Goal: Information Seeking & Learning: Learn about a topic

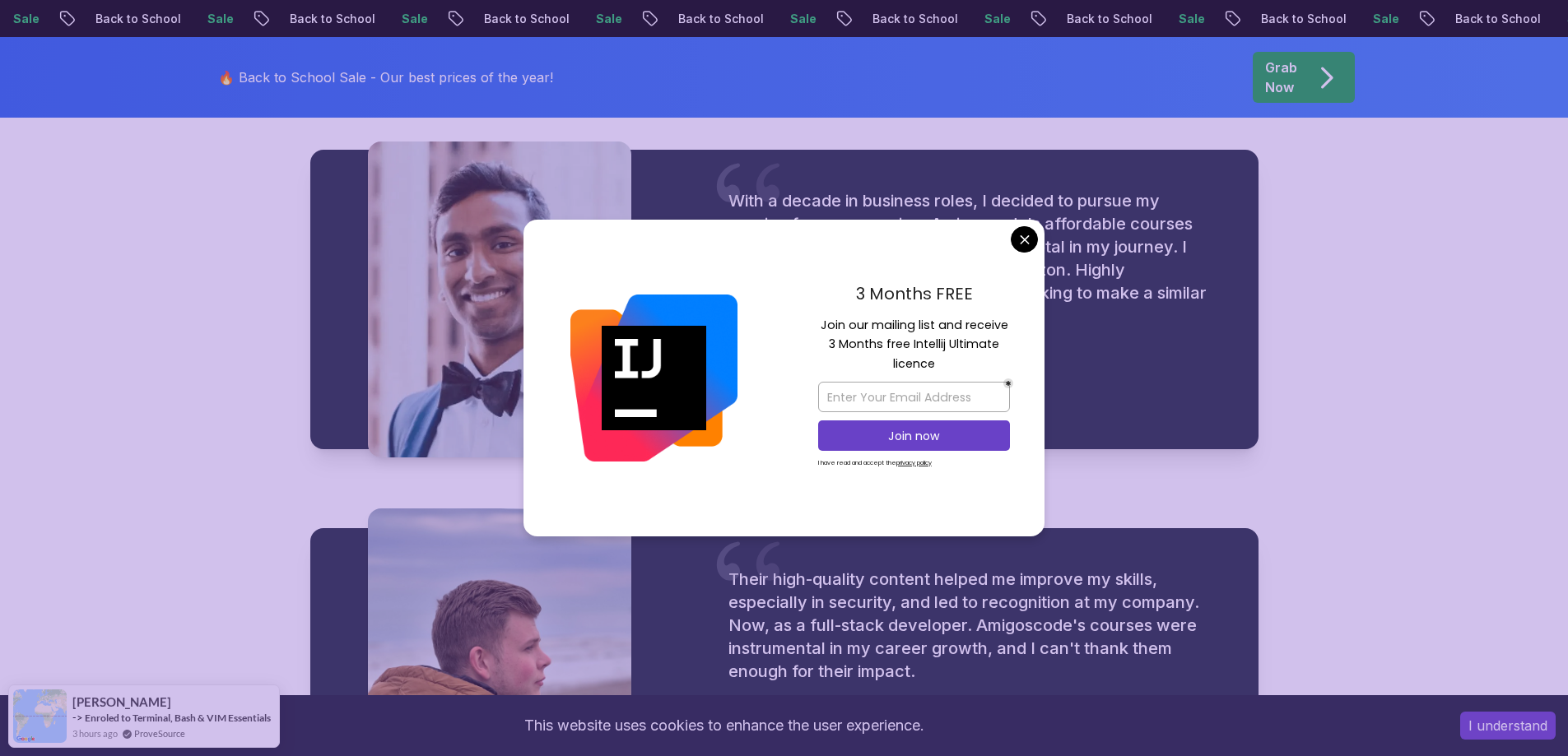
scroll to position [2058, 0]
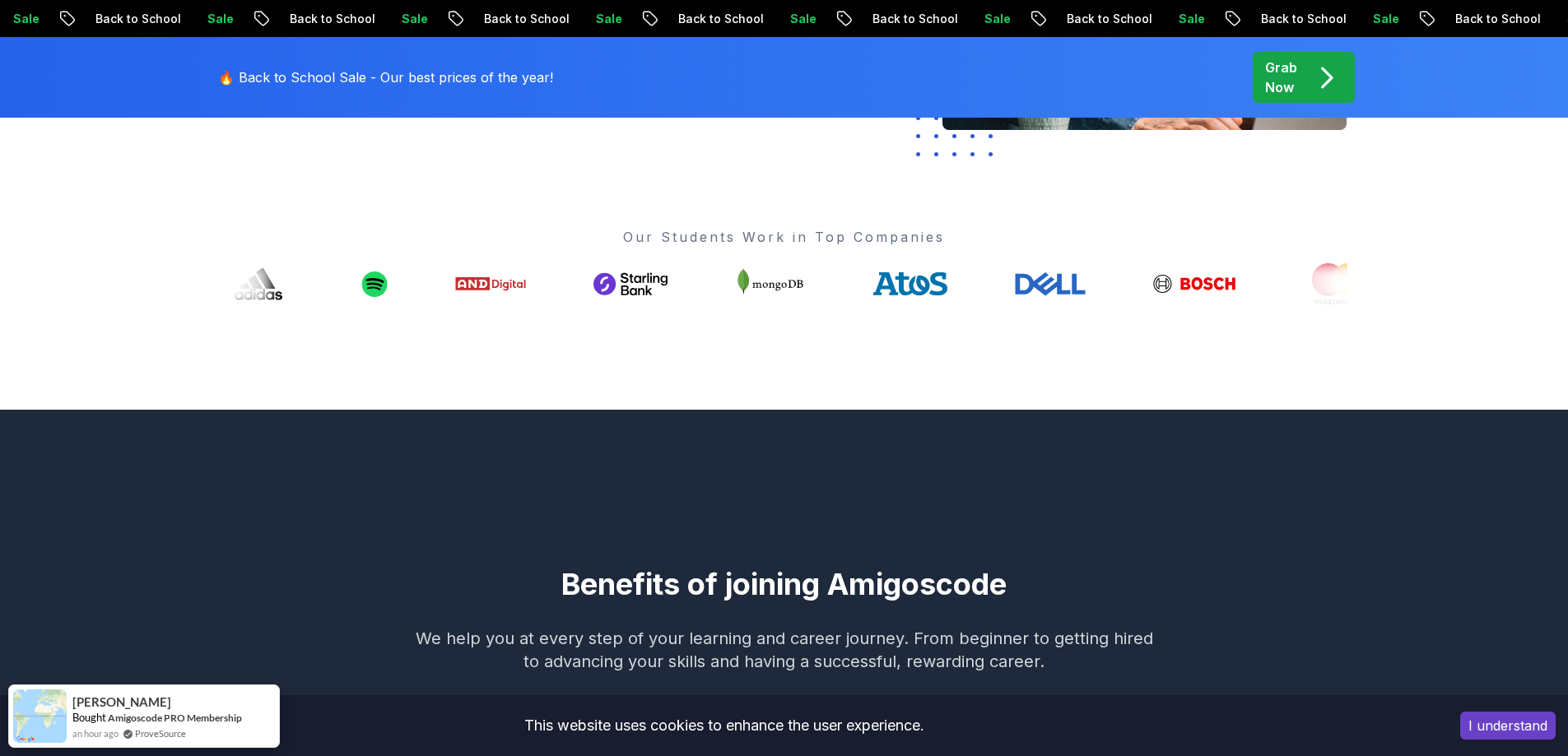
scroll to position [247, 0]
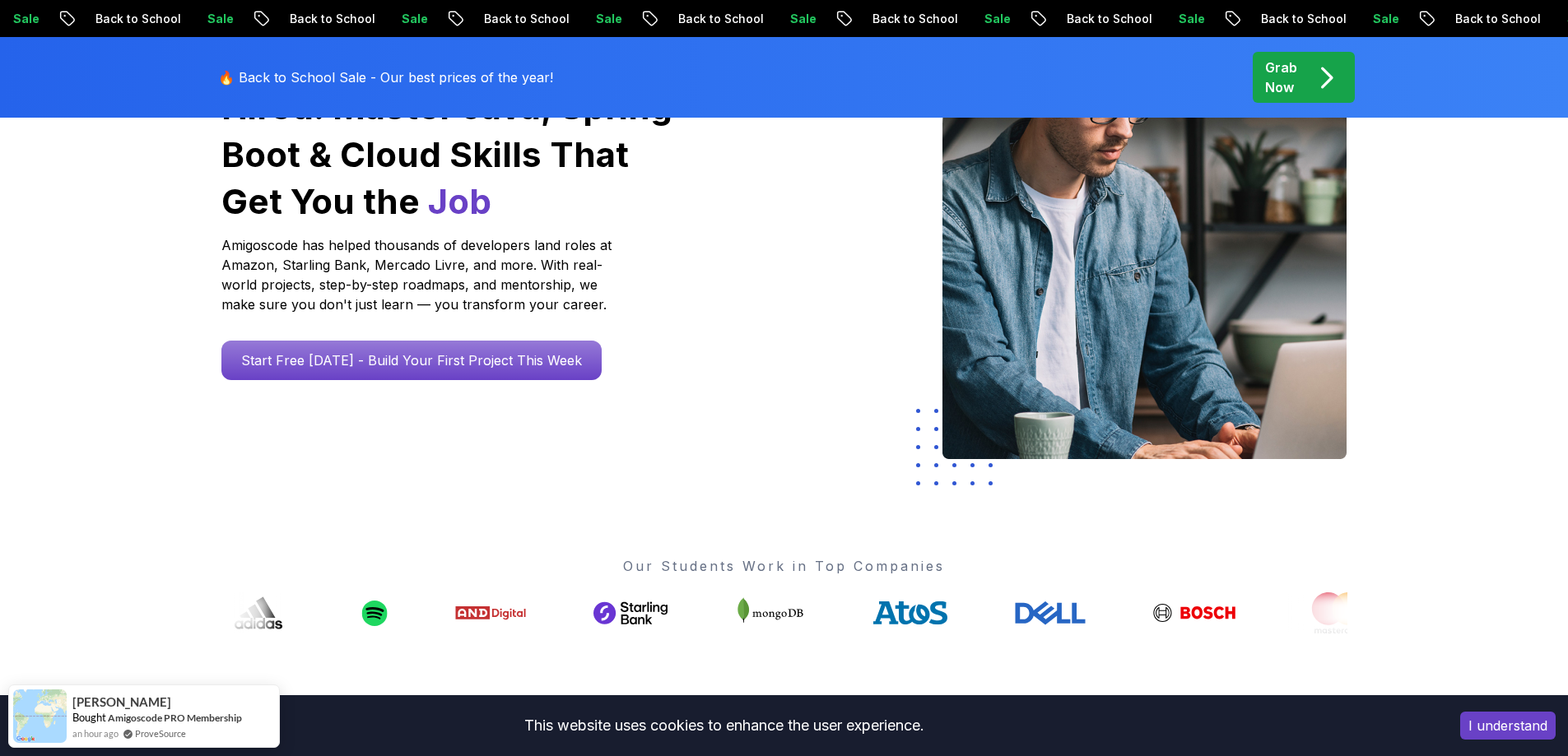
click at [1319, 87] on icon "pre-order" at bounding box center [1326, 78] width 32 height 32
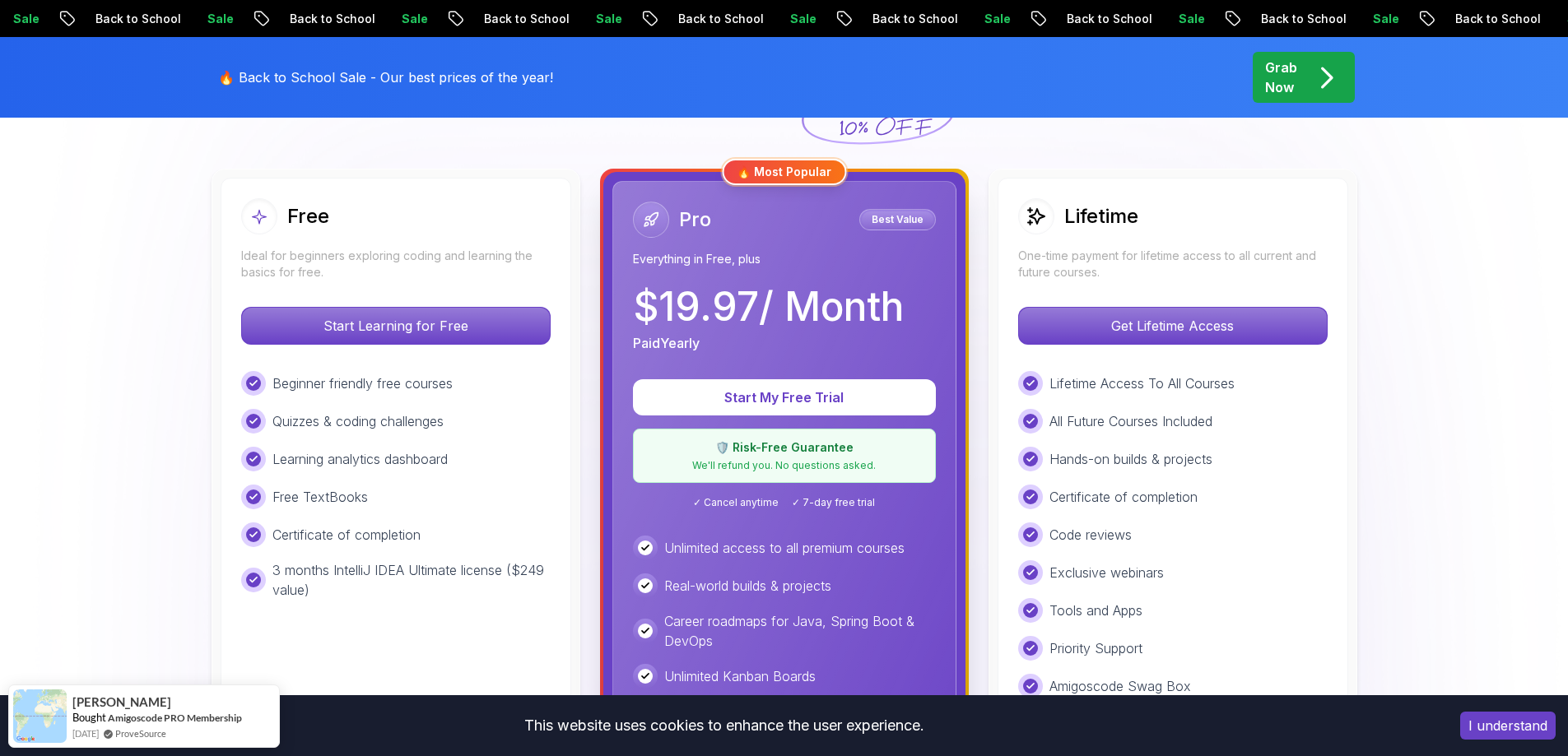
scroll to position [494, 0]
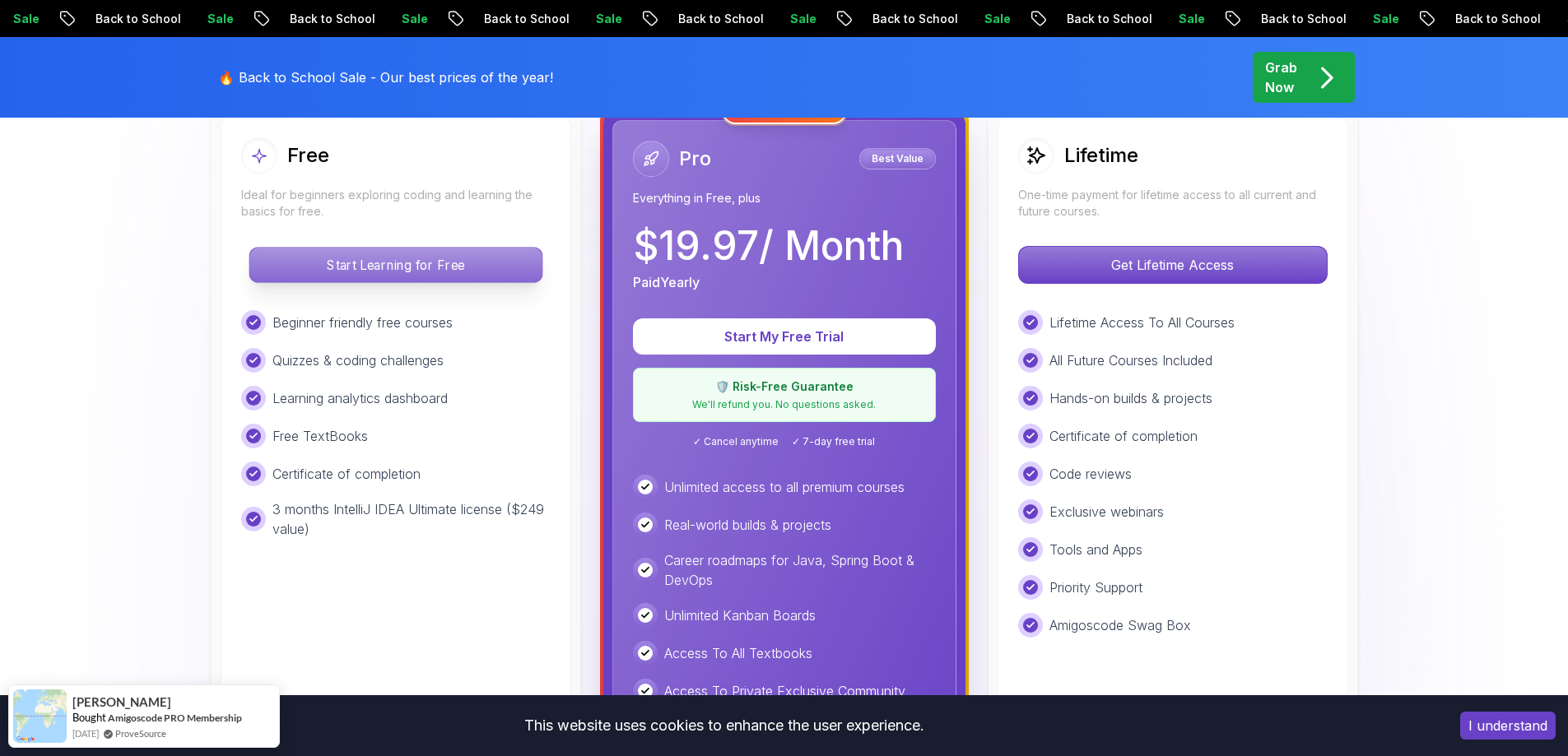
click at [398, 266] on p "Start Learning for Free" at bounding box center [395, 265] width 292 height 35
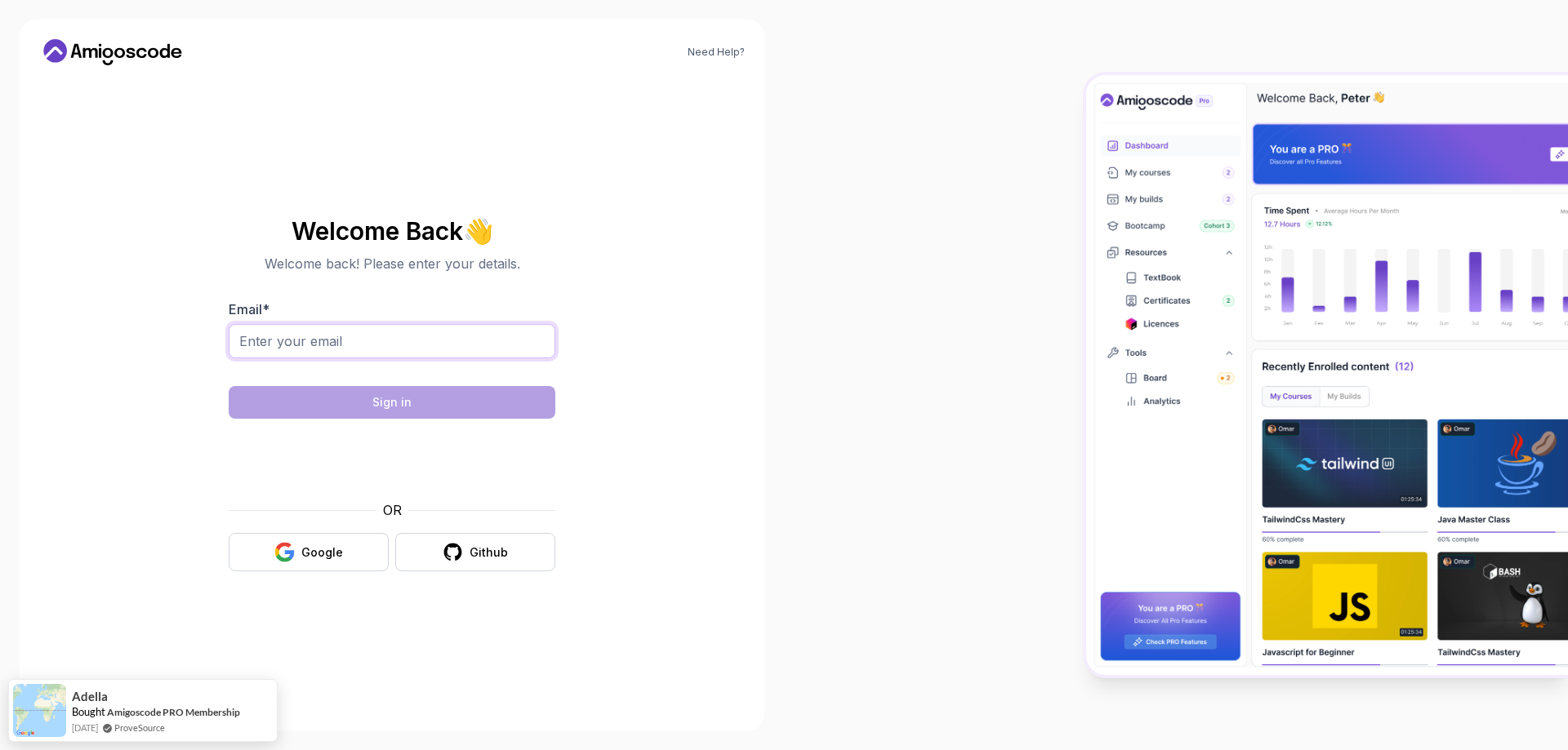
click at [418, 334] on input "Email *" at bounding box center [392, 341] width 327 height 35
type input "edoardo.zanetto@gmail.com"
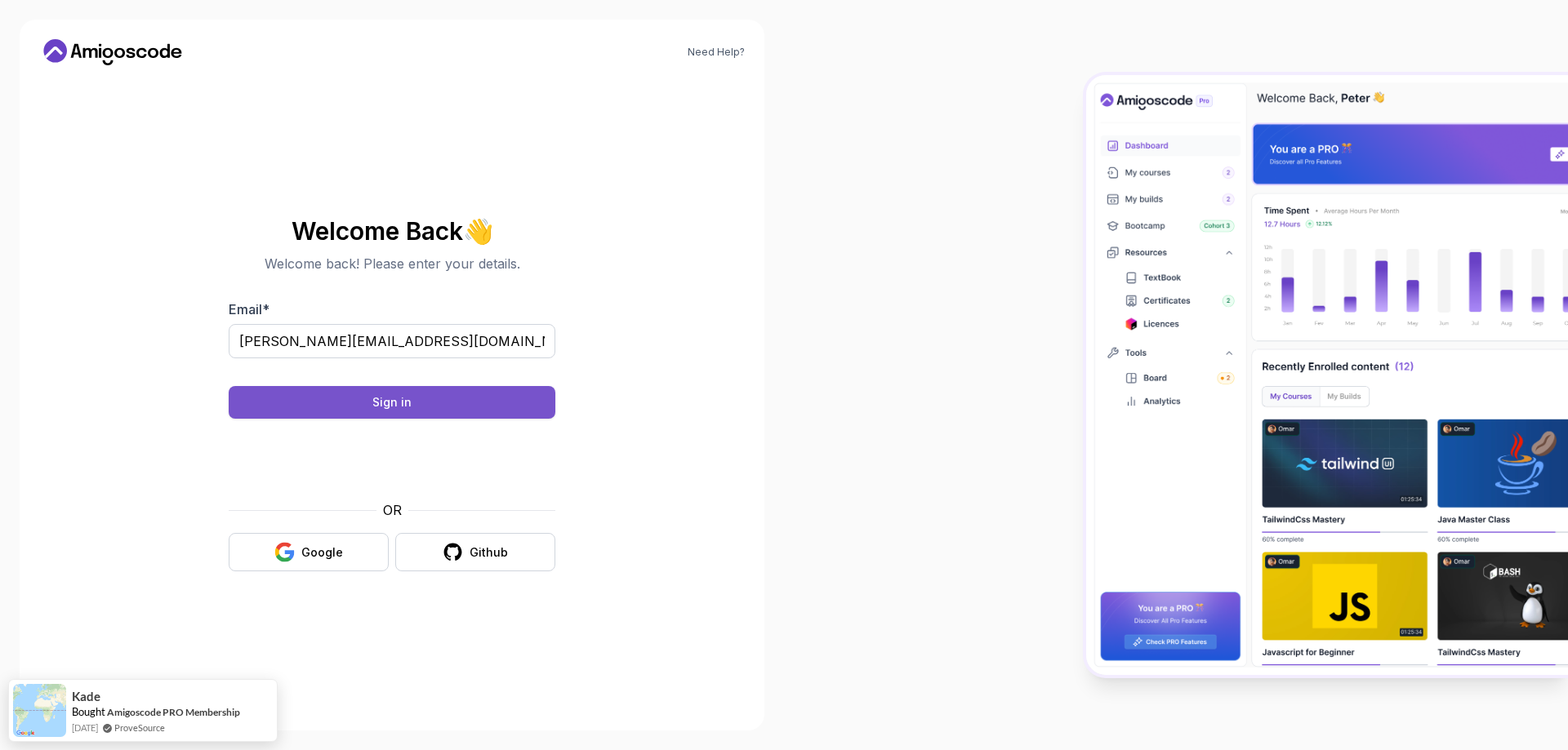
click at [445, 401] on button "Sign in" at bounding box center [392, 402] width 327 height 33
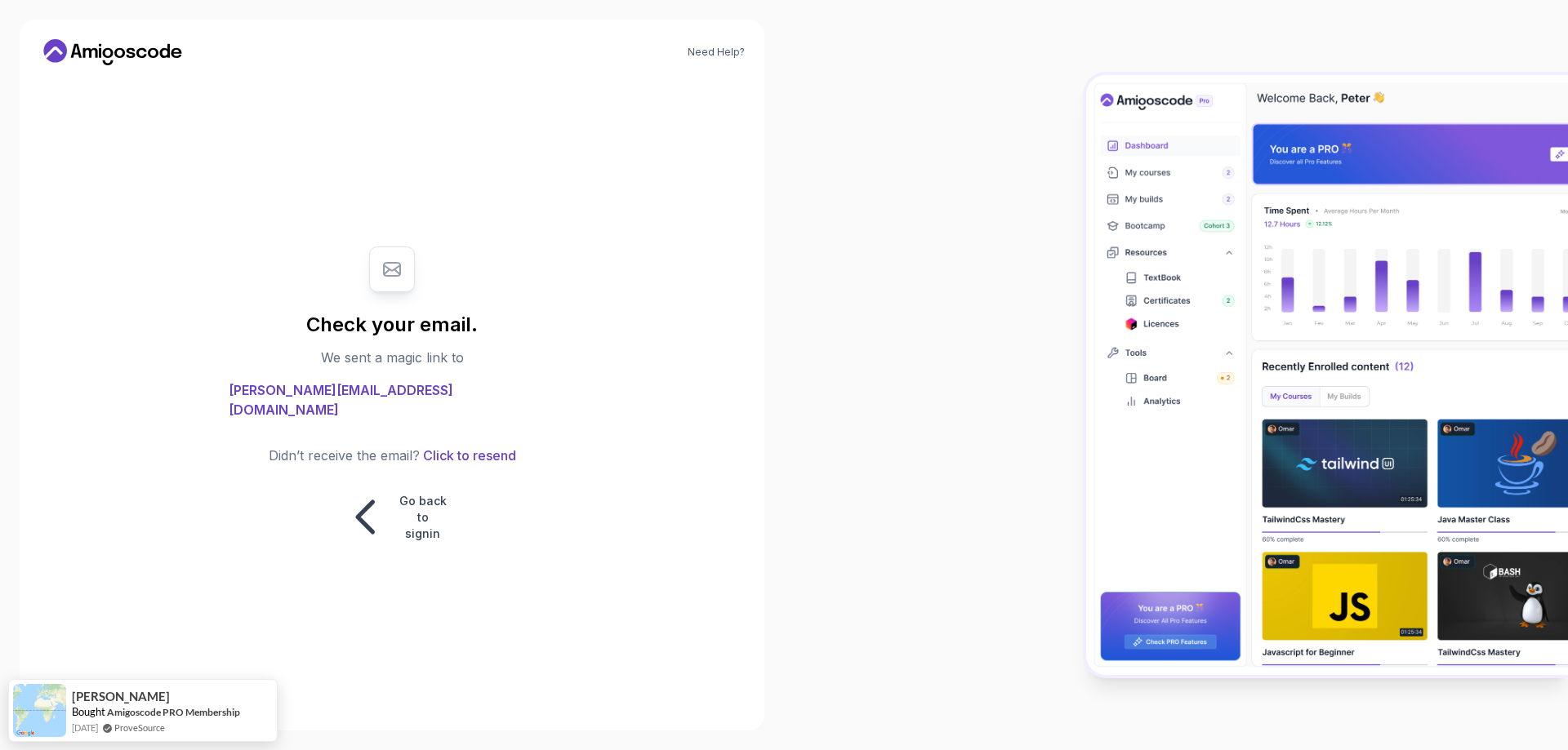
click at [632, 216] on div "Check your email. We sent a magic link to edoardo.zanetto@gmail.com Didn’t rece…" at bounding box center [392, 395] width 549 height 633
click at [454, 403] on span "edoardo.zanetto@gmail.com" at bounding box center [392, 400] width 327 height 40
click at [430, 502] on p "Go back to signin" at bounding box center [423, 518] width 49 height 49
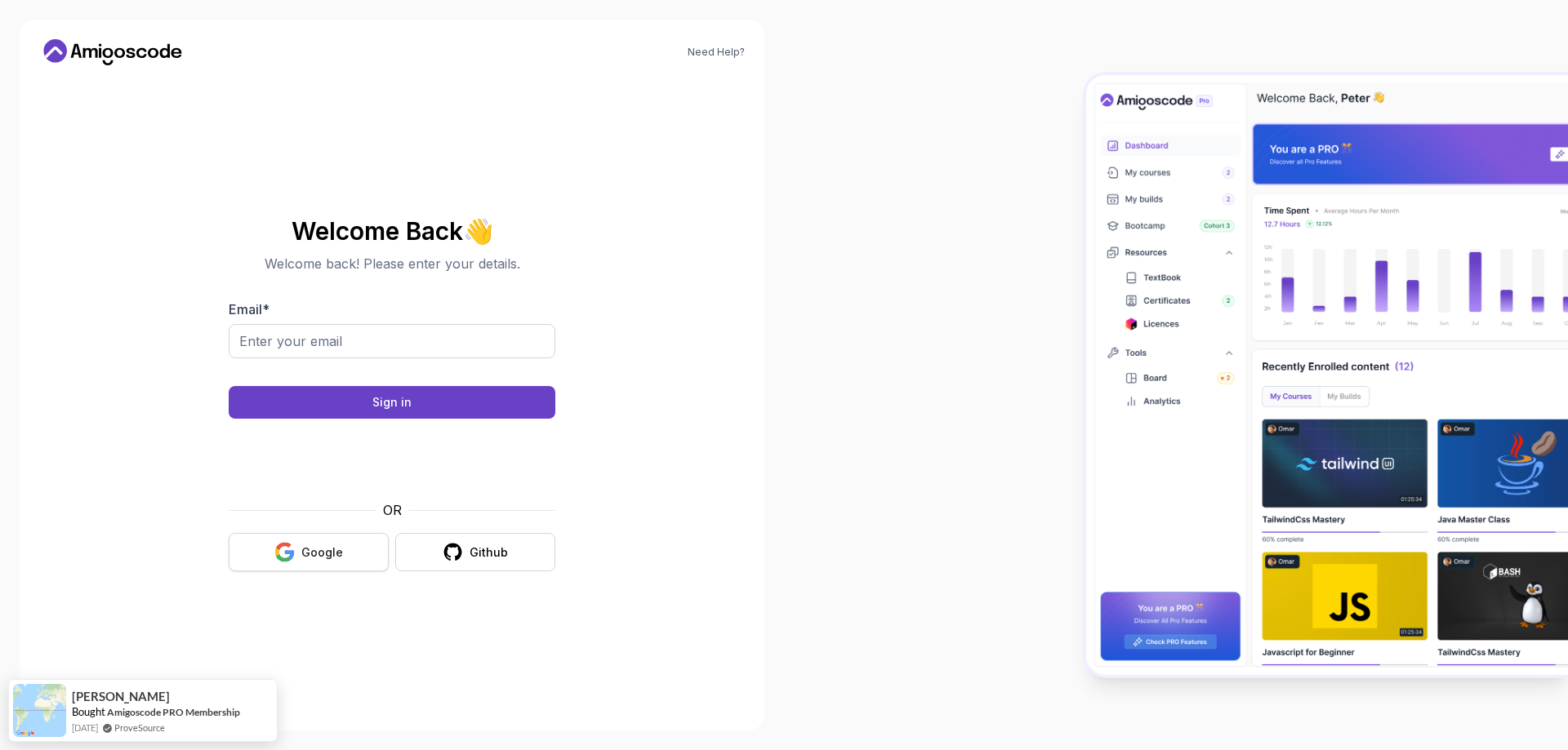
click at [332, 556] on div "Google" at bounding box center [322, 552] width 41 height 16
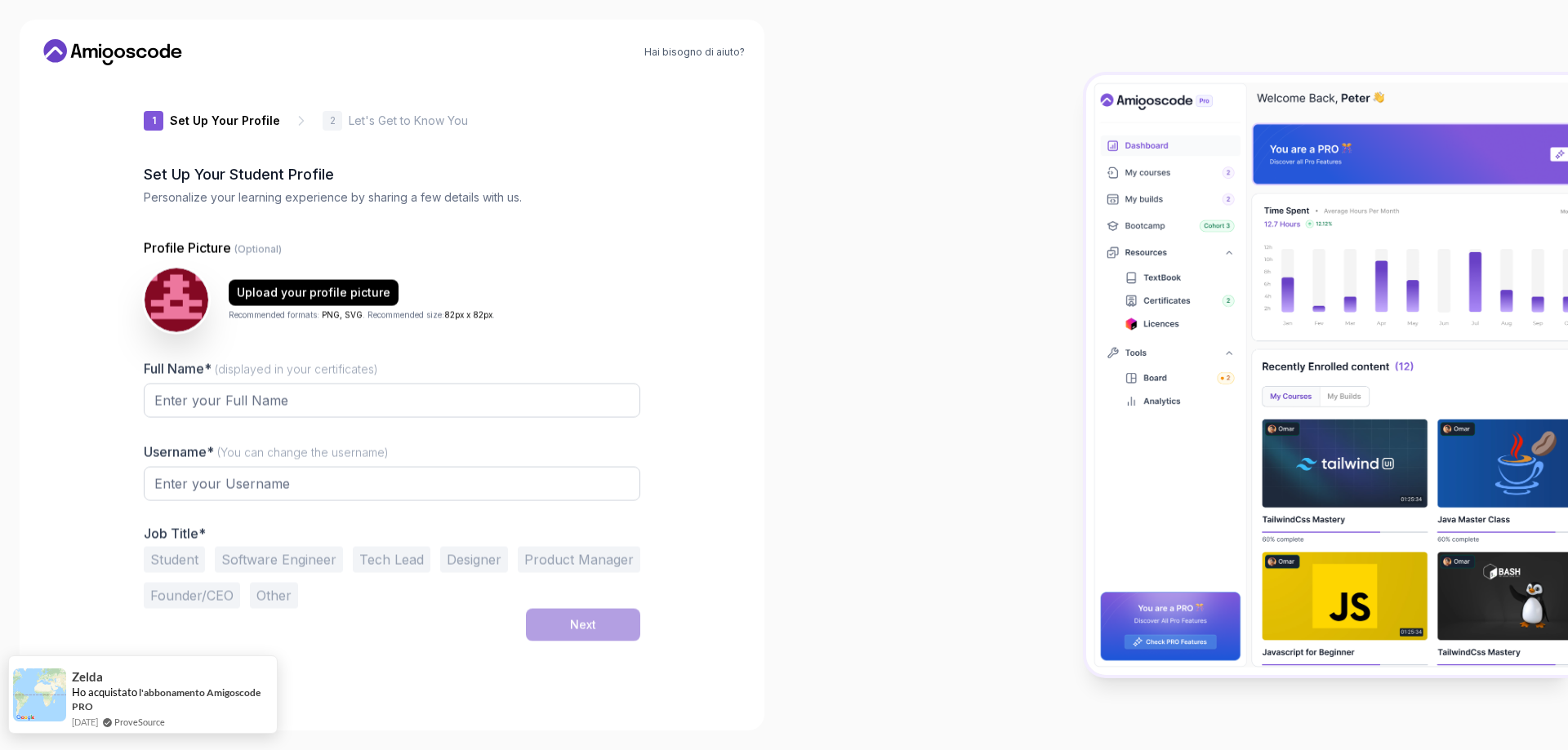
type input "braveotterb7c5b"
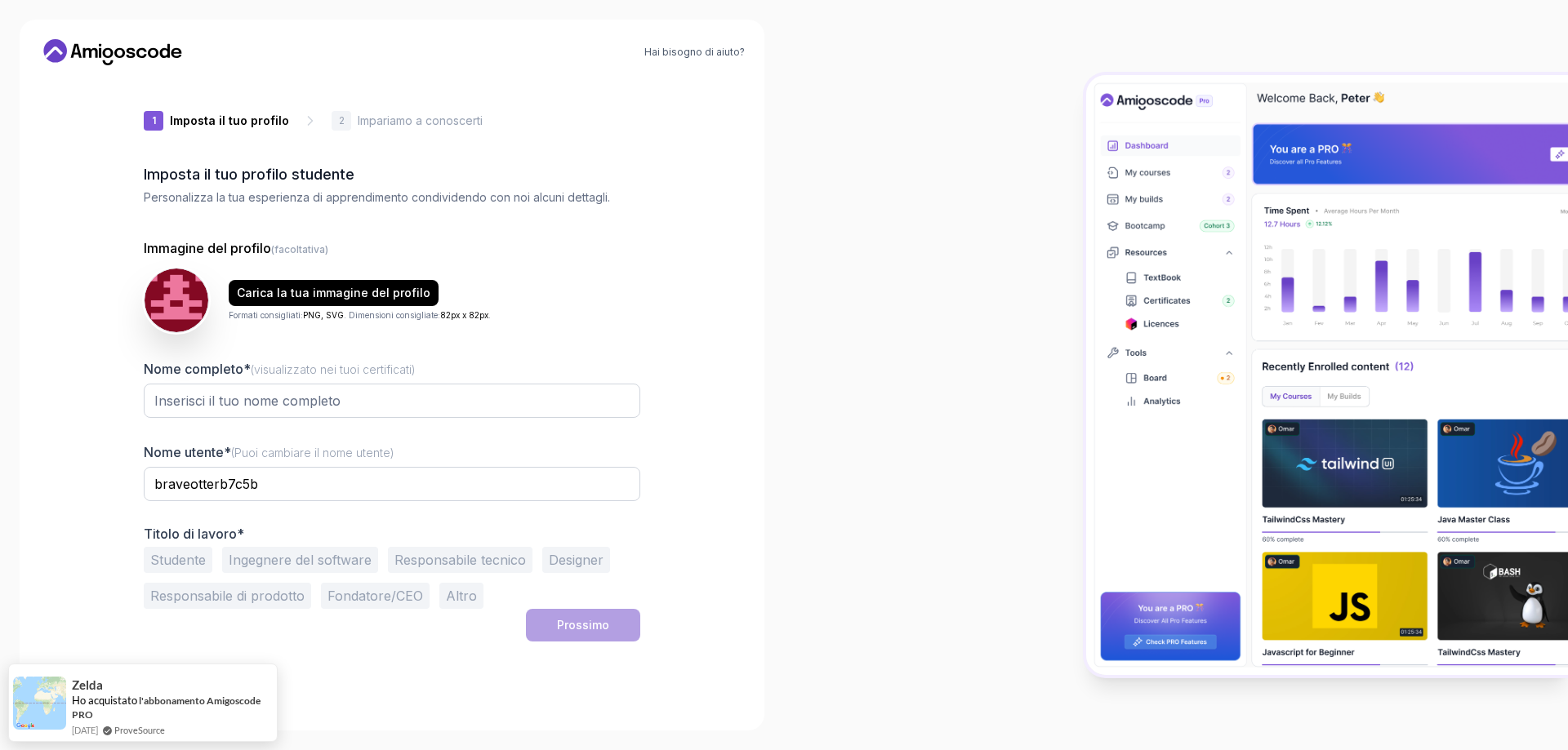
click at [860, 434] on div at bounding box center [1176, 375] width 784 height 750
click at [269, 397] on input "Nome completo* (visualizzato nei tuoi certificati)" at bounding box center [392, 401] width 497 height 35
type input "[PERSON_NAME]"
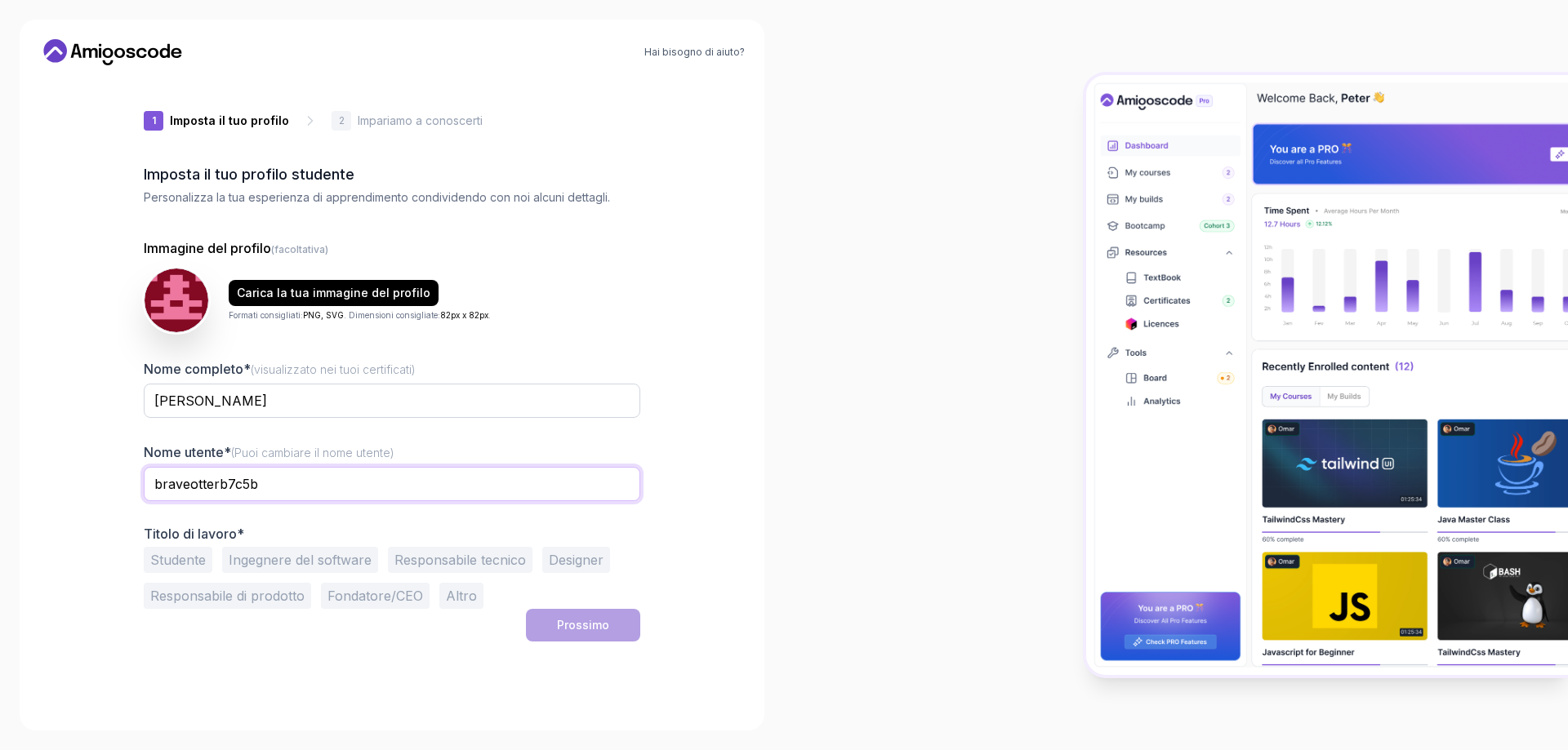
drag, startPoint x: 299, startPoint y: 493, endPoint x: 204, endPoint y: 492, distance: 95.0
click at [204, 492] on input "braveotterb7c5b" at bounding box center [392, 484] width 497 height 35
click at [312, 486] on input "braveotterb7c5b" at bounding box center [392, 484] width 497 height 35
drag, startPoint x: 289, startPoint y: 487, endPoint x: 151, endPoint y: 485, distance: 138.0
click at [151, 485] on input "braveotterb7c5b" at bounding box center [392, 484] width 497 height 35
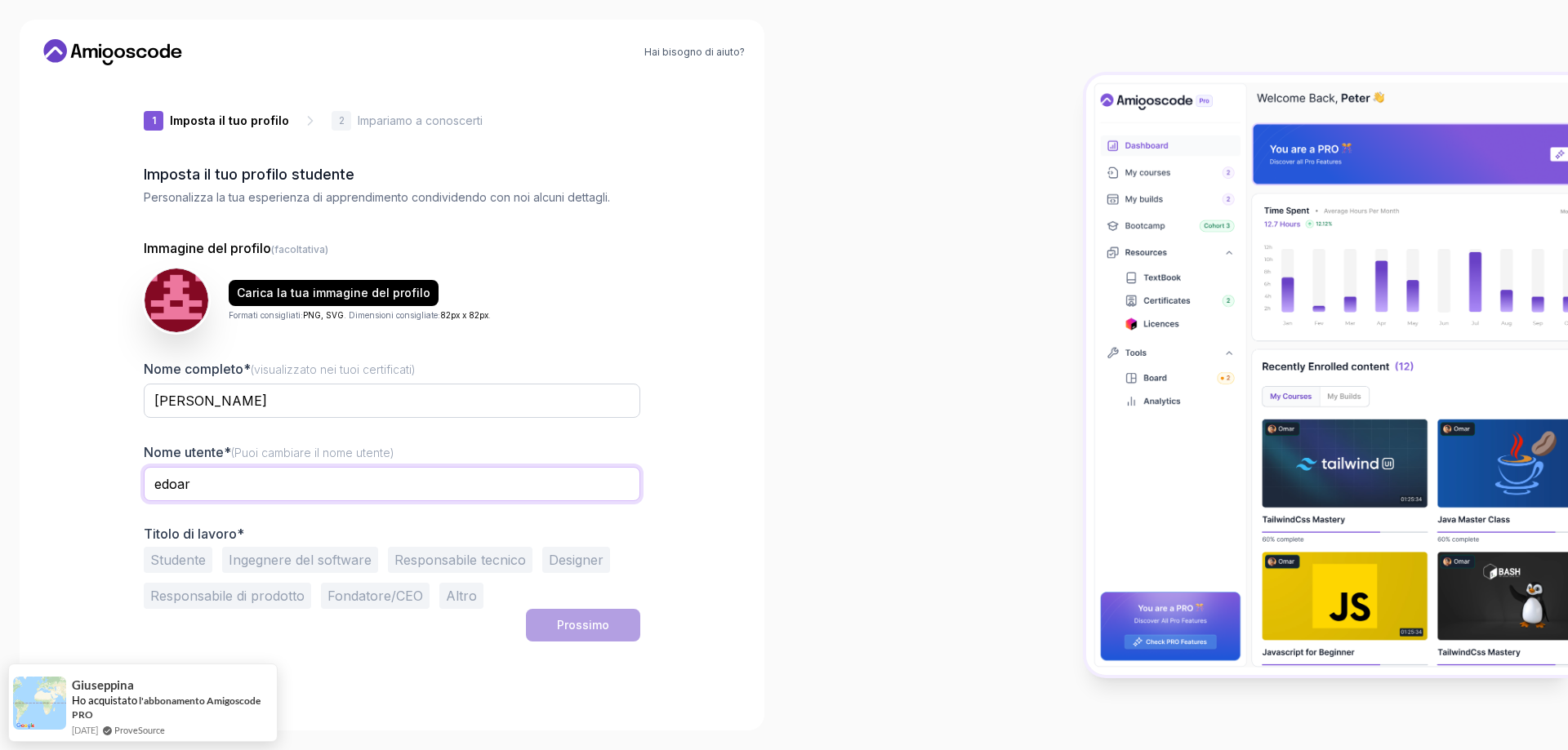
type input "edoardo_58"
click at [179, 554] on font "Studente" at bounding box center [178, 560] width 56 height 16
click at [584, 629] on font "Prossimo" at bounding box center [583, 625] width 52 height 13
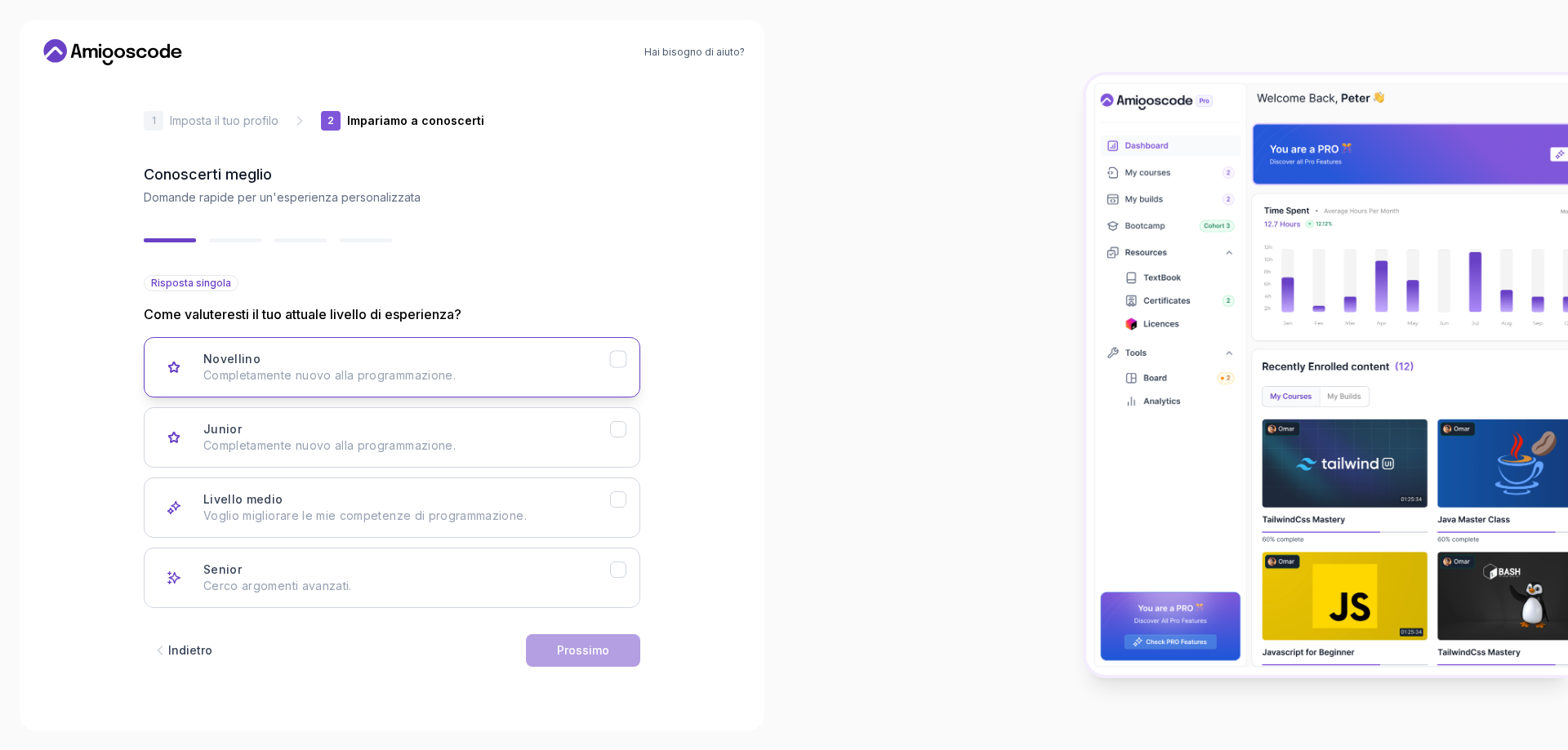
click at [348, 381] on font "Completamente nuovo alla programmazione." at bounding box center [330, 375] width 253 height 13
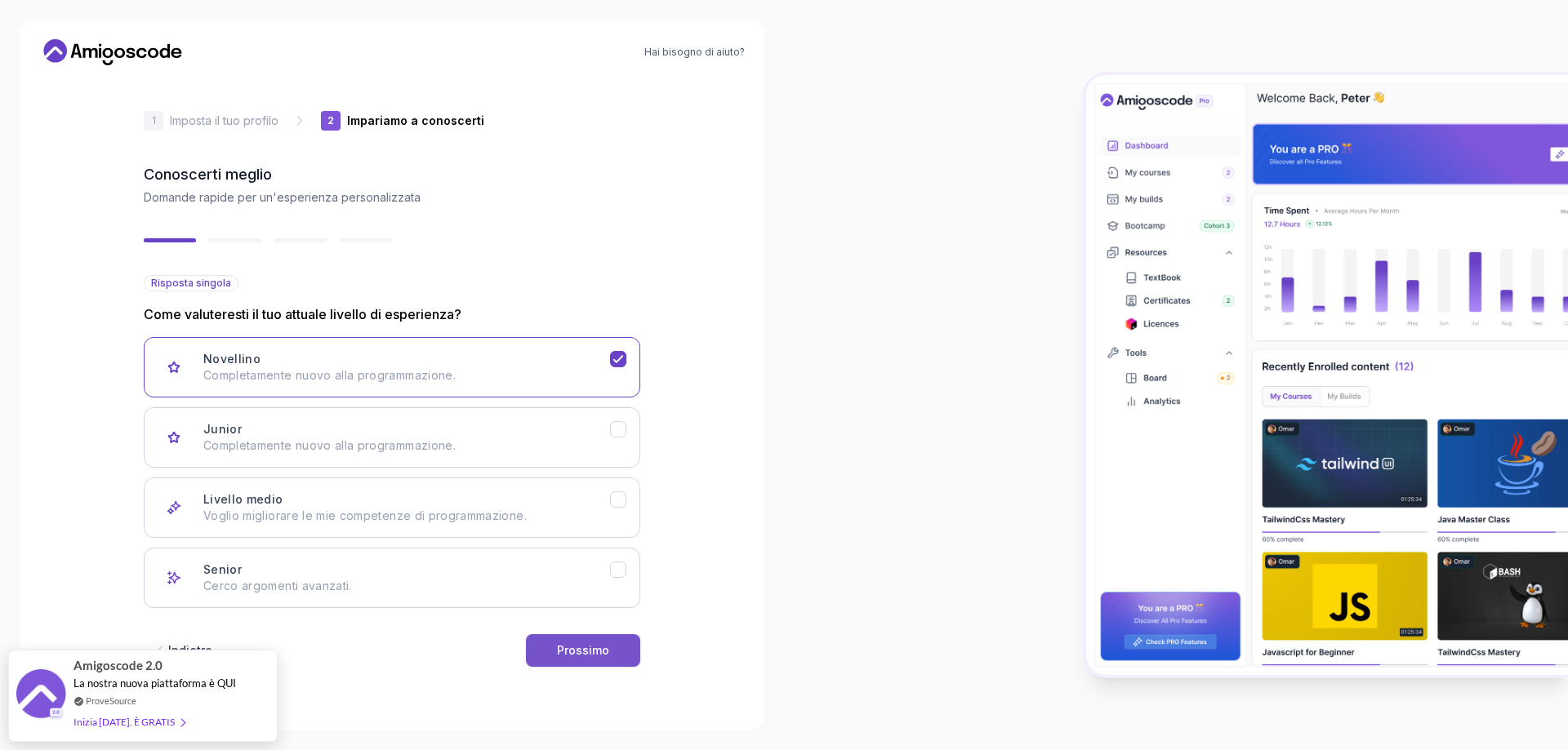
click at [585, 654] on font "Prossimo" at bounding box center [583, 650] width 52 height 13
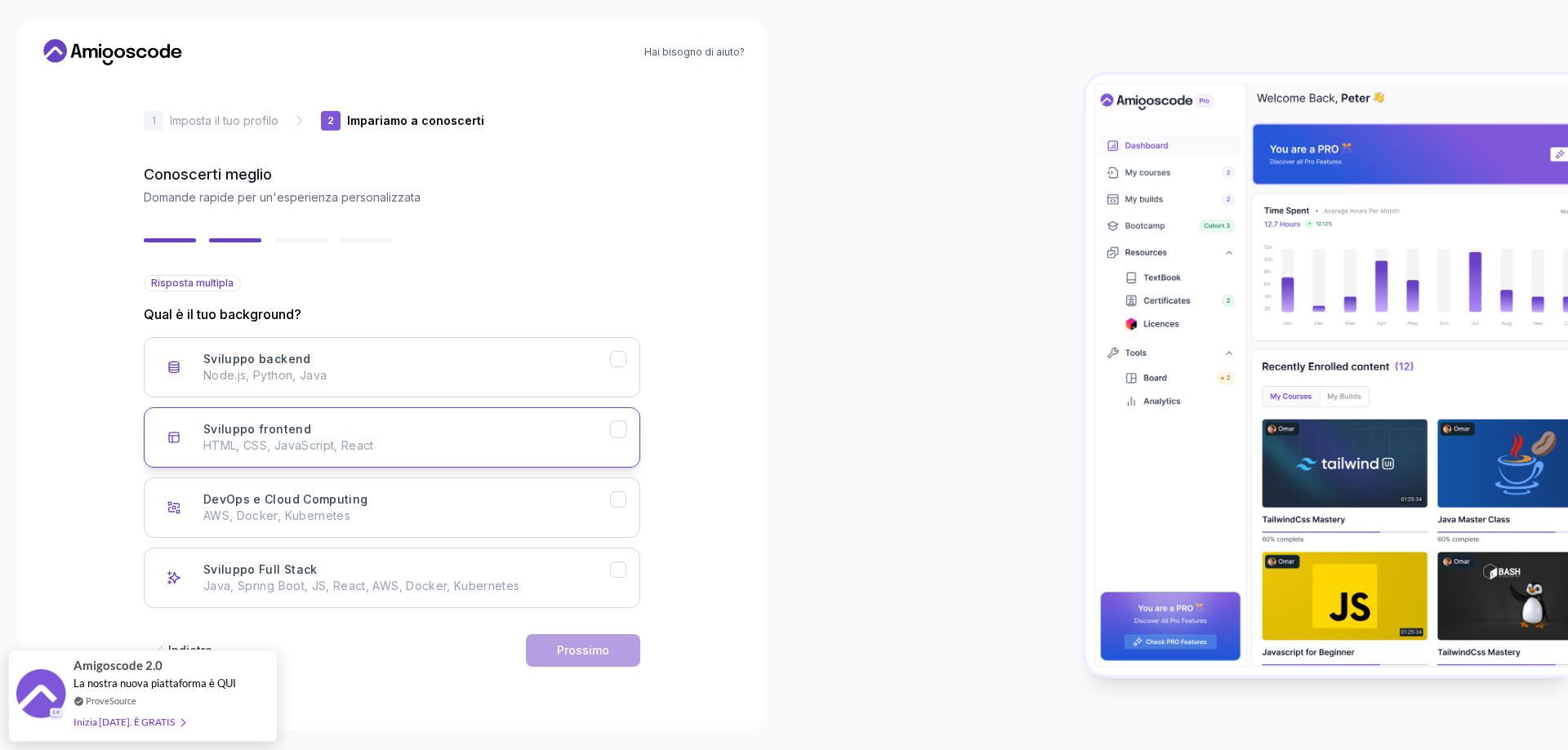
click at [421, 439] on p "HTML, CSS, JavaScript, React" at bounding box center [407, 445] width 407 height 16
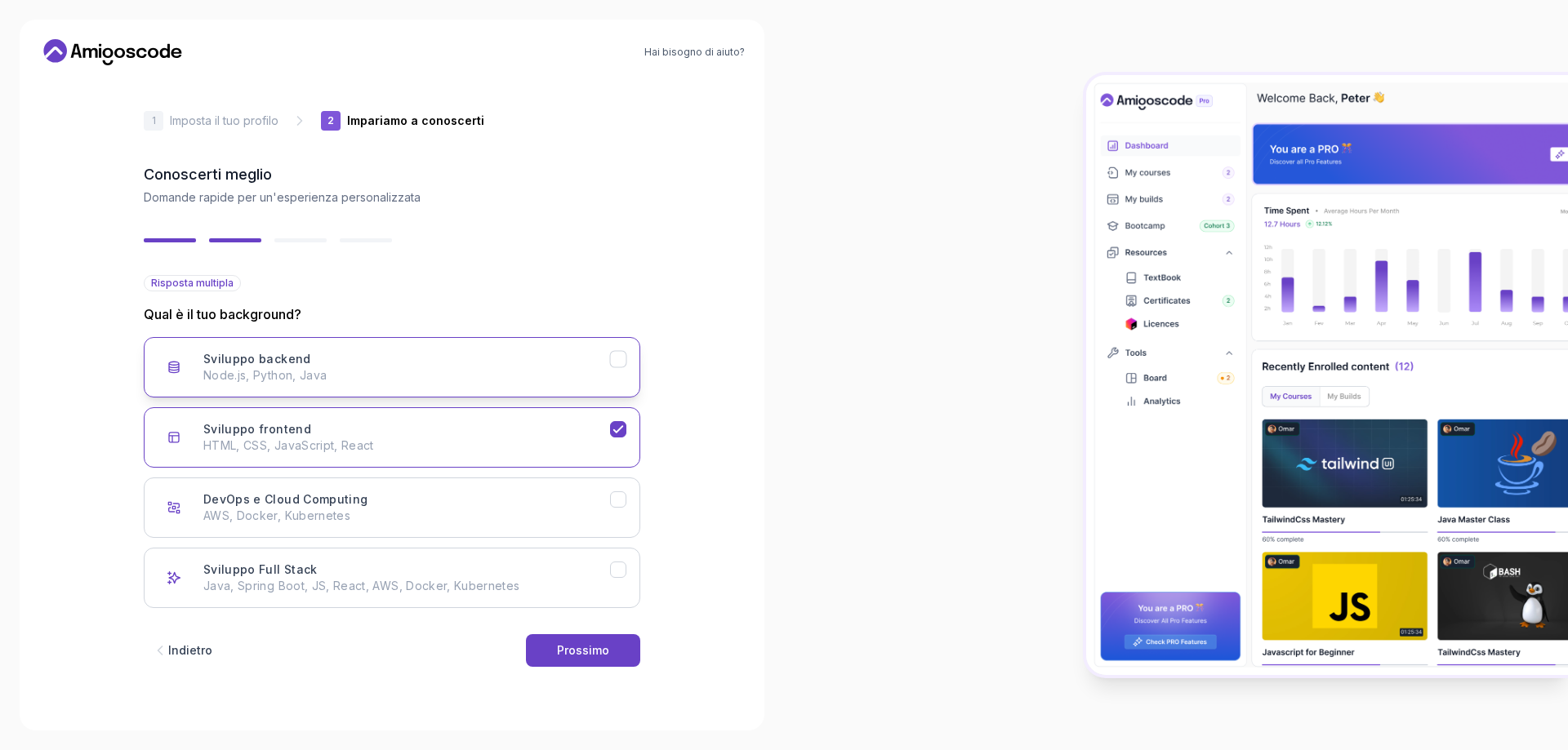
click at [500, 370] on p "Node.js, Python, Java" at bounding box center [407, 375] width 407 height 16
click at [522, 360] on div "Sviluppo backend Node.js, Python, Java" at bounding box center [407, 367] width 407 height 33
click at [528, 433] on div "Sviluppo frontend HTML, CSS, JavaScript, React" at bounding box center [407, 437] width 407 height 33
click at [316, 434] on div "Sviluppo frontend HTML, CSS, JavaScript, React" at bounding box center [407, 437] width 407 height 33
click at [371, 380] on p "Node.js, Python, Java" at bounding box center [407, 375] width 407 height 16
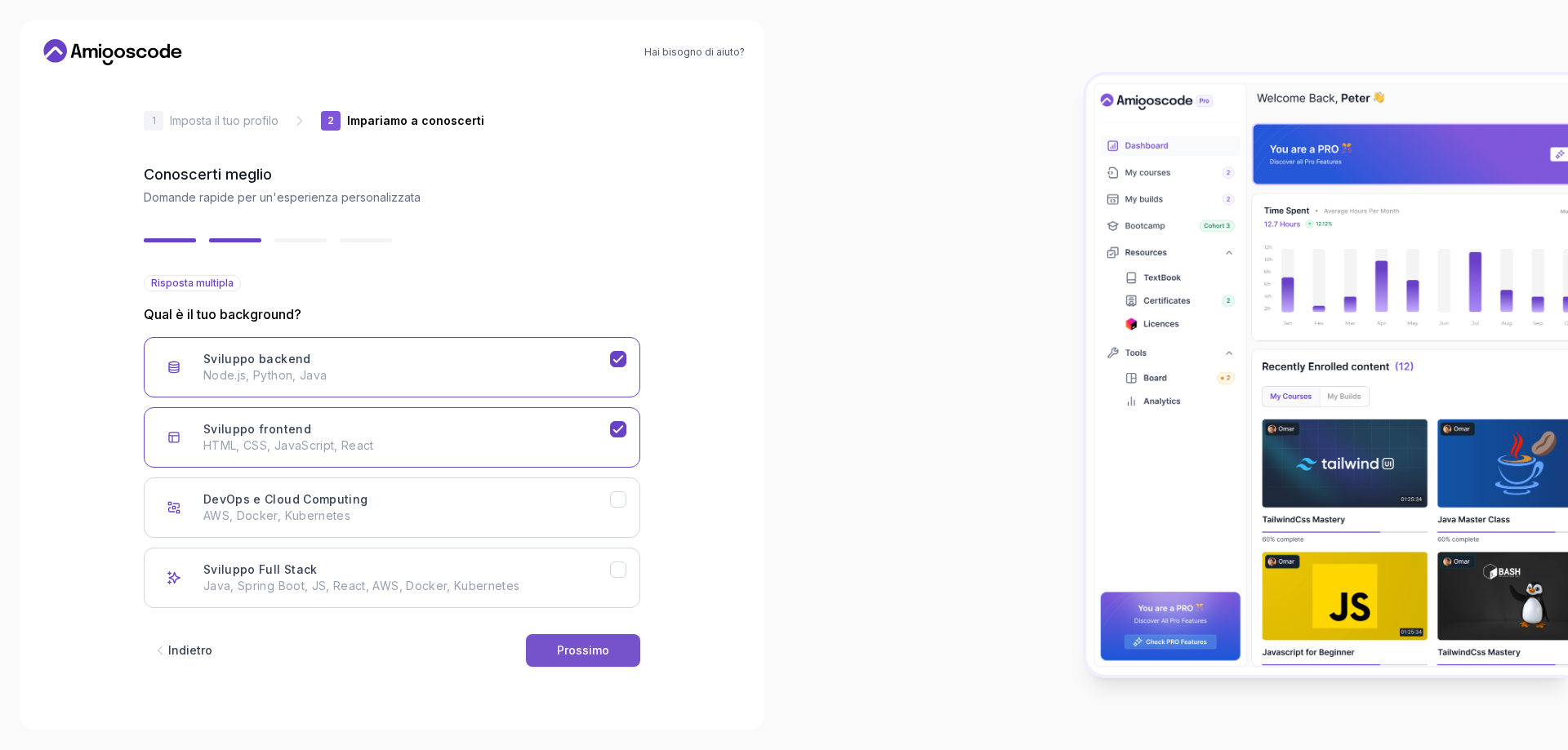
click at [619, 648] on button "Prossimo" at bounding box center [584, 651] width 115 height 33
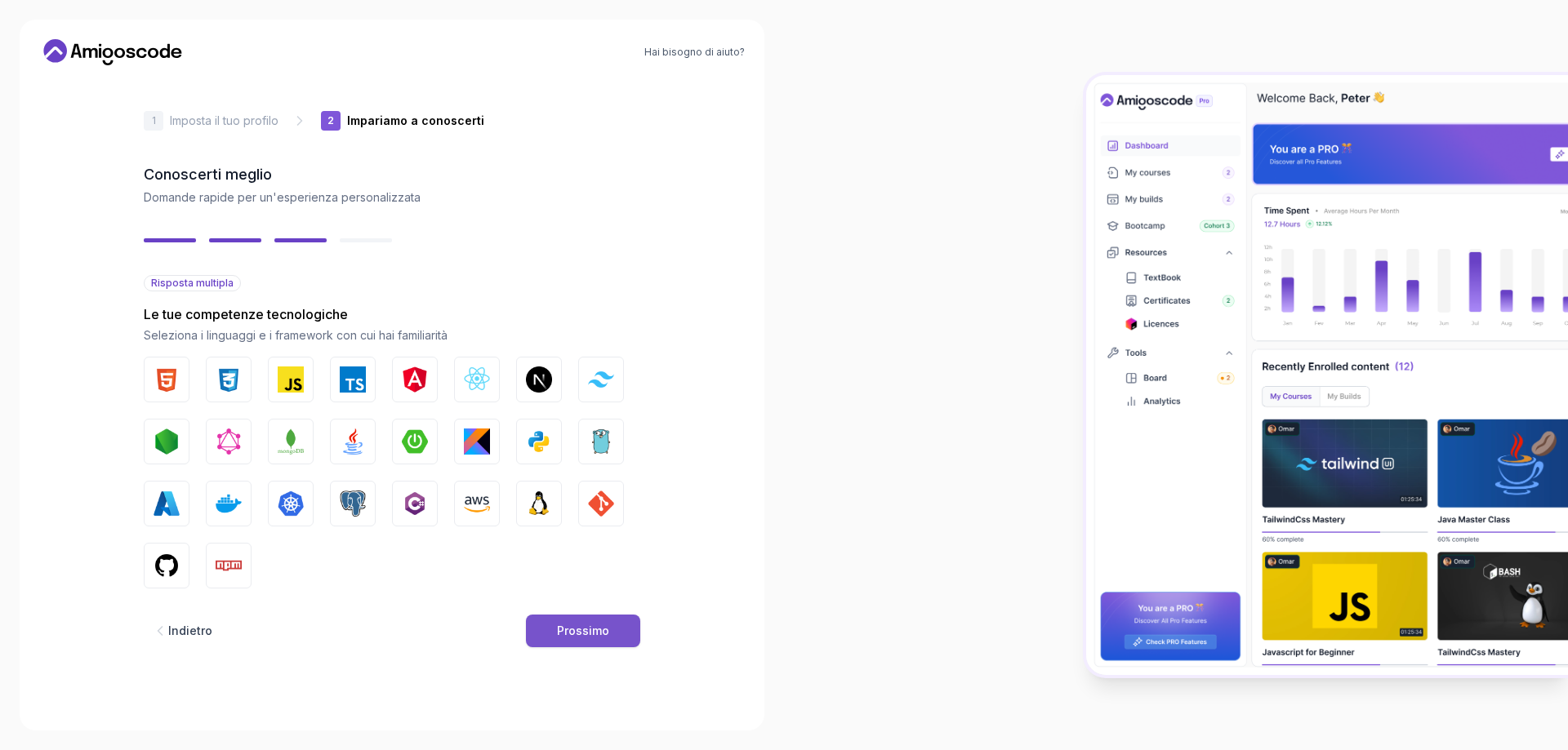
click at [586, 629] on font "Prossimo" at bounding box center [583, 630] width 52 height 13
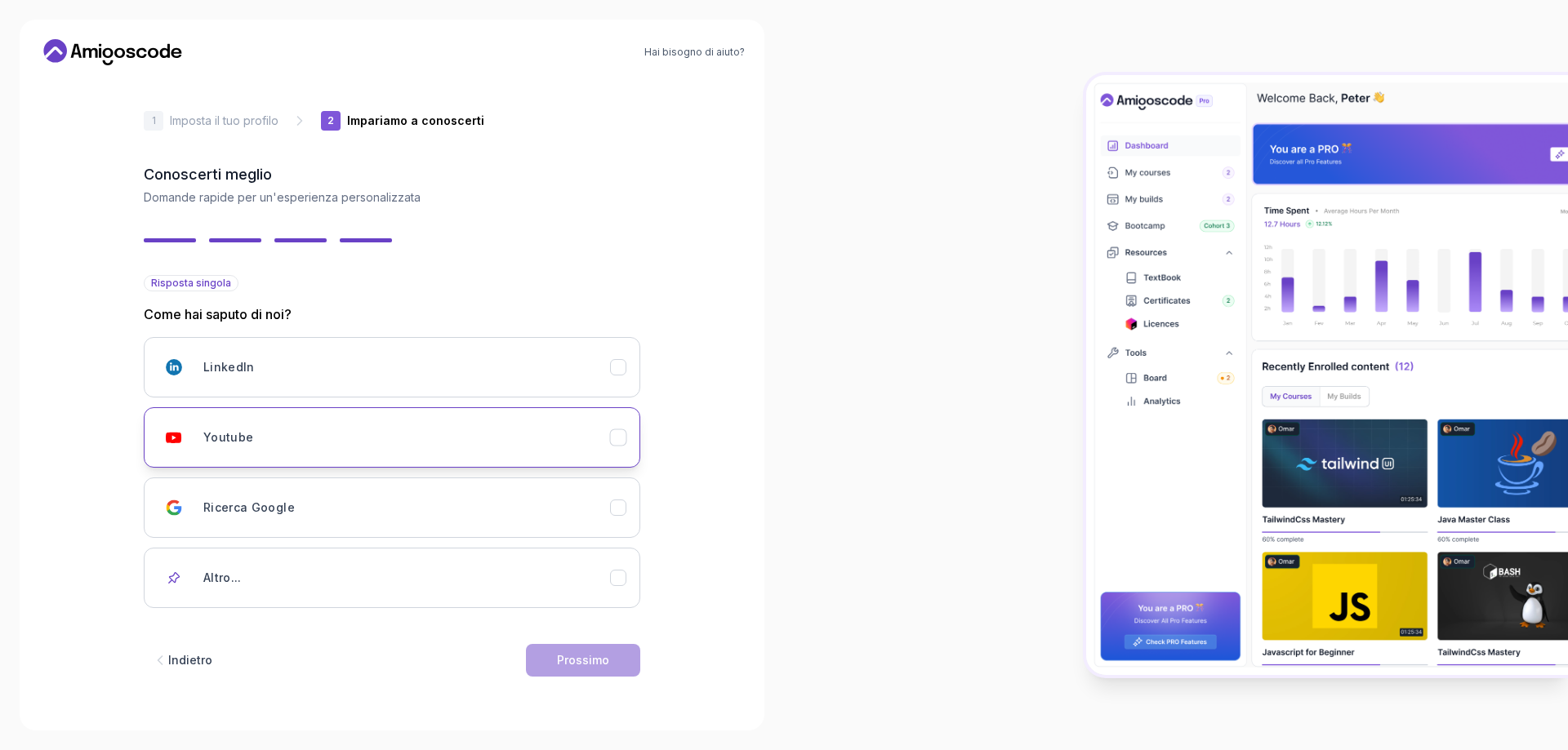
click at [532, 444] on div "Youtube" at bounding box center [407, 437] width 407 height 33
click at [611, 665] on button "Prossimo" at bounding box center [584, 660] width 115 height 33
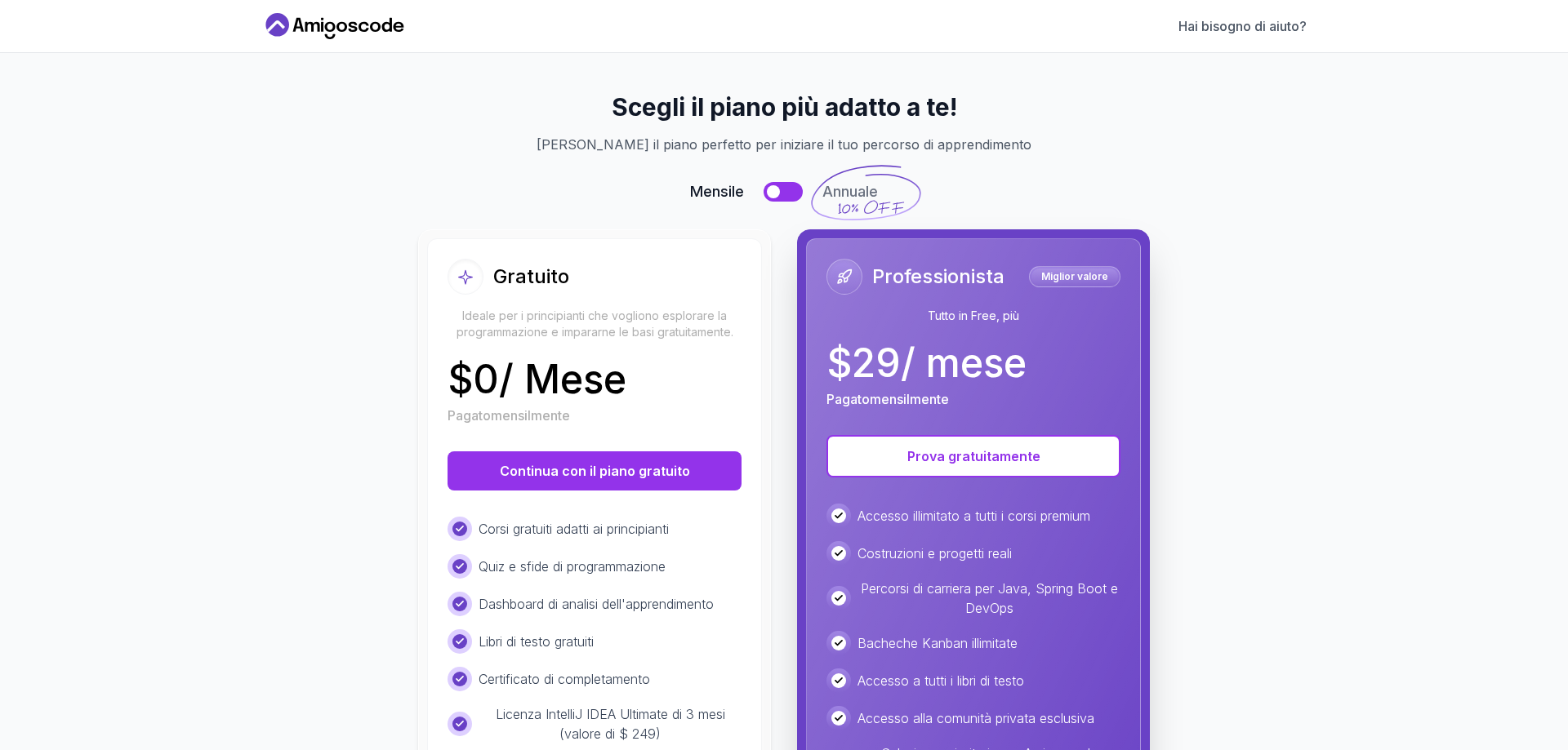
click at [460, 287] on div at bounding box center [466, 276] width 36 height 36
click at [595, 479] on button "Continua con il piano gratuito" at bounding box center [595, 471] width 294 height 40
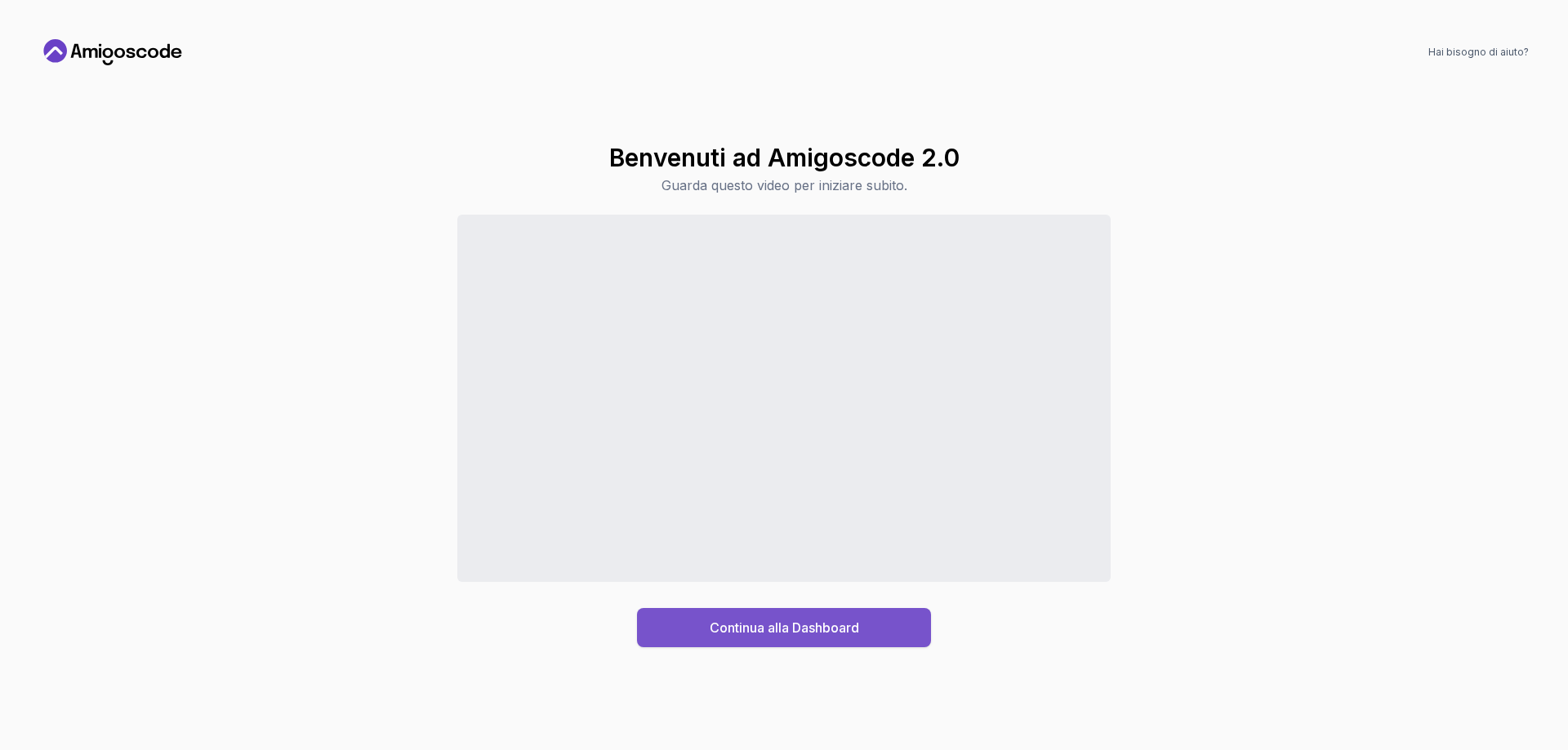
click at [911, 627] on button "Continua alla Dashboard" at bounding box center [784, 628] width 294 height 40
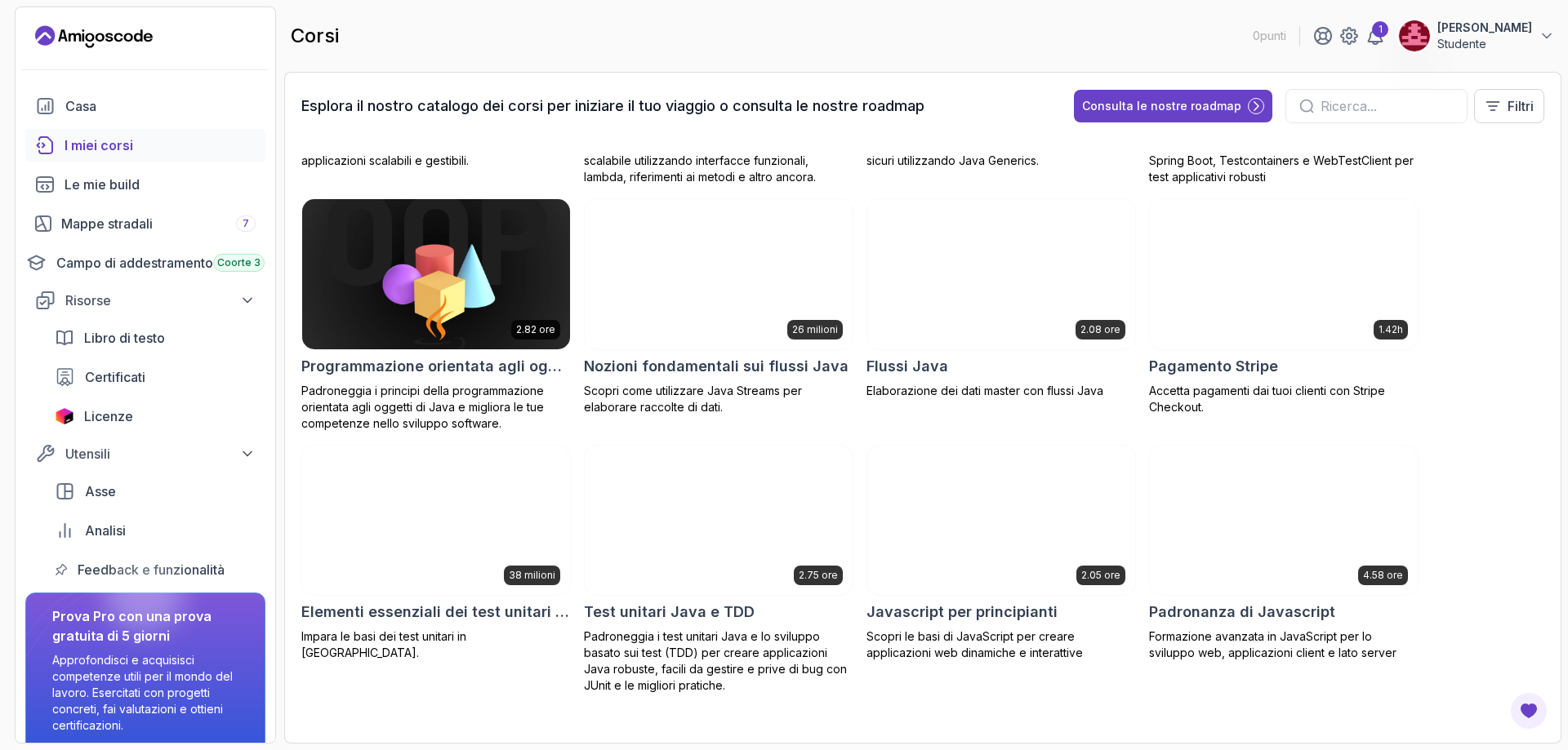
scroll to position [1248, 0]
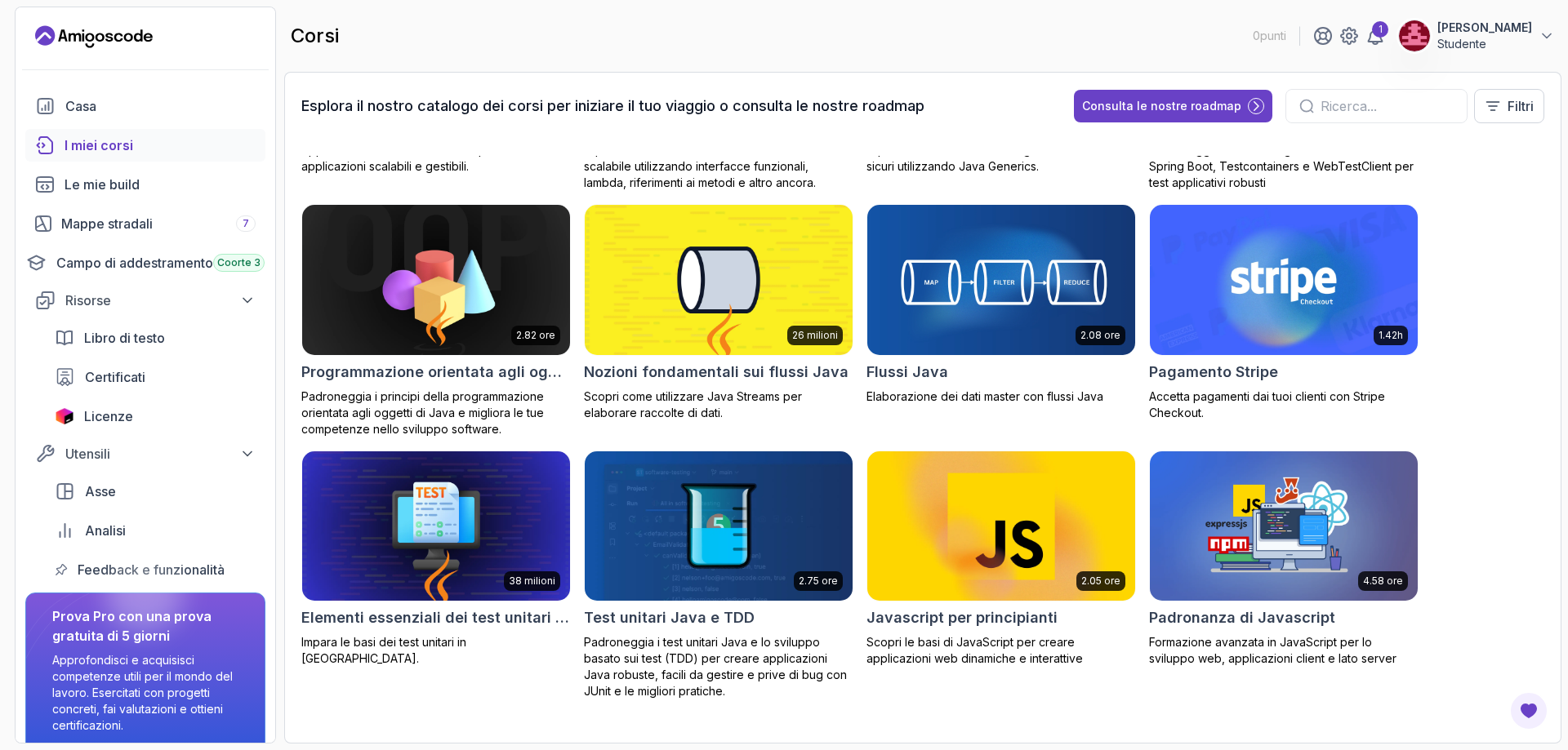
click at [1043, 507] on img at bounding box center [1001, 526] width 281 height 157
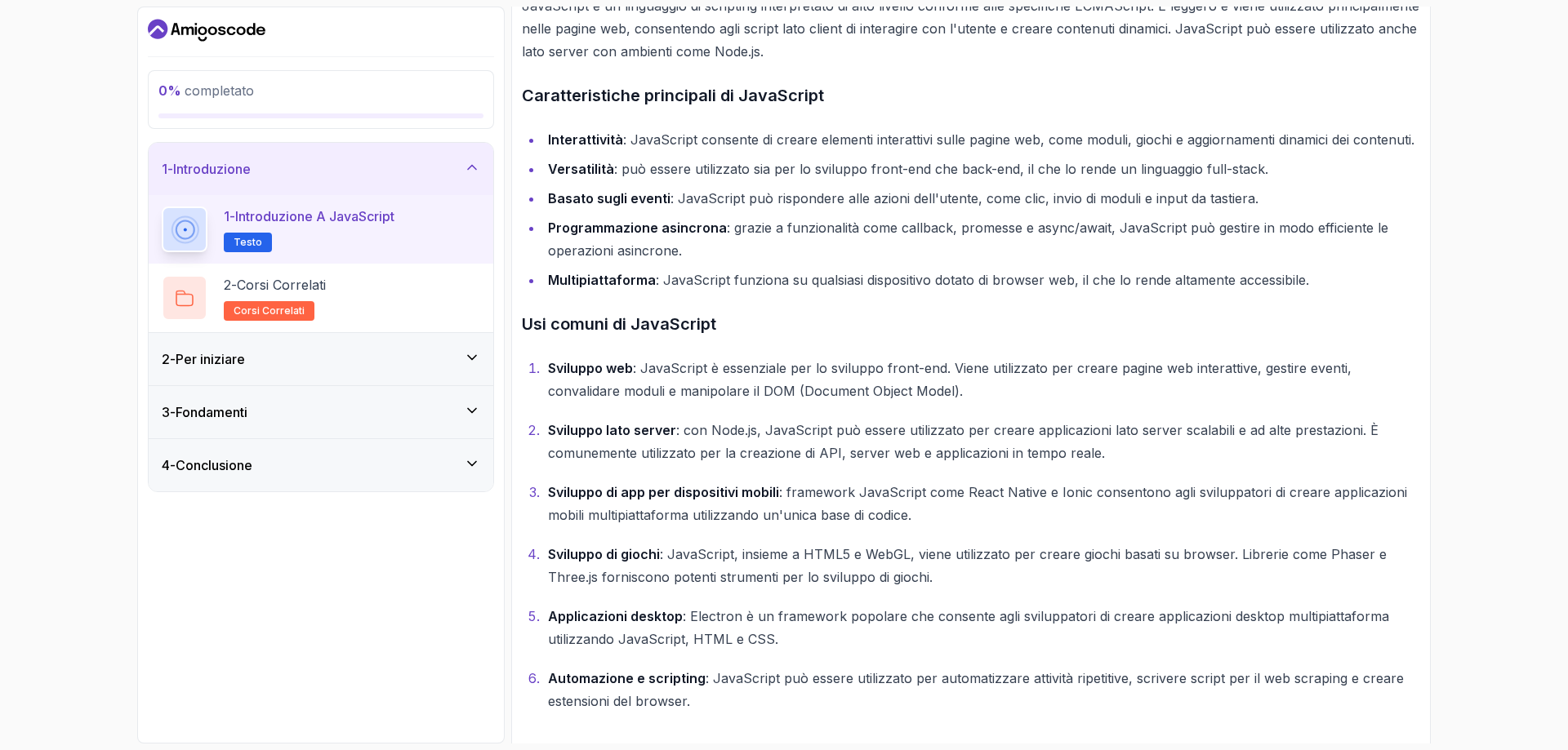
scroll to position [465, 0]
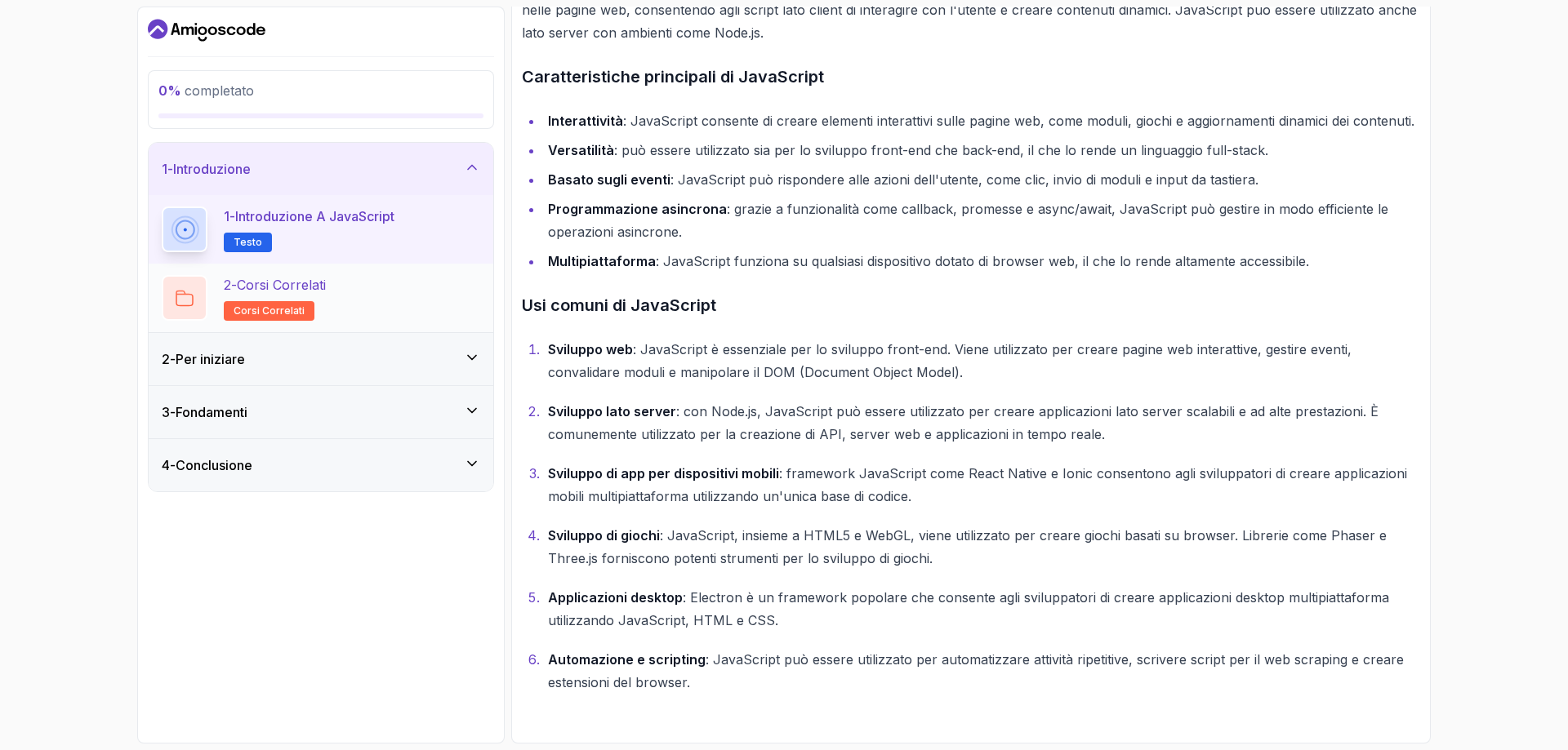
click at [440, 304] on div "2 - Corsi correlati corsi correlati" at bounding box center [321, 298] width 318 height 45
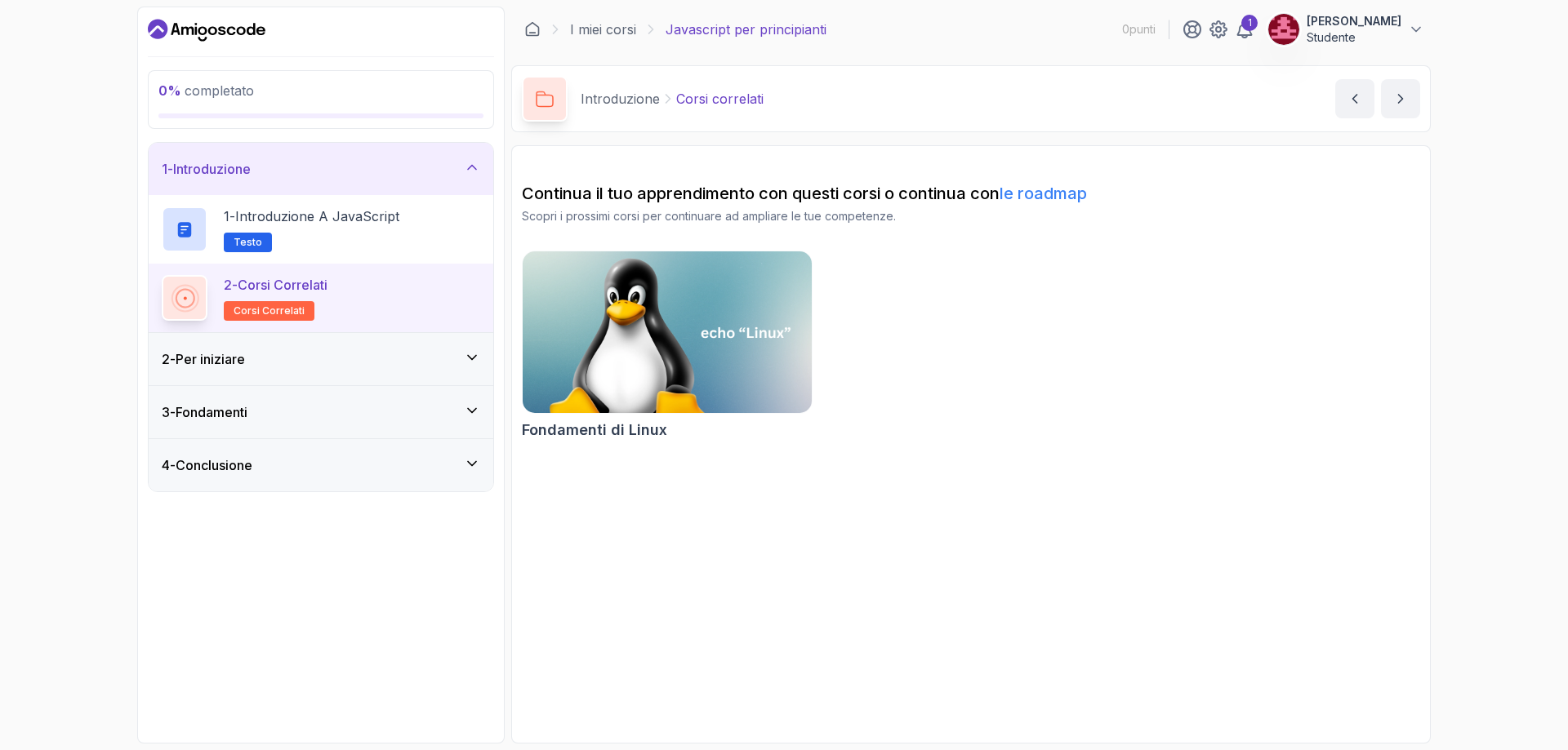
click at [365, 356] on div "2 - Per iniziare" at bounding box center [321, 359] width 318 height 19
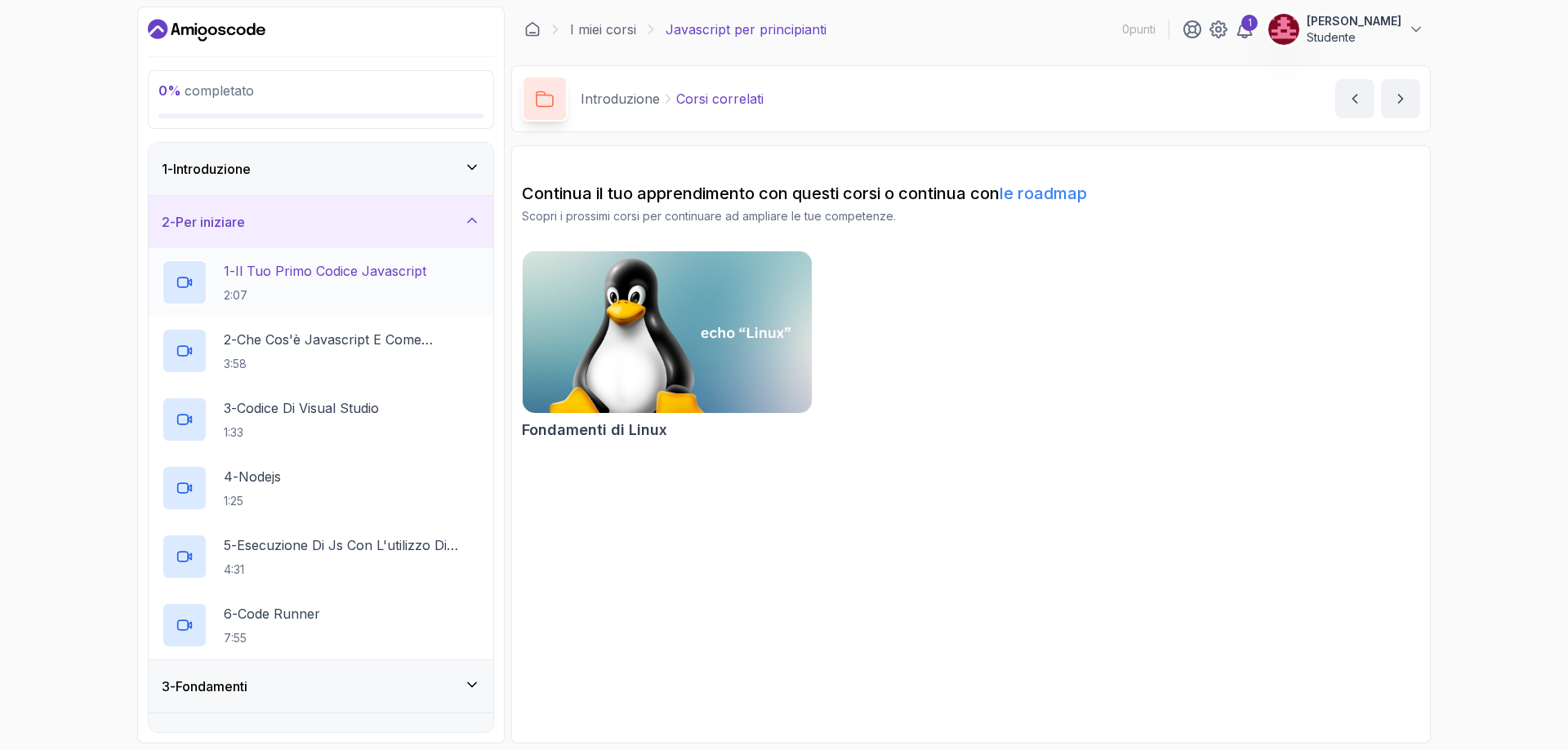
click at [350, 275] on font "Il tuo primo codice Javascript" at bounding box center [330, 270] width 191 height 16
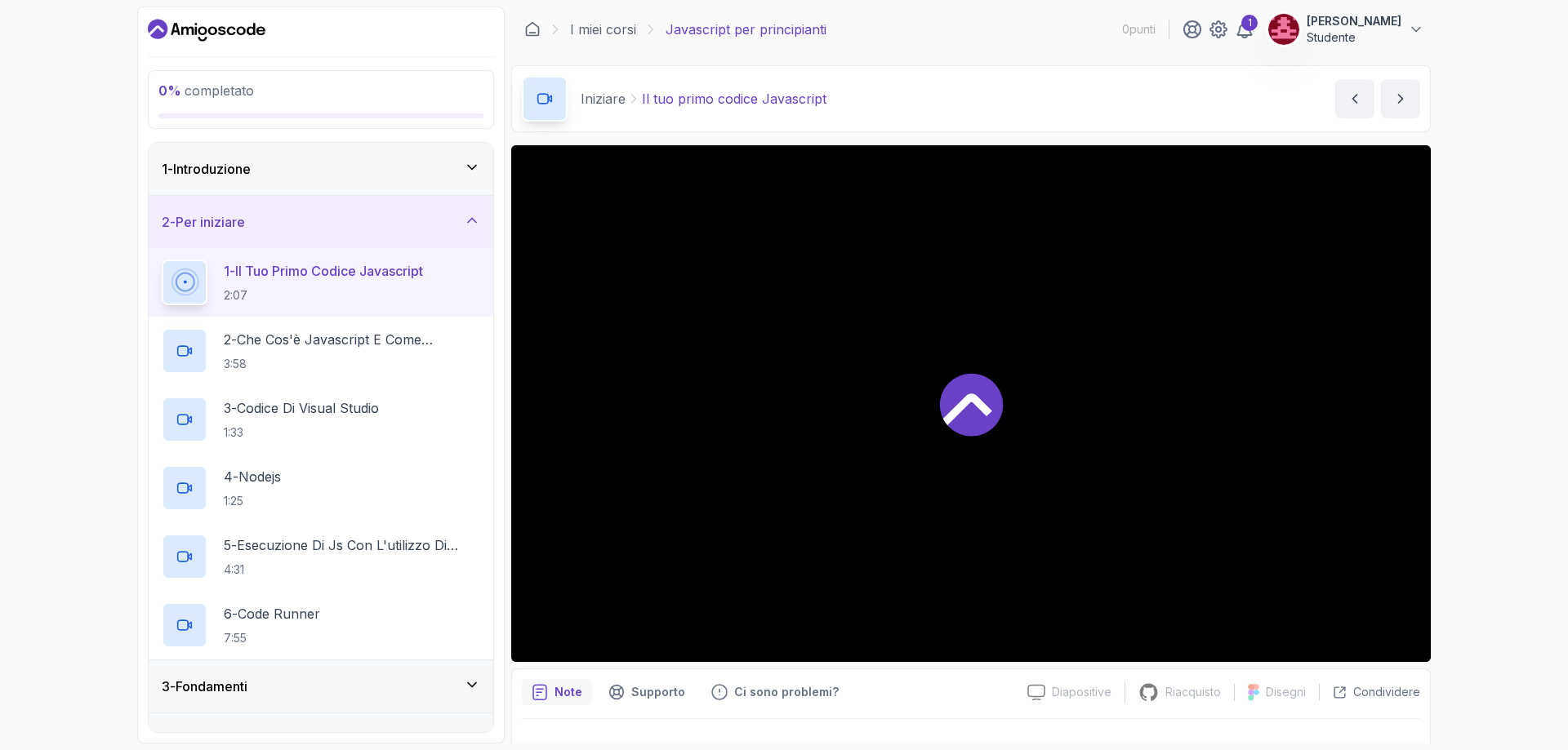
click at [908, 381] on div at bounding box center [971, 404] width 920 height 517
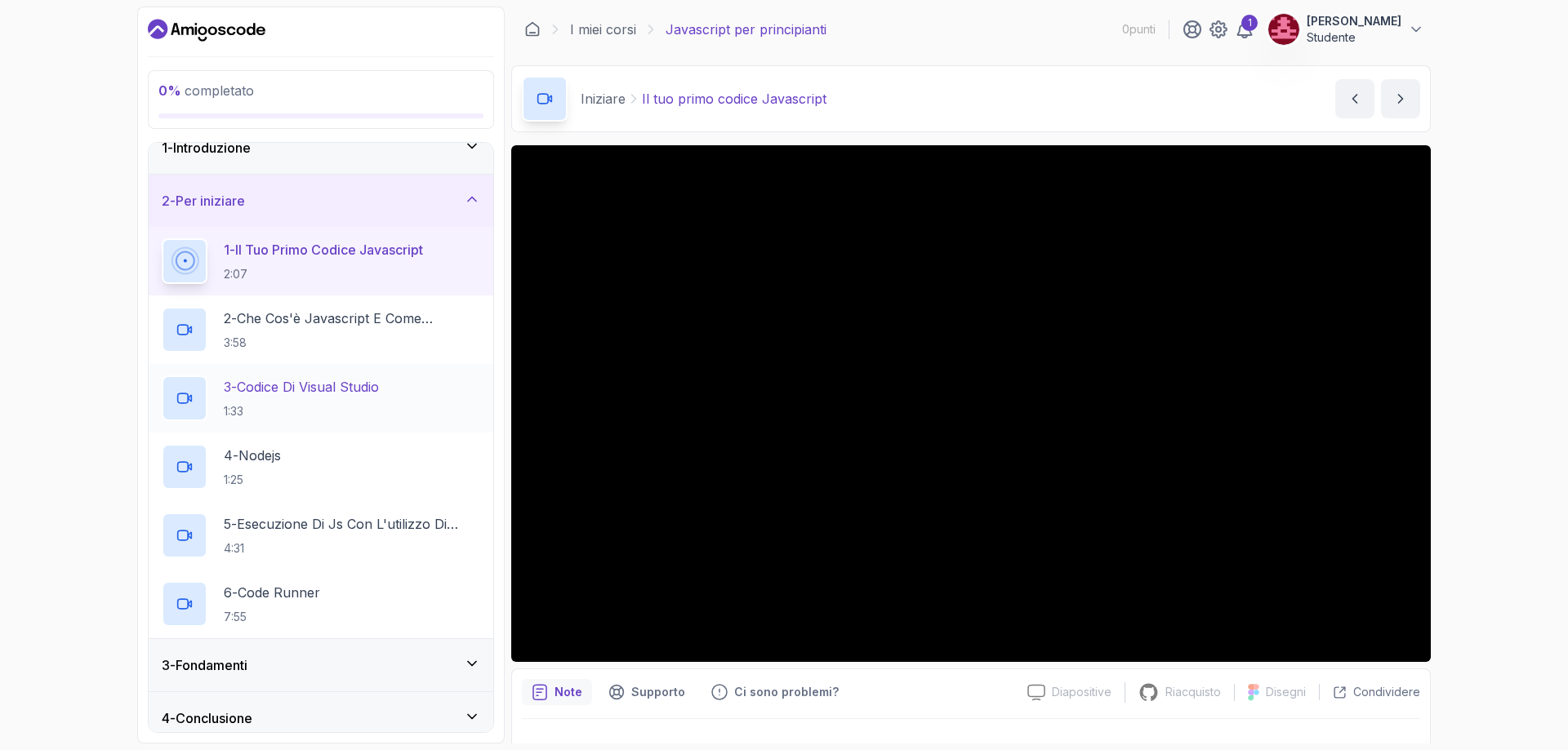
scroll to position [34, 0]
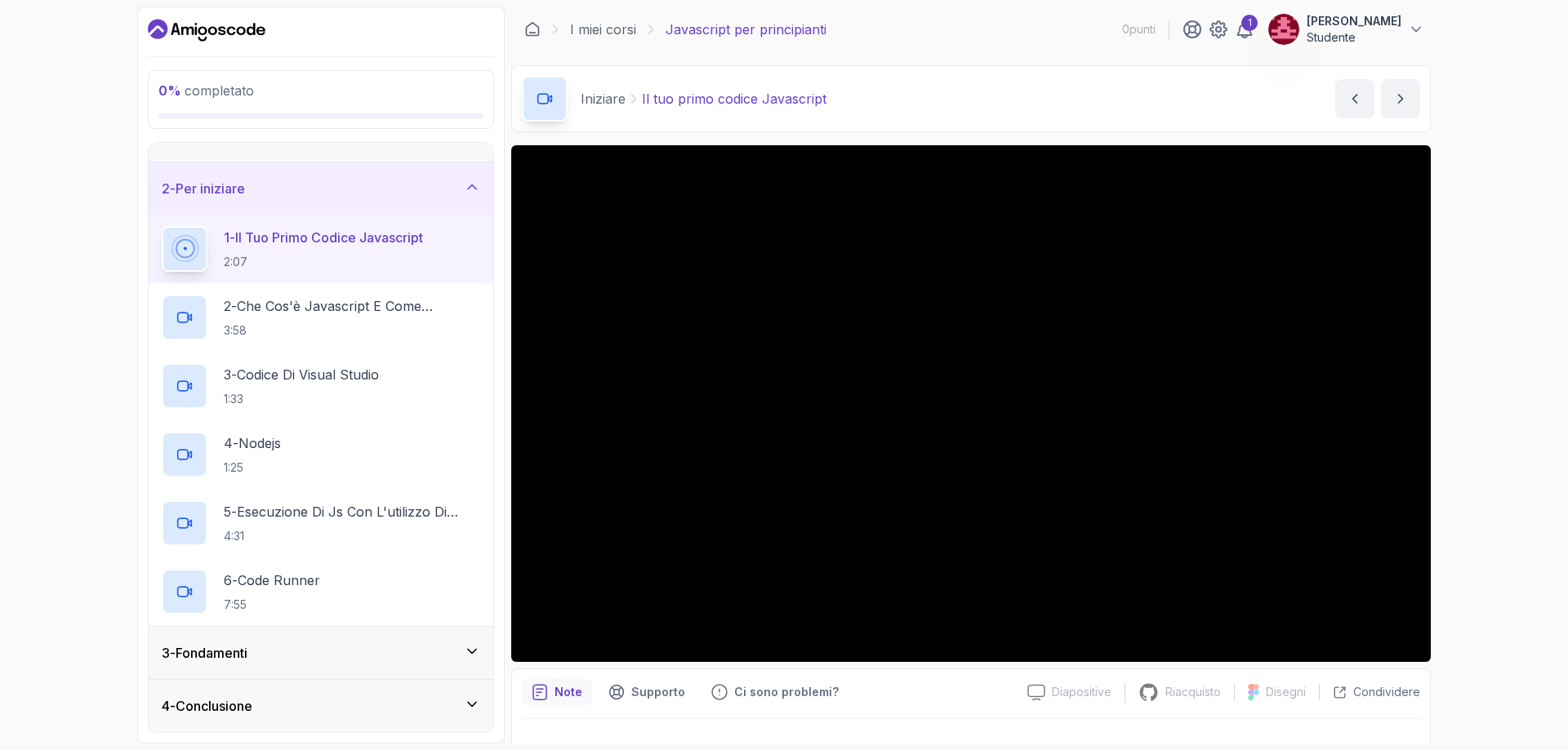
click at [400, 629] on div "3 - Fondamenti" at bounding box center [321, 653] width 344 height 52
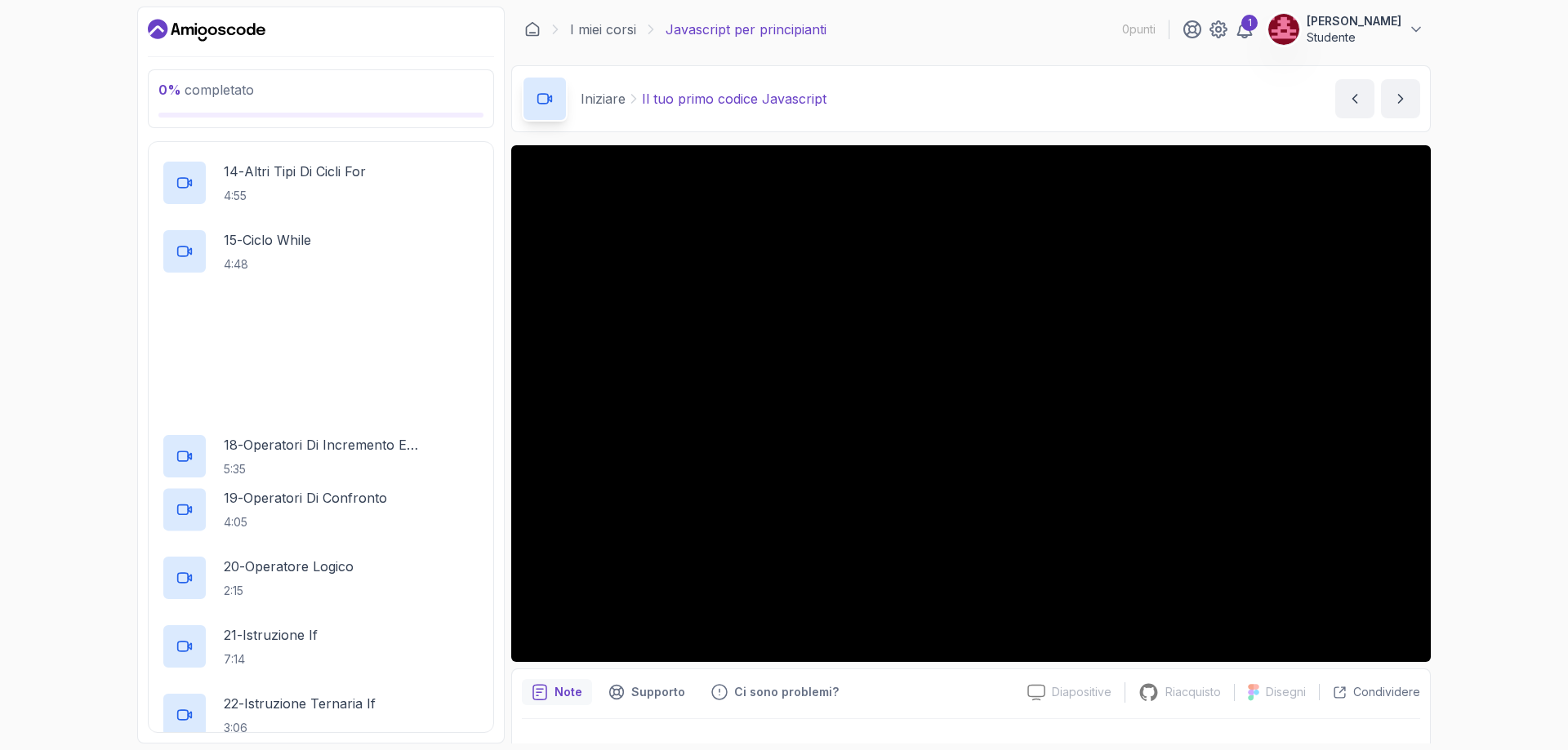
scroll to position [1199, 0]
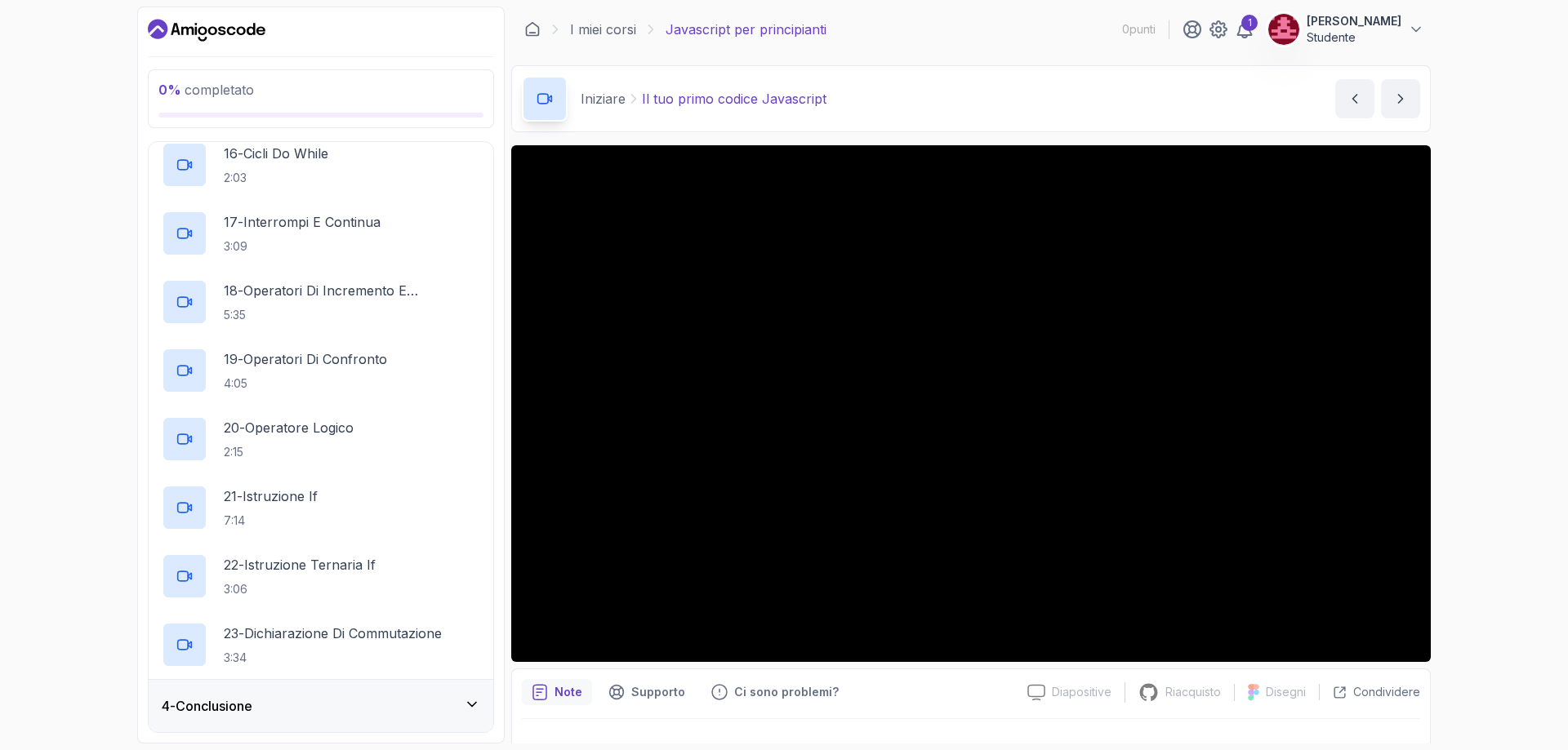
click at [460, 711] on div "4 - Conclusione" at bounding box center [321, 705] width 318 height 19
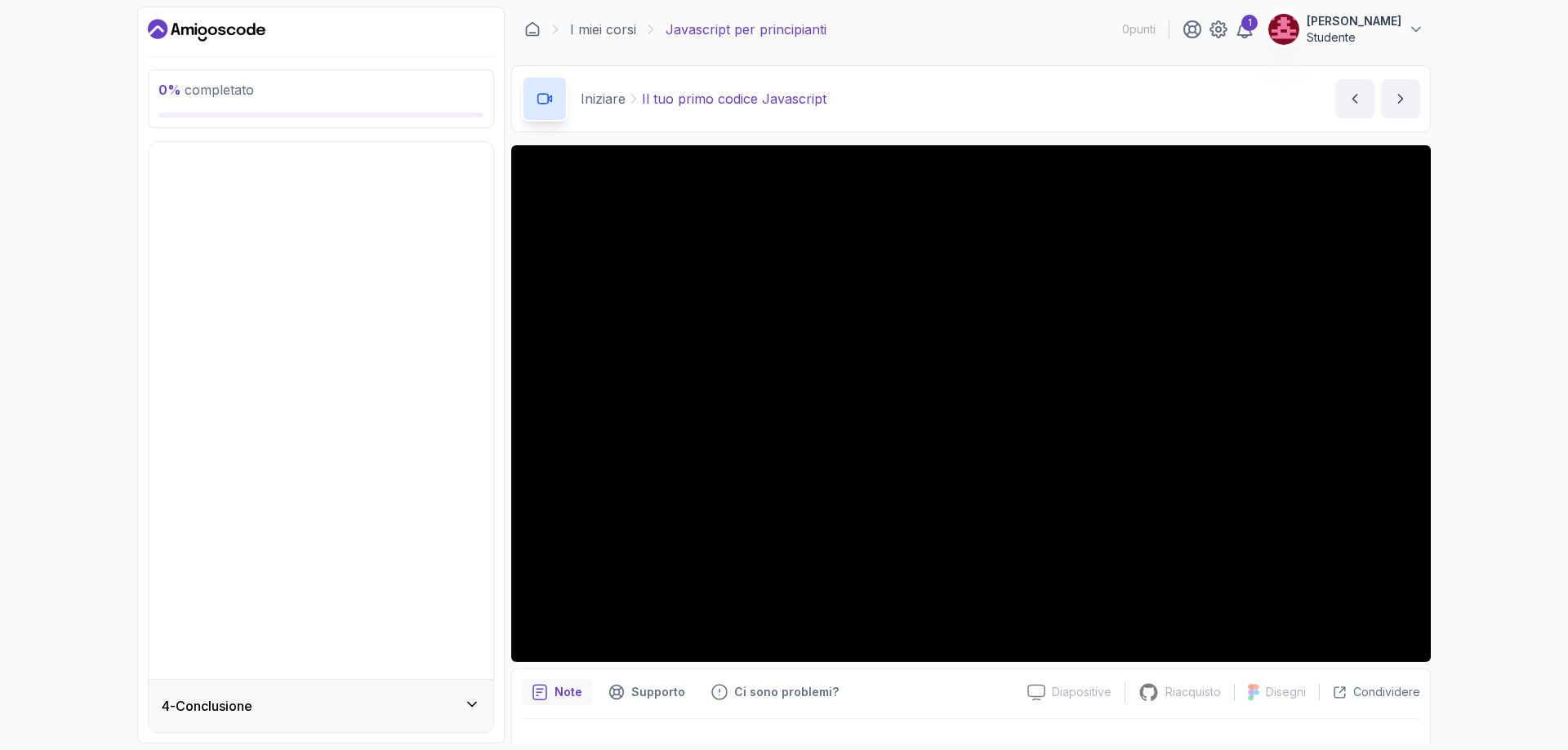
scroll to position [0, 0]
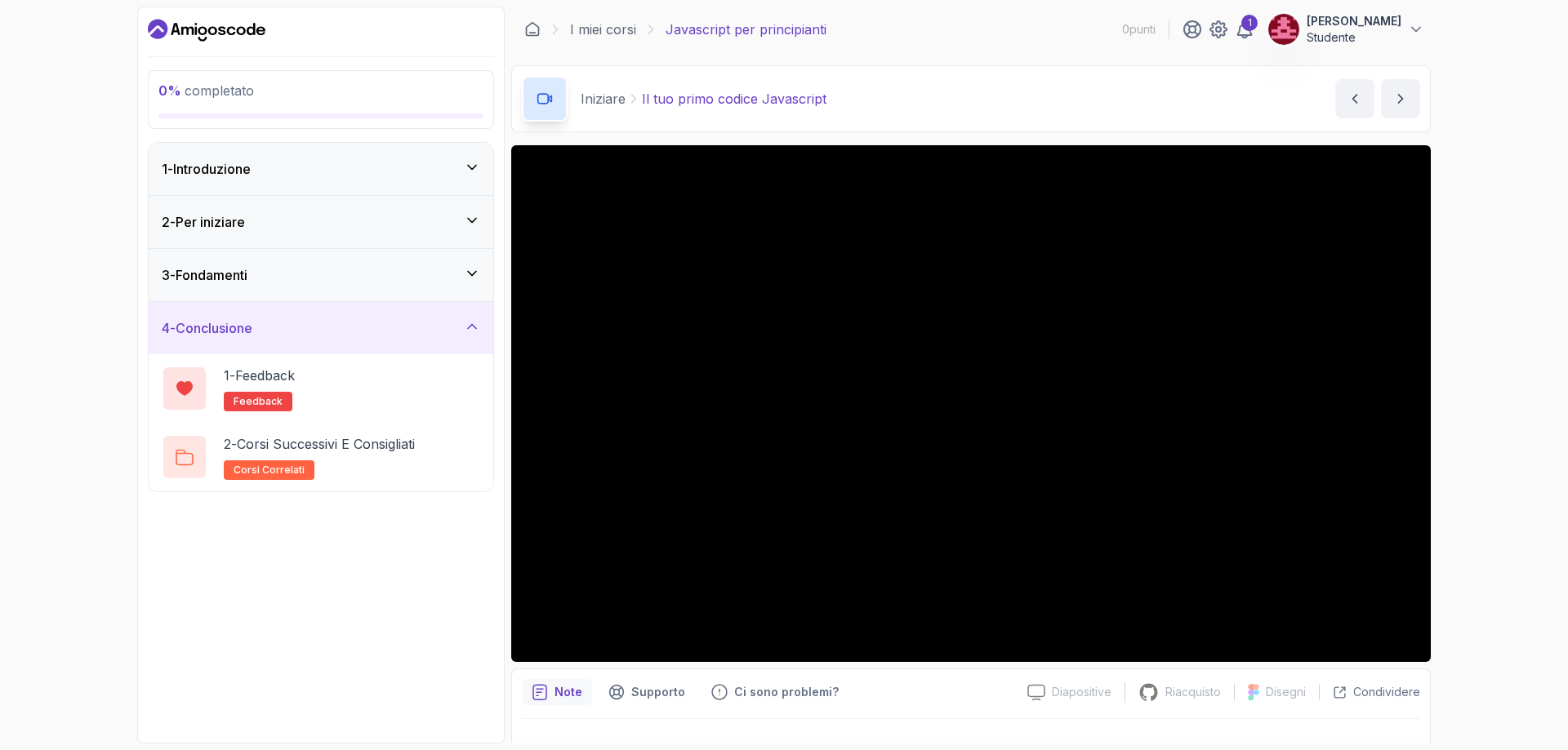
click at [393, 314] on div "4 - Conclusione" at bounding box center [321, 328] width 344 height 52
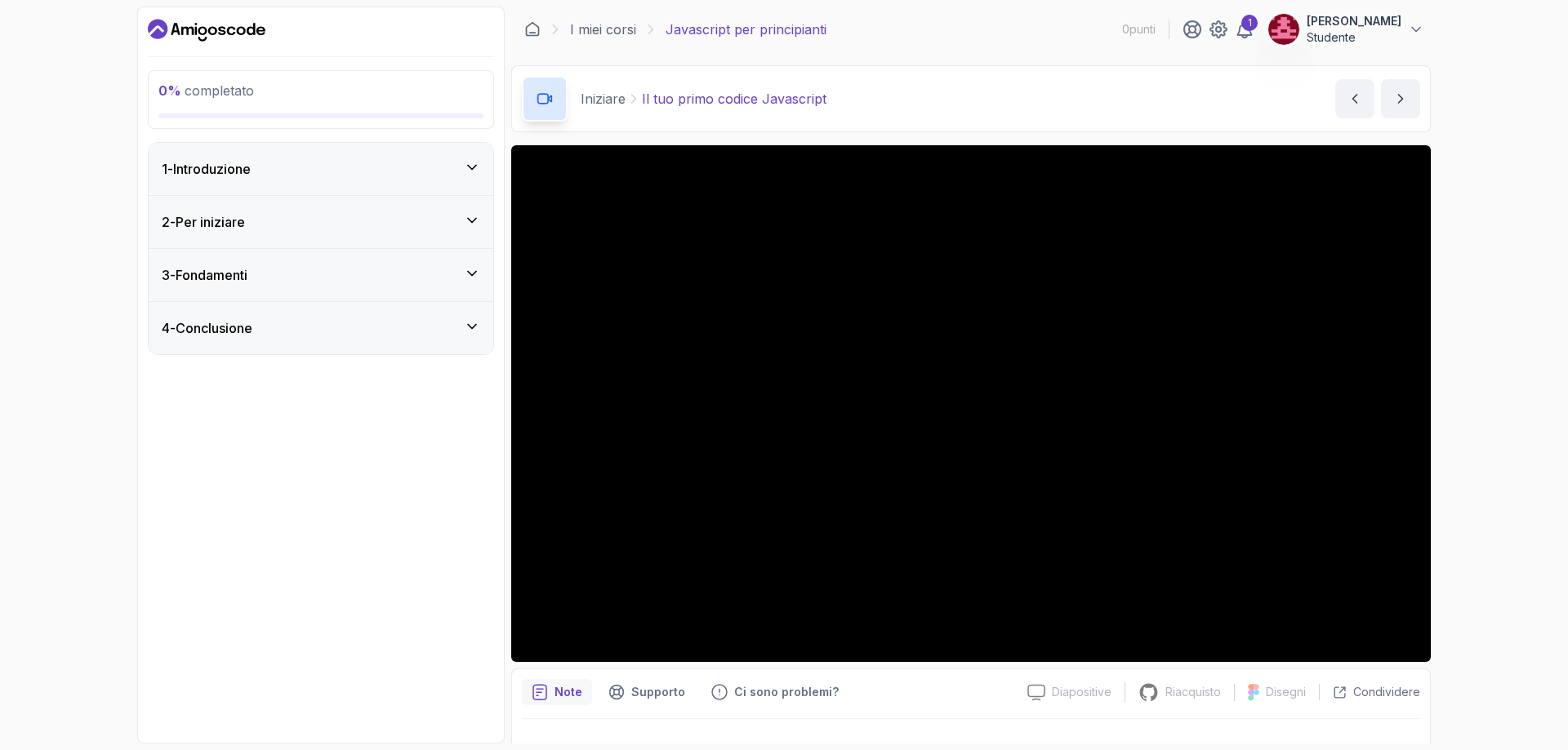
click at [352, 221] on div "2 - Per iniziare" at bounding box center [321, 221] width 318 height 19
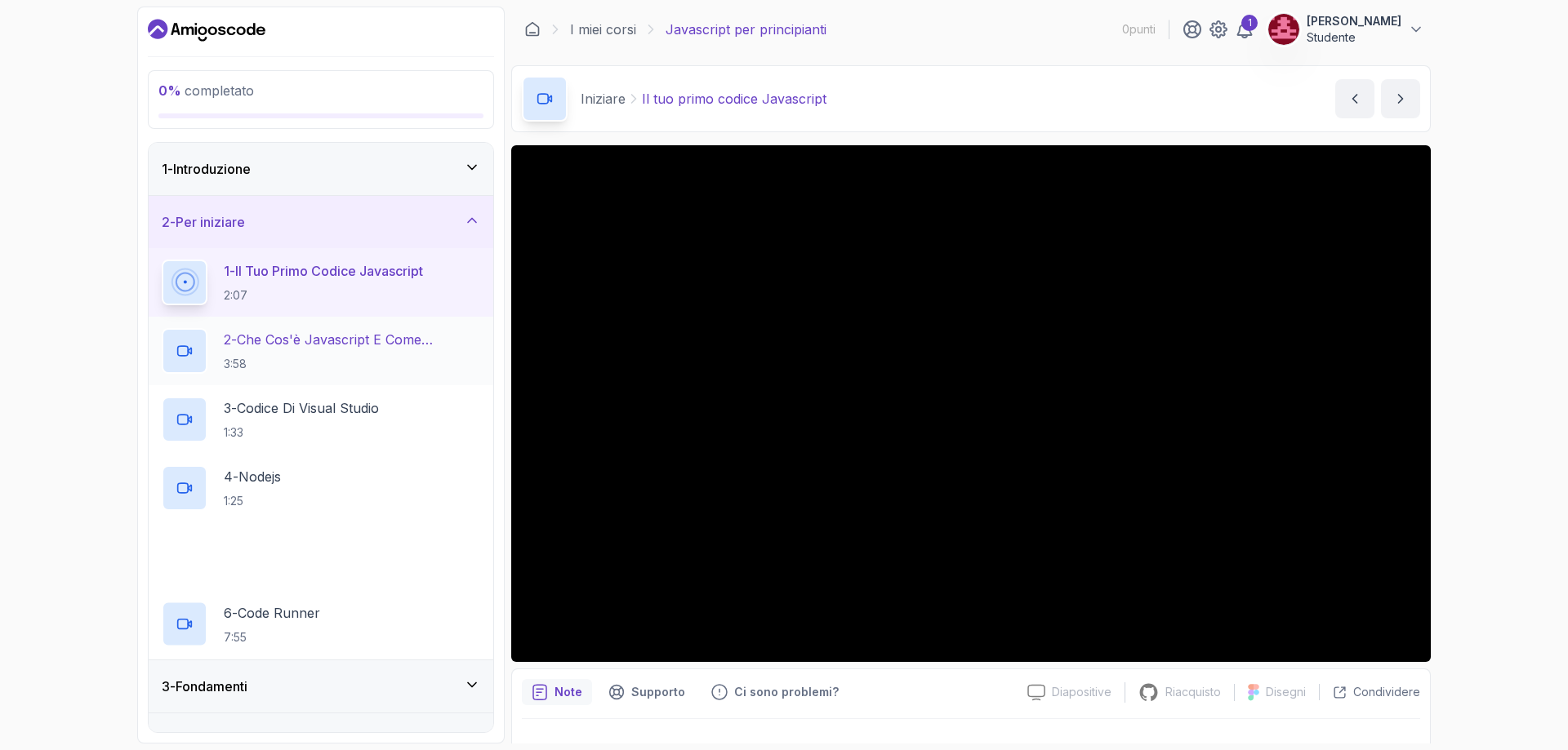
click at [332, 315] on div "1 - Il tuo primo codice Javascript 2:07" at bounding box center [321, 282] width 344 height 68
click at [333, 328] on div "2 - Che cos'è Javascript e come funziona 3:58" at bounding box center [321, 351] width 318 height 45
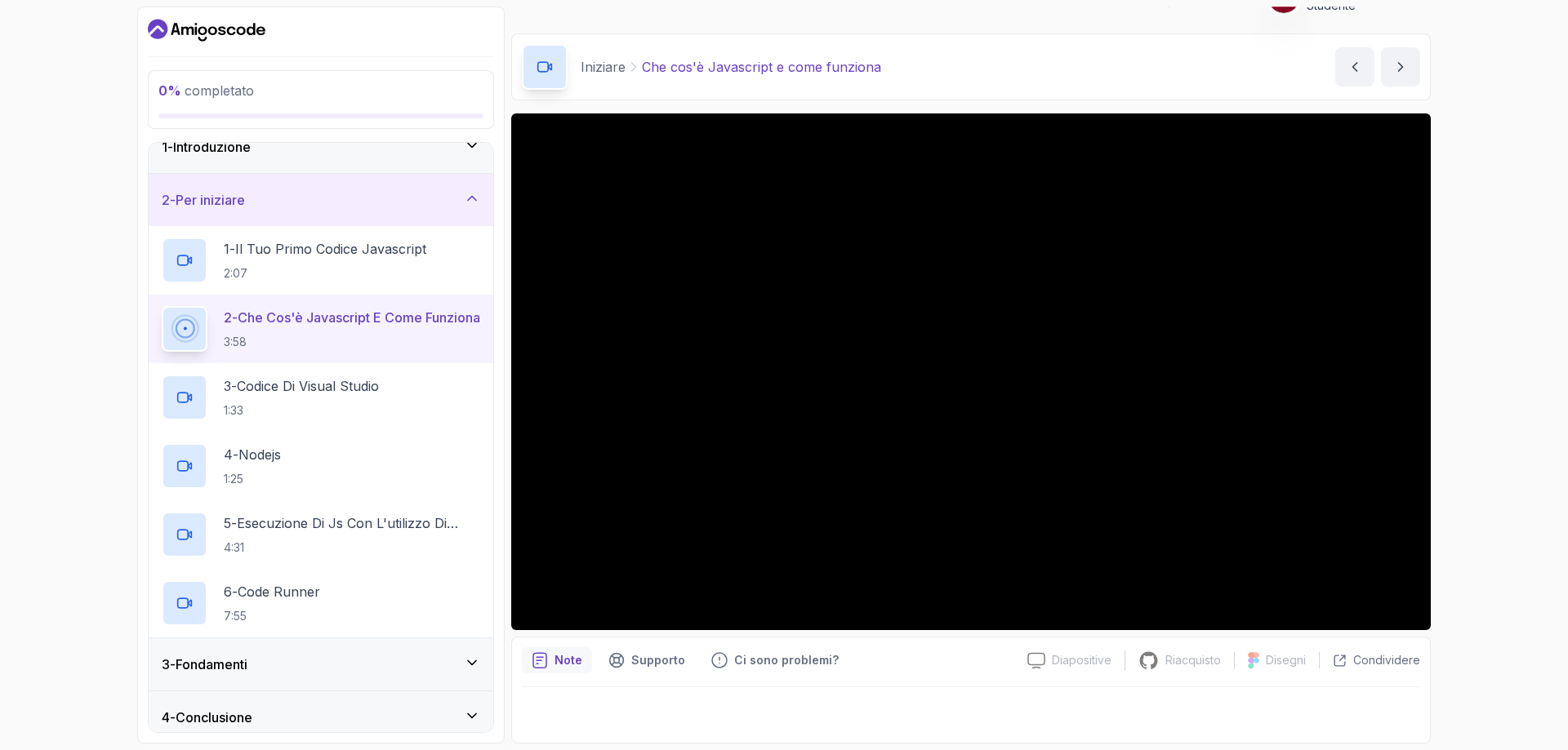
scroll to position [34, 0]
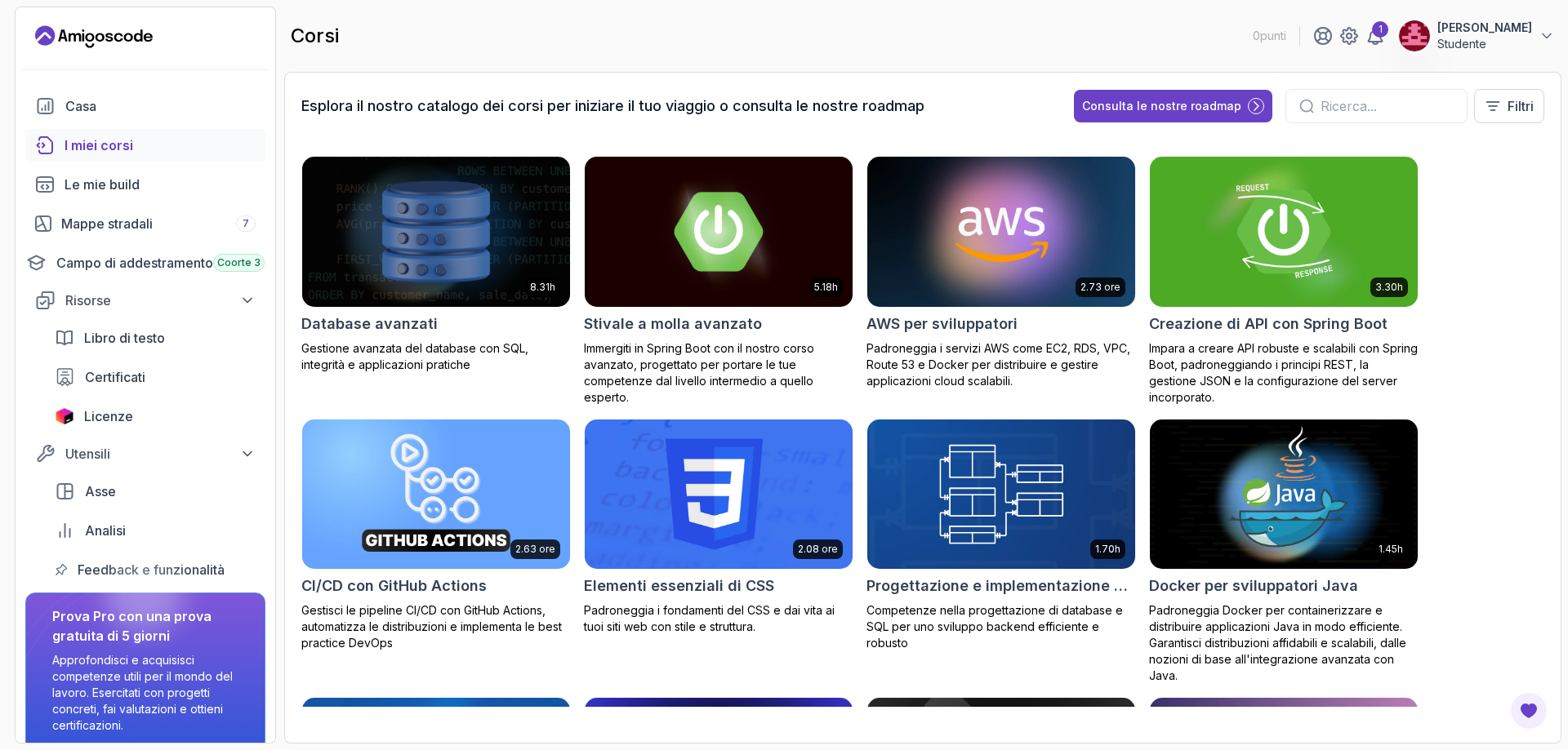
click at [1241, 254] on img at bounding box center [1284, 231] width 281 height 157
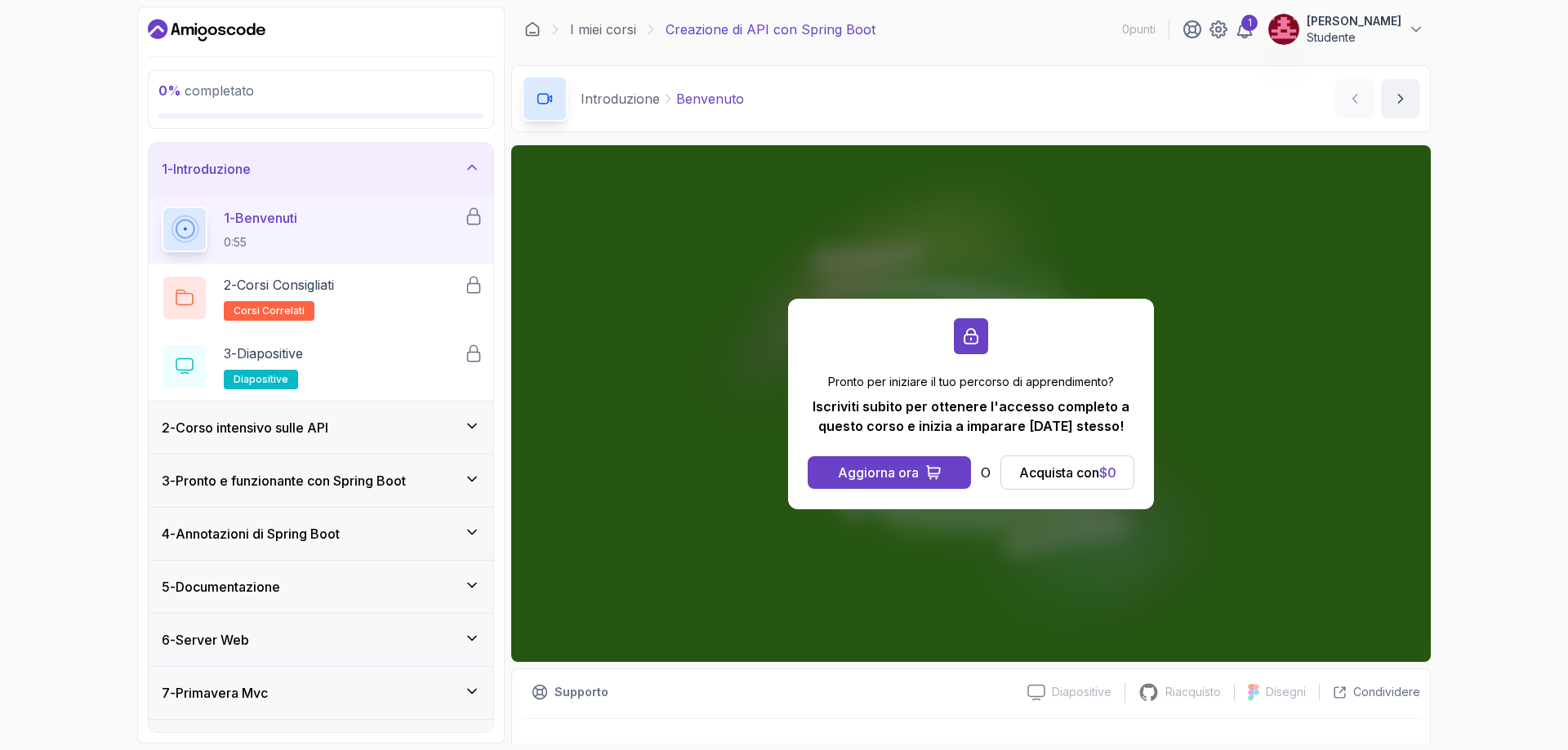
click at [413, 418] on div "2 - Corso intensivo sulle API" at bounding box center [321, 428] width 318 height 19
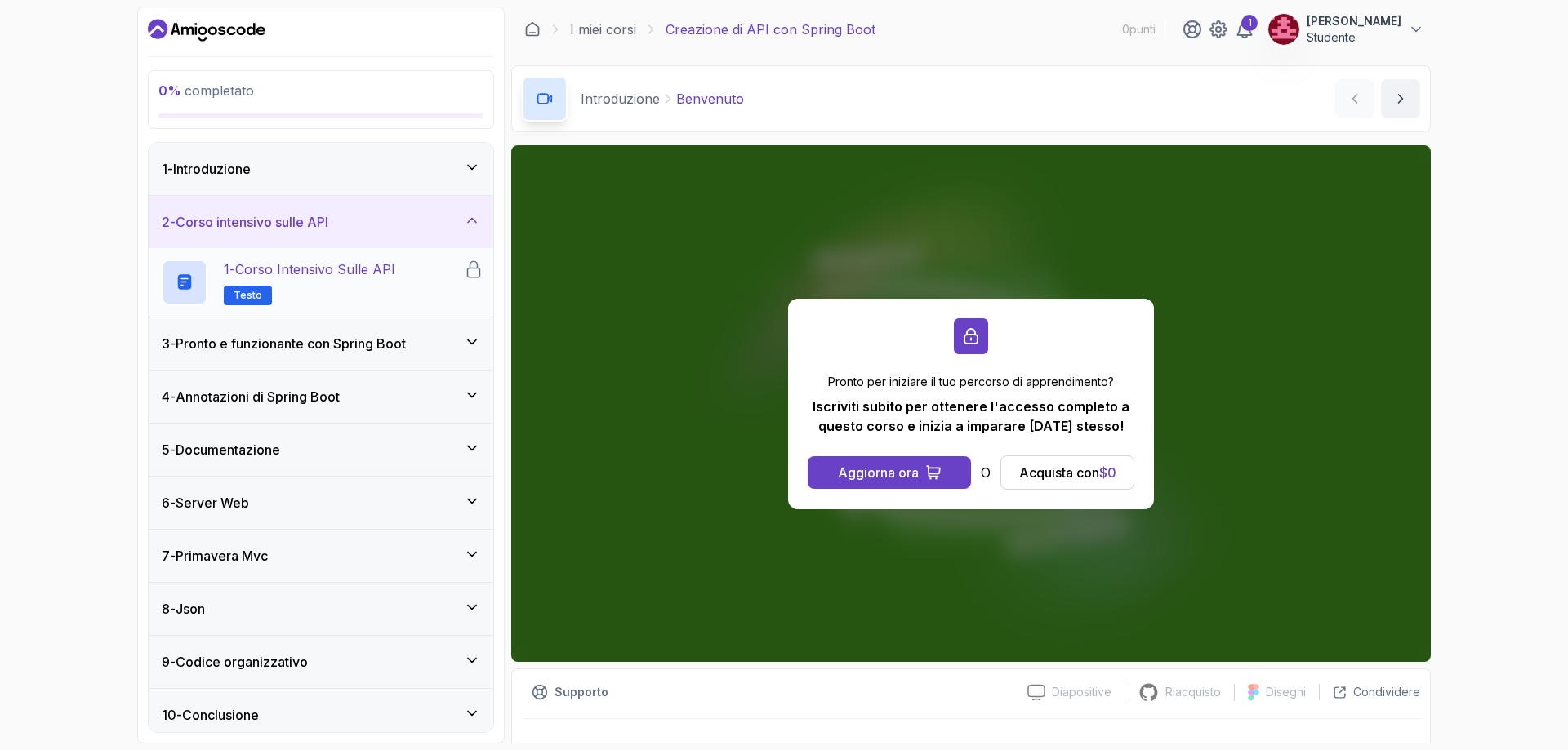
click at [351, 281] on h2 "1 - Corso intensivo sulle API Testo" at bounding box center [310, 282] width 172 height 45
click at [253, 273] on font "Corso intensivo sulle API" at bounding box center [312, 269] width 154 height 16
click at [341, 338] on font "Pronto e funzionante con Spring Boot" at bounding box center [291, 343] width 231 height 16
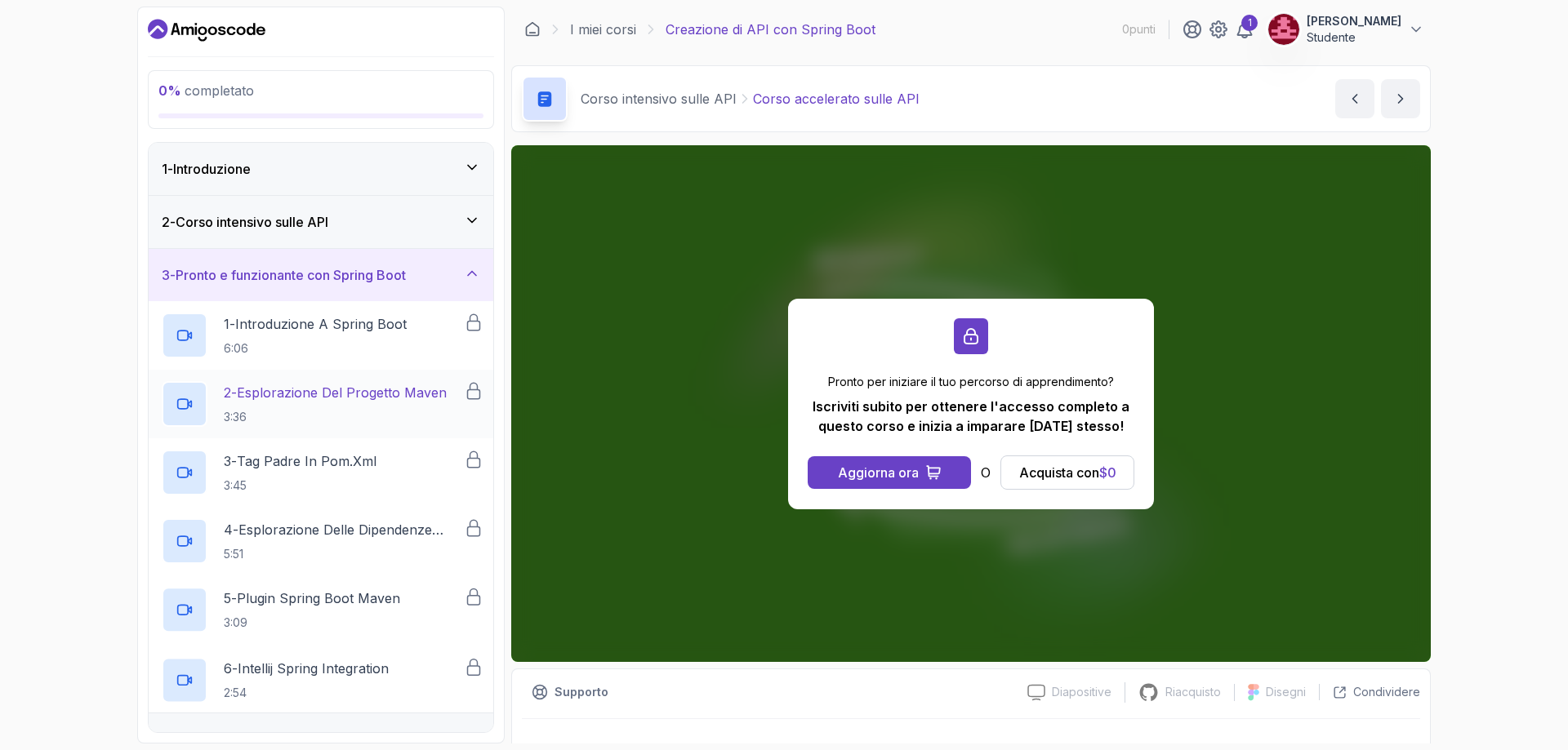
click at [341, 414] on p "3:36" at bounding box center [335, 417] width 223 height 16
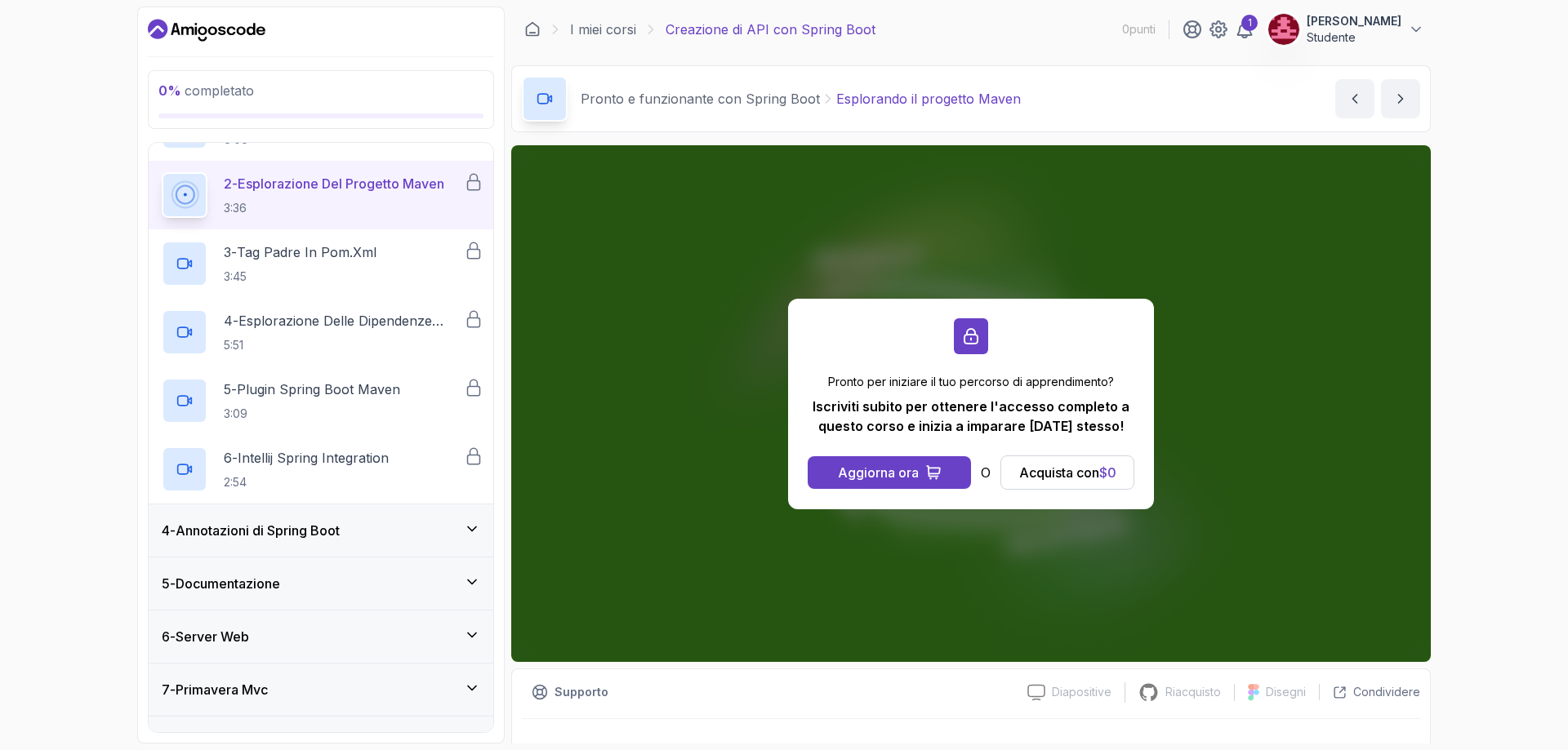
scroll to position [352, 0]
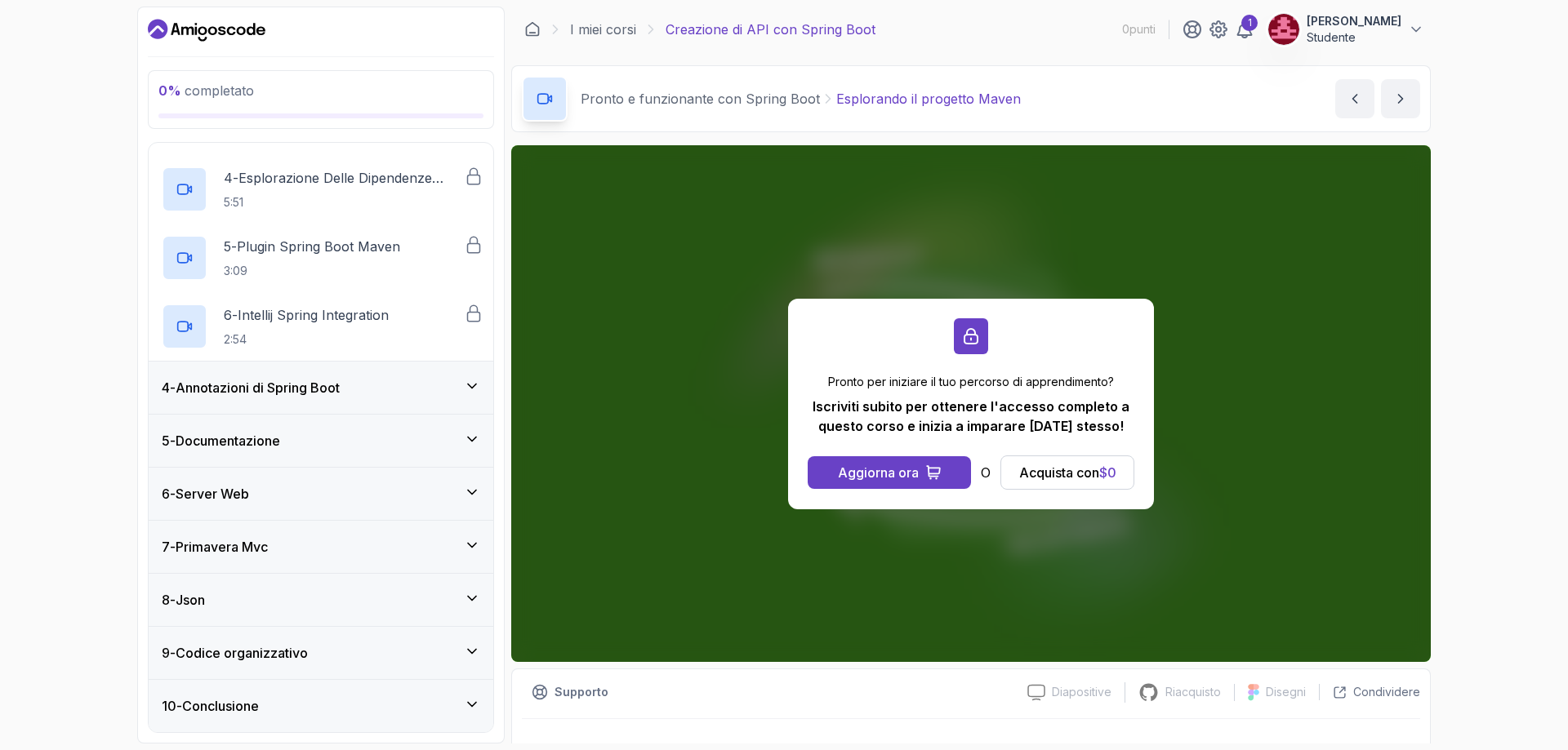
click at [339, 380] on font "Annotazioni di Spring Boot" at bounding box center [258, 387] width 164 height 16
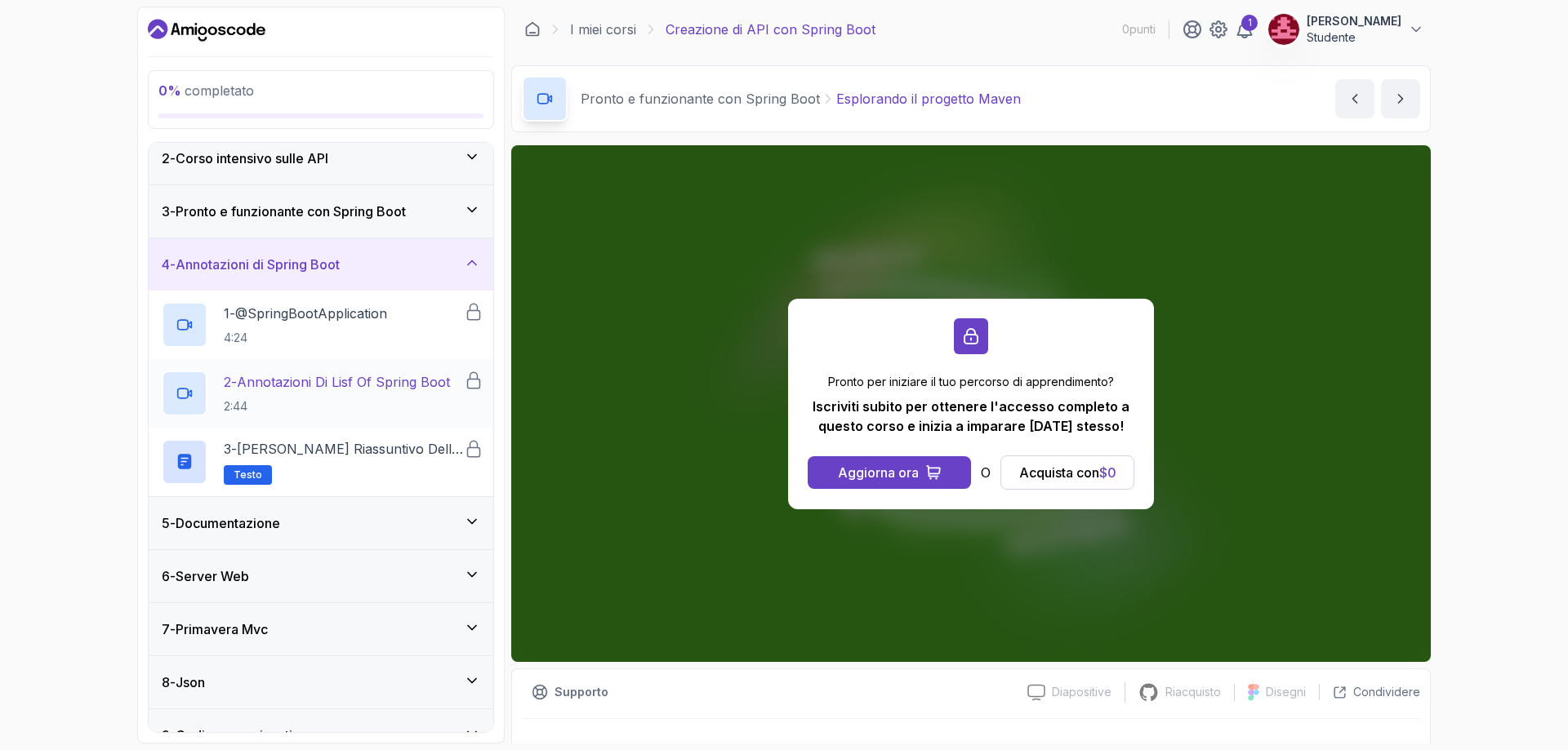
scroll to position [146, 0]
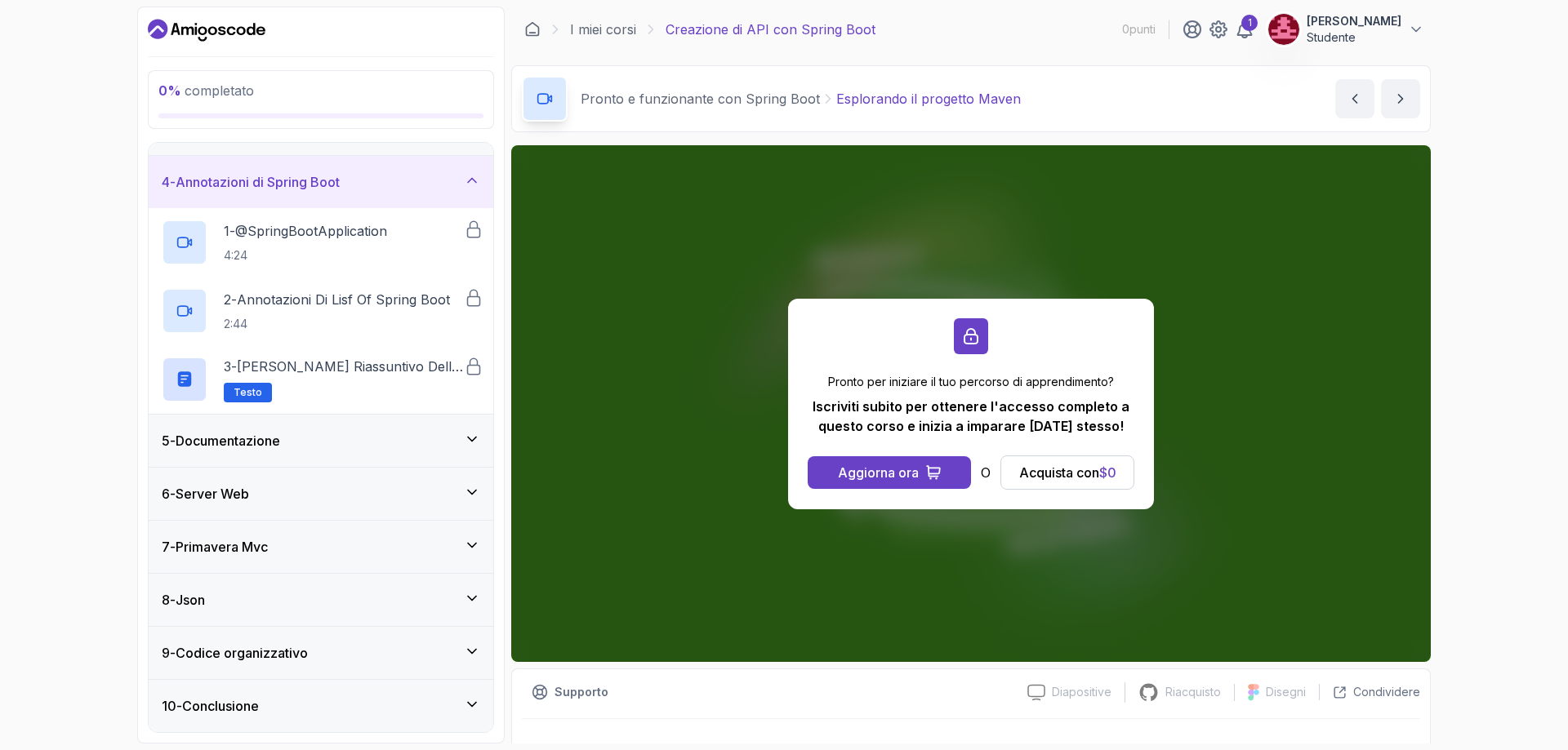
click at [343, 481] on div "6 - Server Web" at bounding box center [321, 494] width 344 height 52
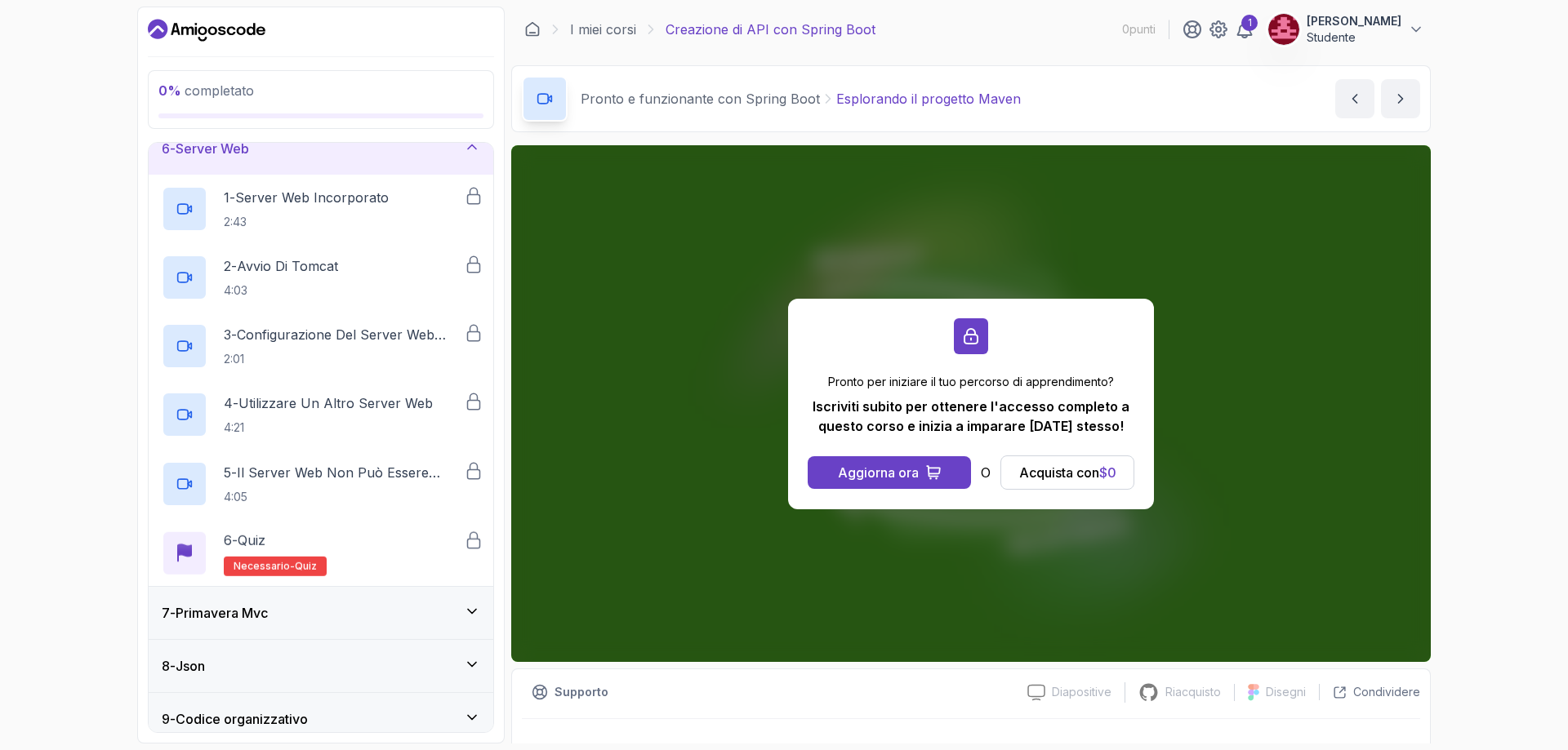
scroll to position [352, 0]
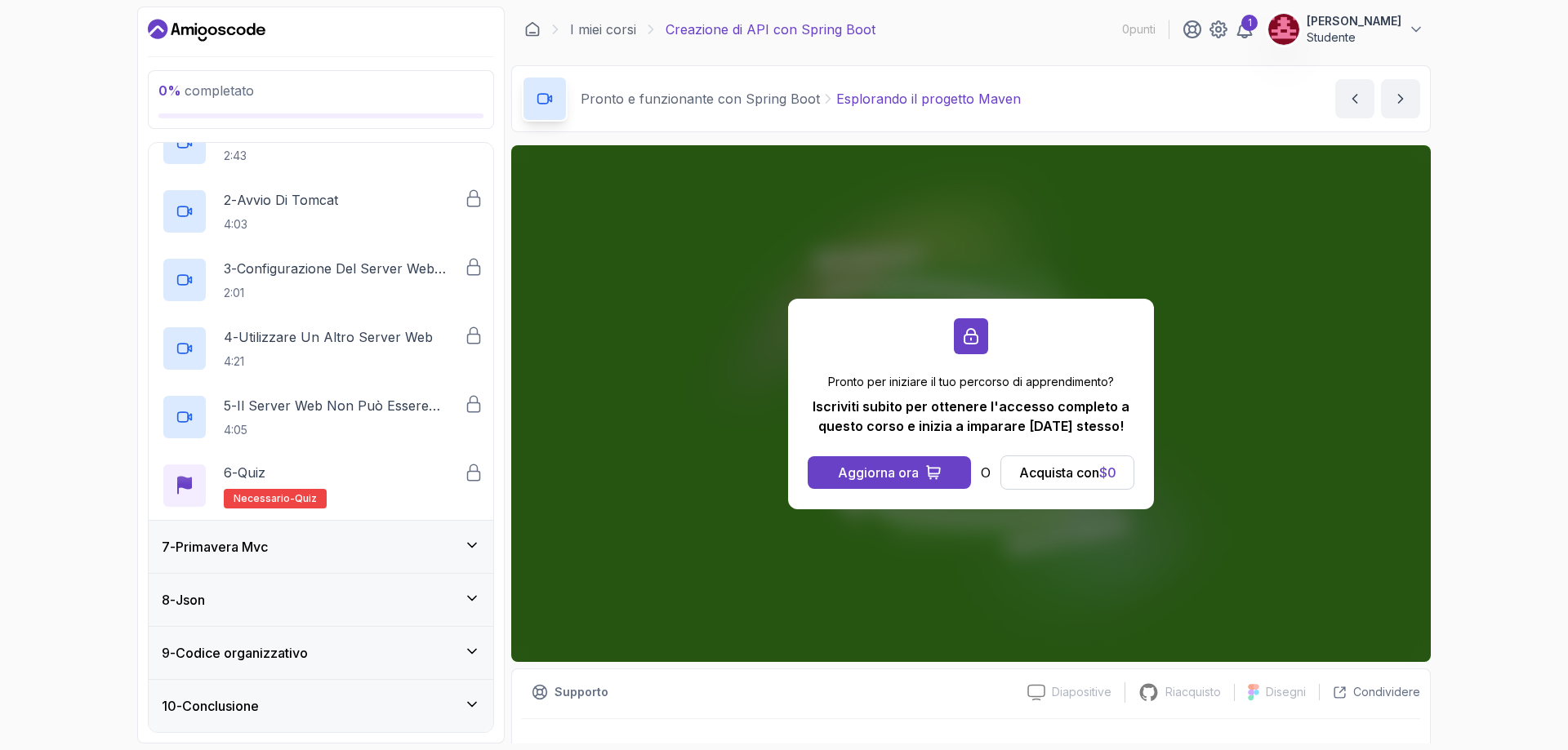
click at [346, 587] on div "8 - Json" at bounding box center [321, 600] width 344 height 52
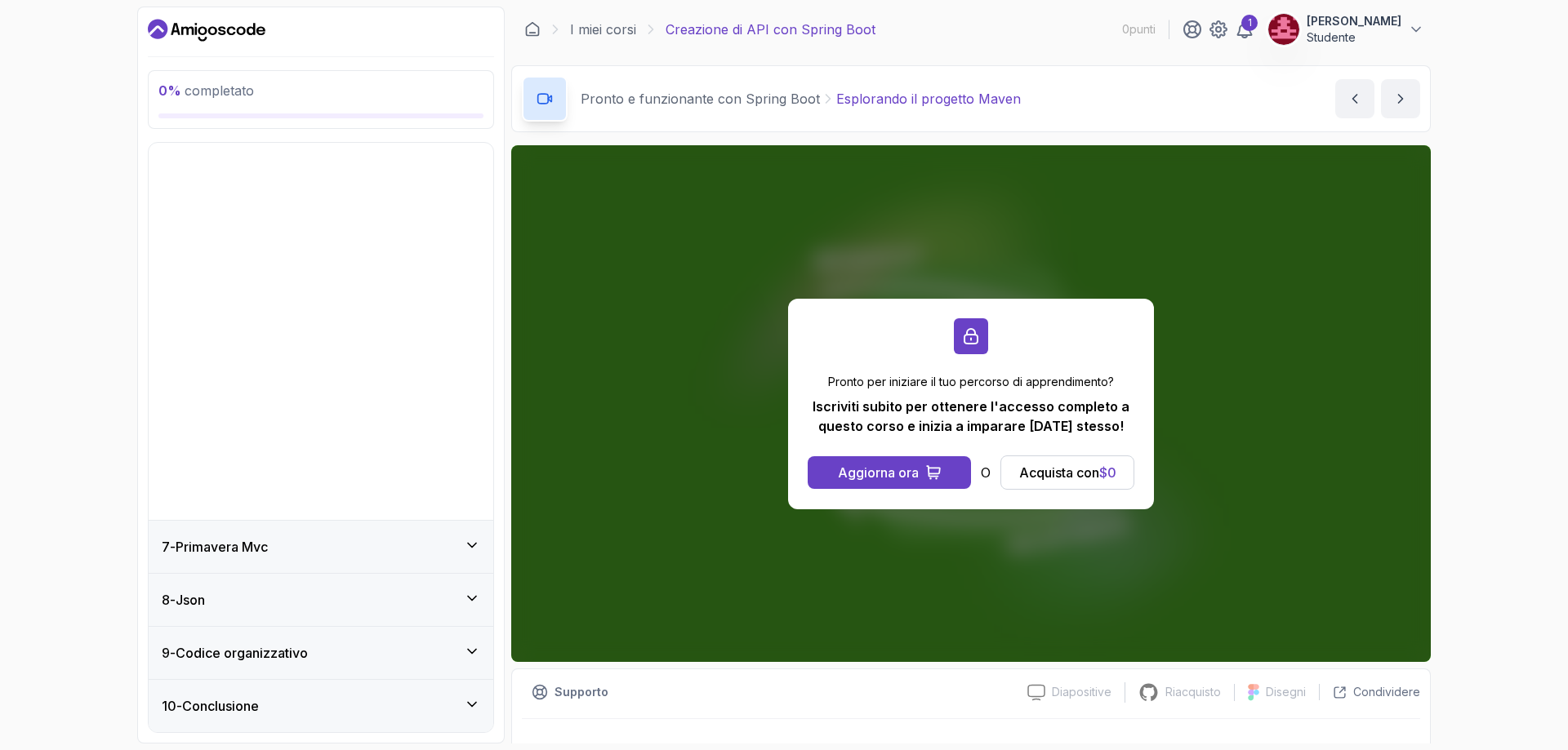
scroll to position [0, 0]
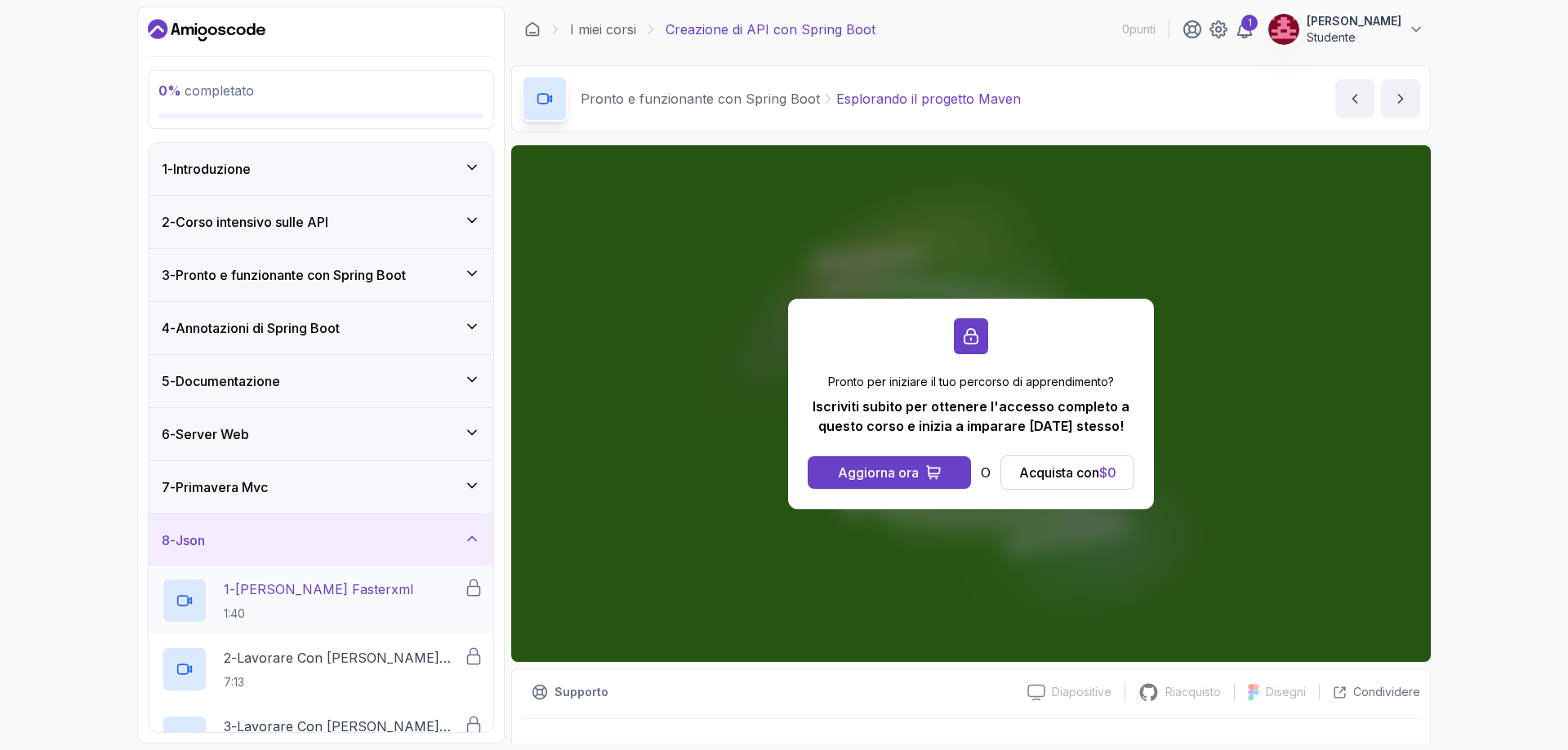
click at [329, 609] on p "1:40" at bounding box center [318, 614] width 189 height 16
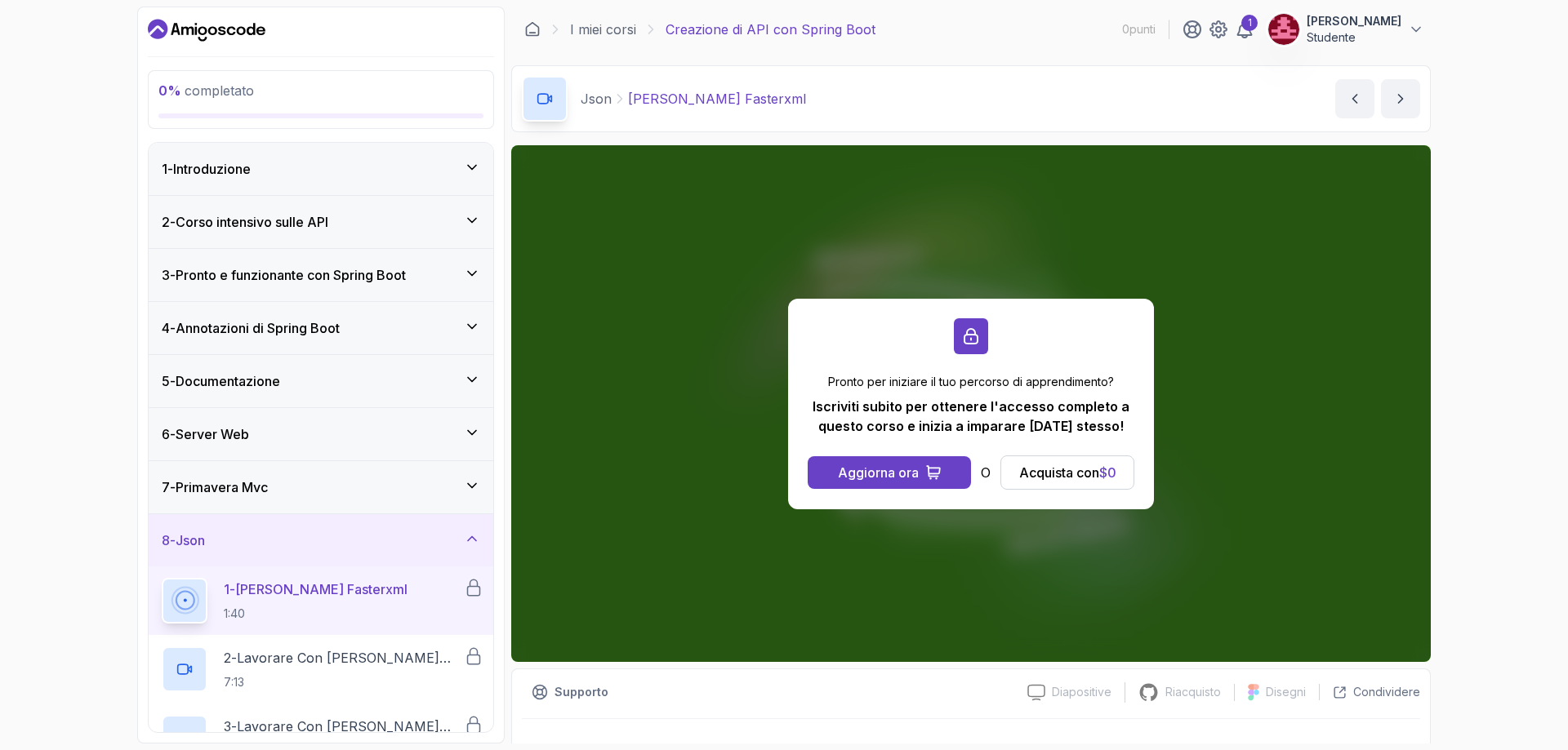
click at [202, 19] on icon "Pannello di controllo" at bounding box center [207, 29] width 118 height 26
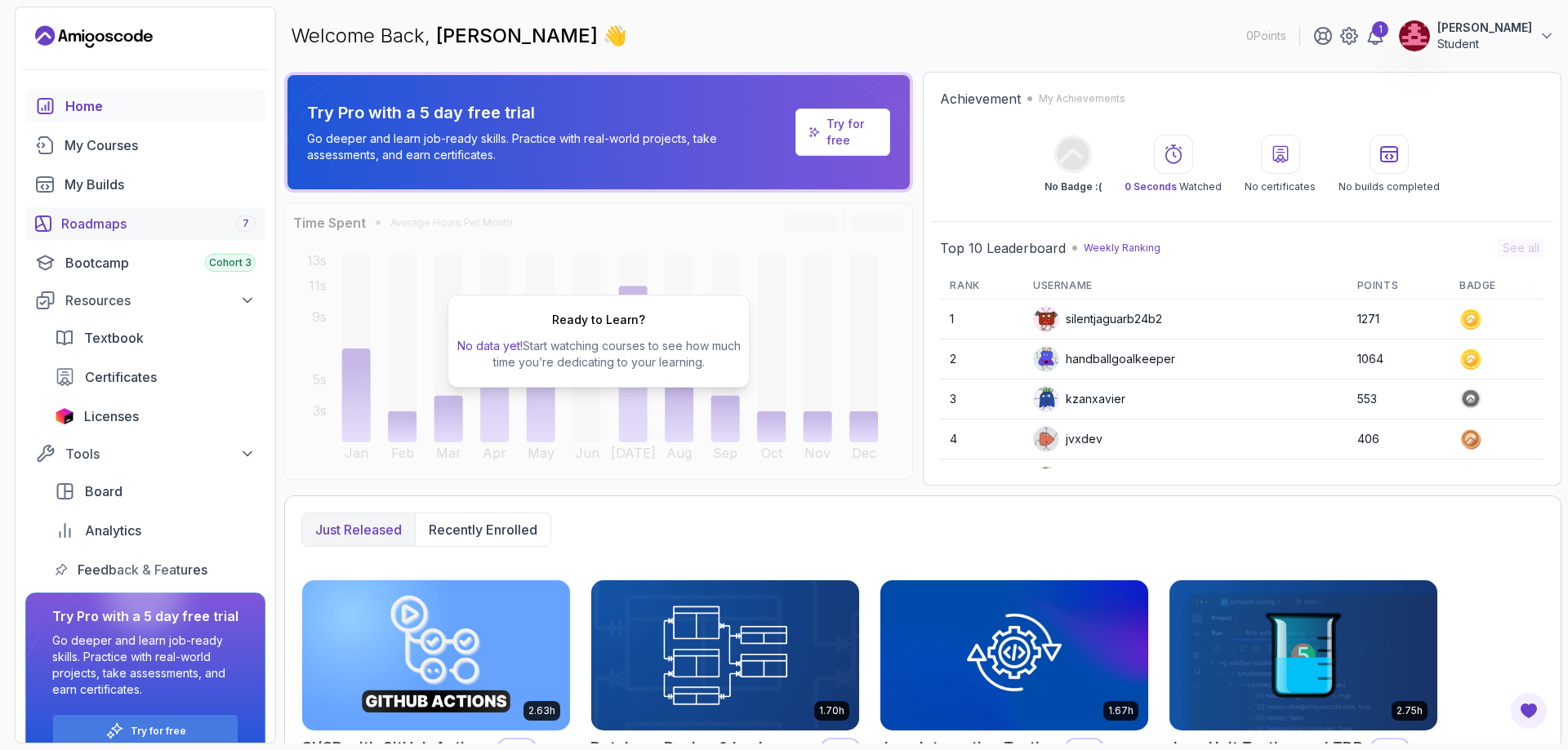
click at [163, 224] on div "Roadmaps 7" at bounding box center [158, 223] width 195 height 19
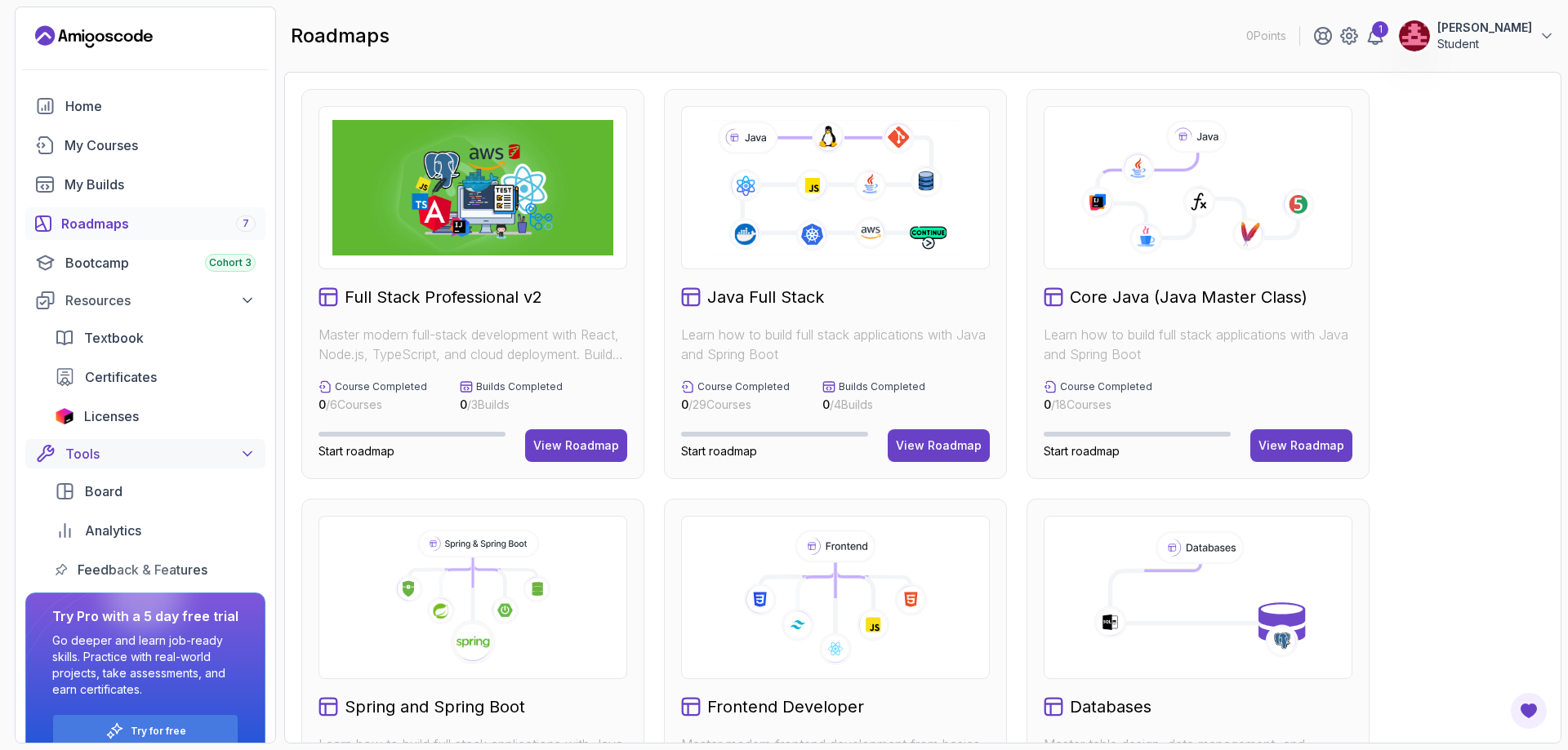
scroll to position [29, 0]
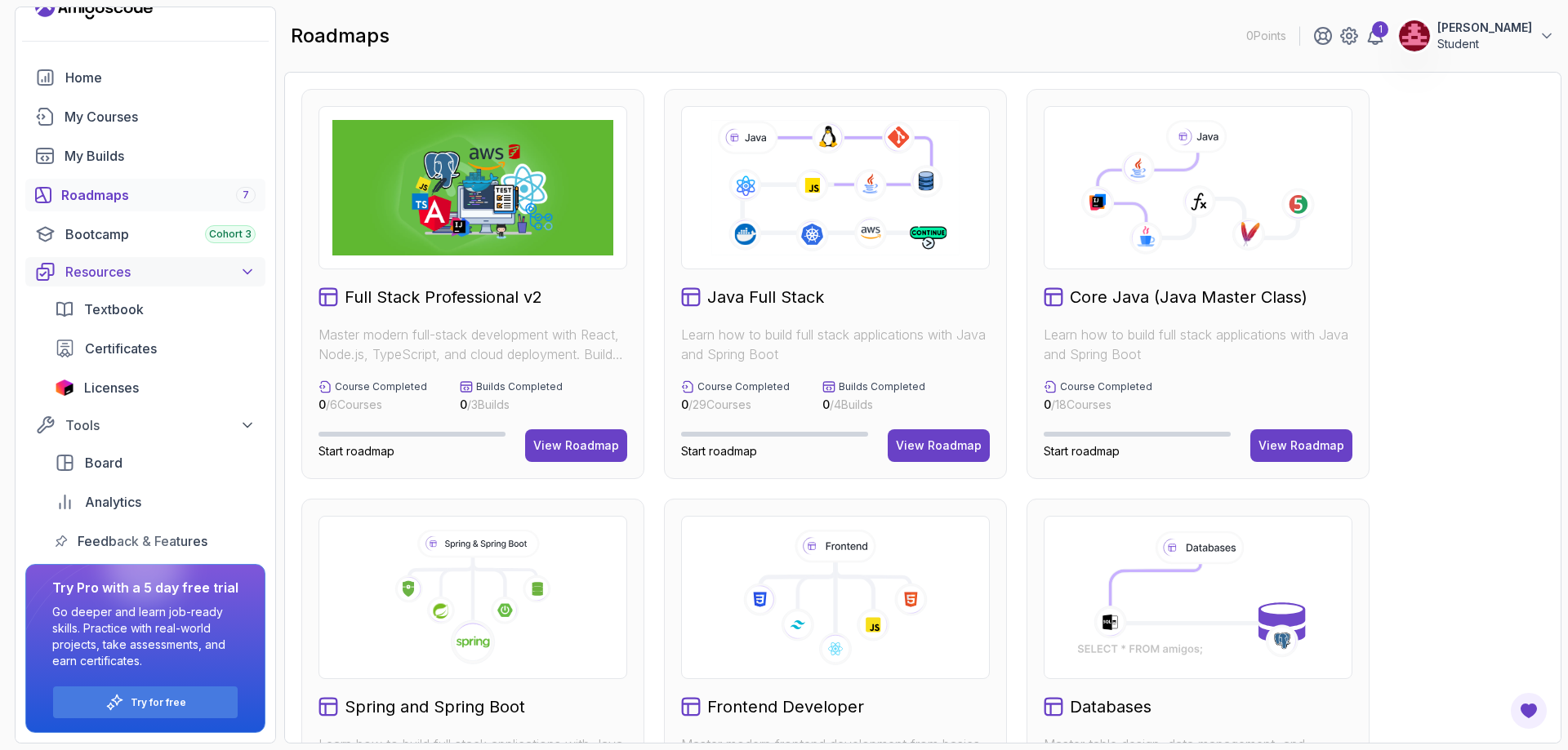
click at [152, 263] on div "Resources" at bounding box center [161, 271] width 190 height 19
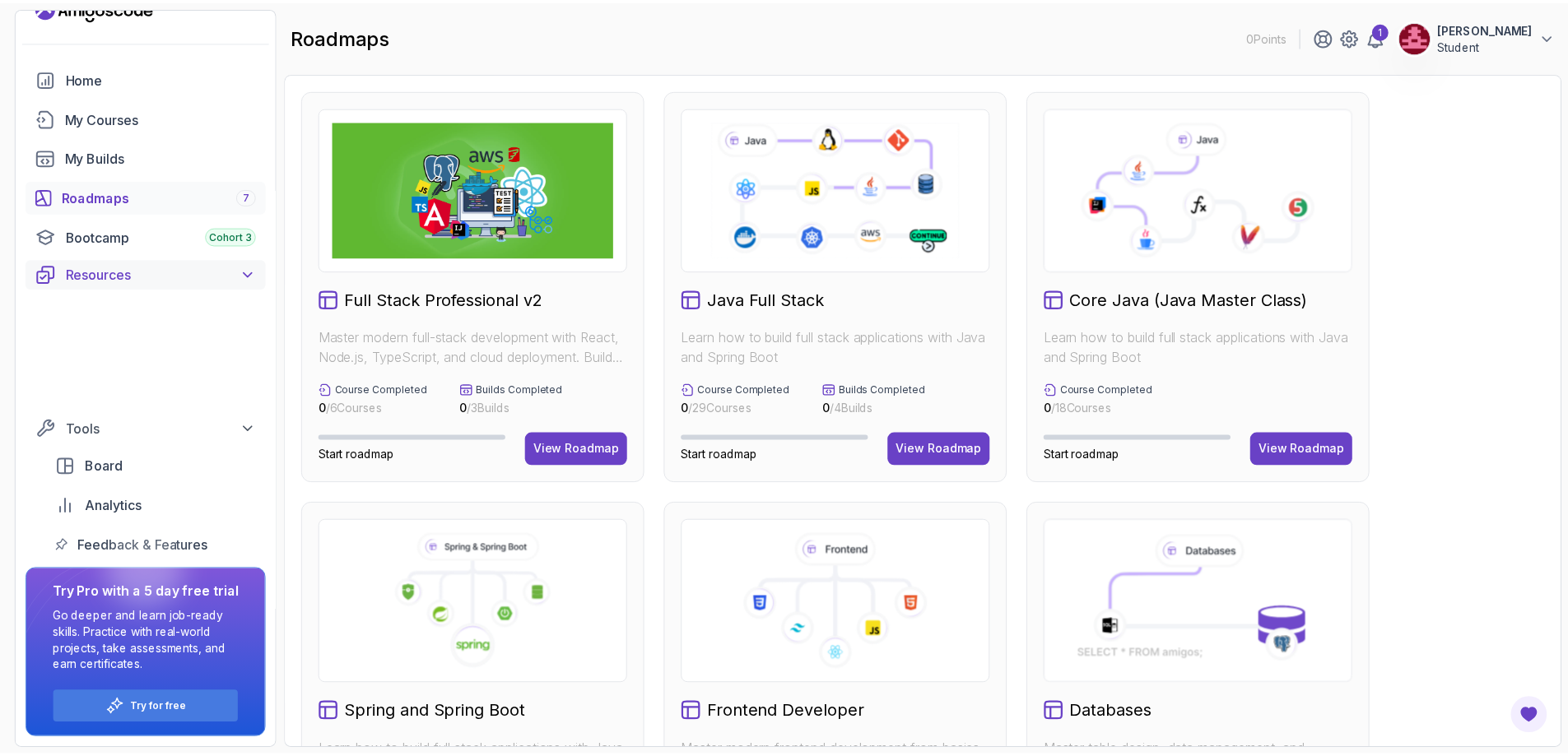
scroll to position [0, 0]
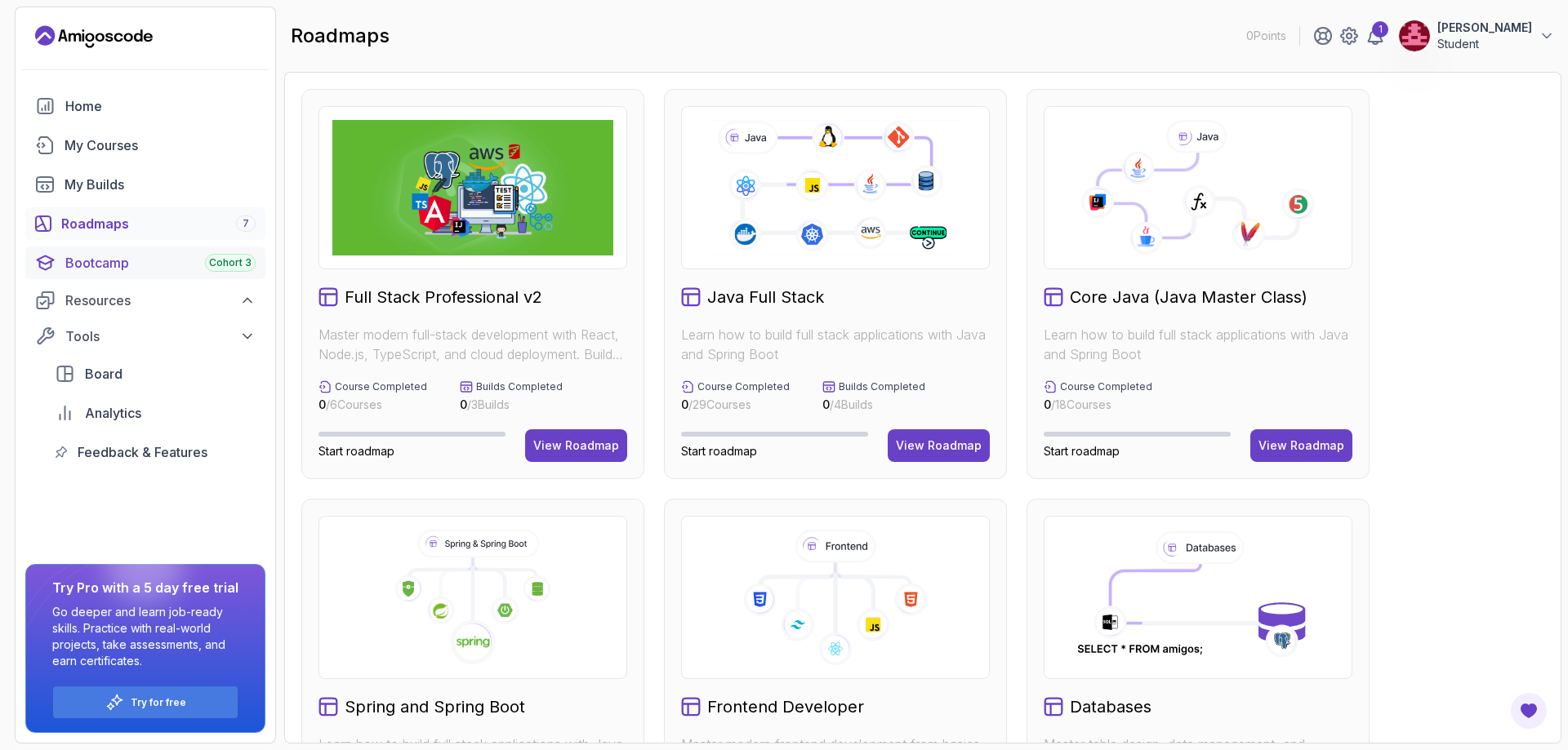
click at [142, 266] on div "Bootcamp Cohort 3" at bounding box center [161, 263] width 190 height 19
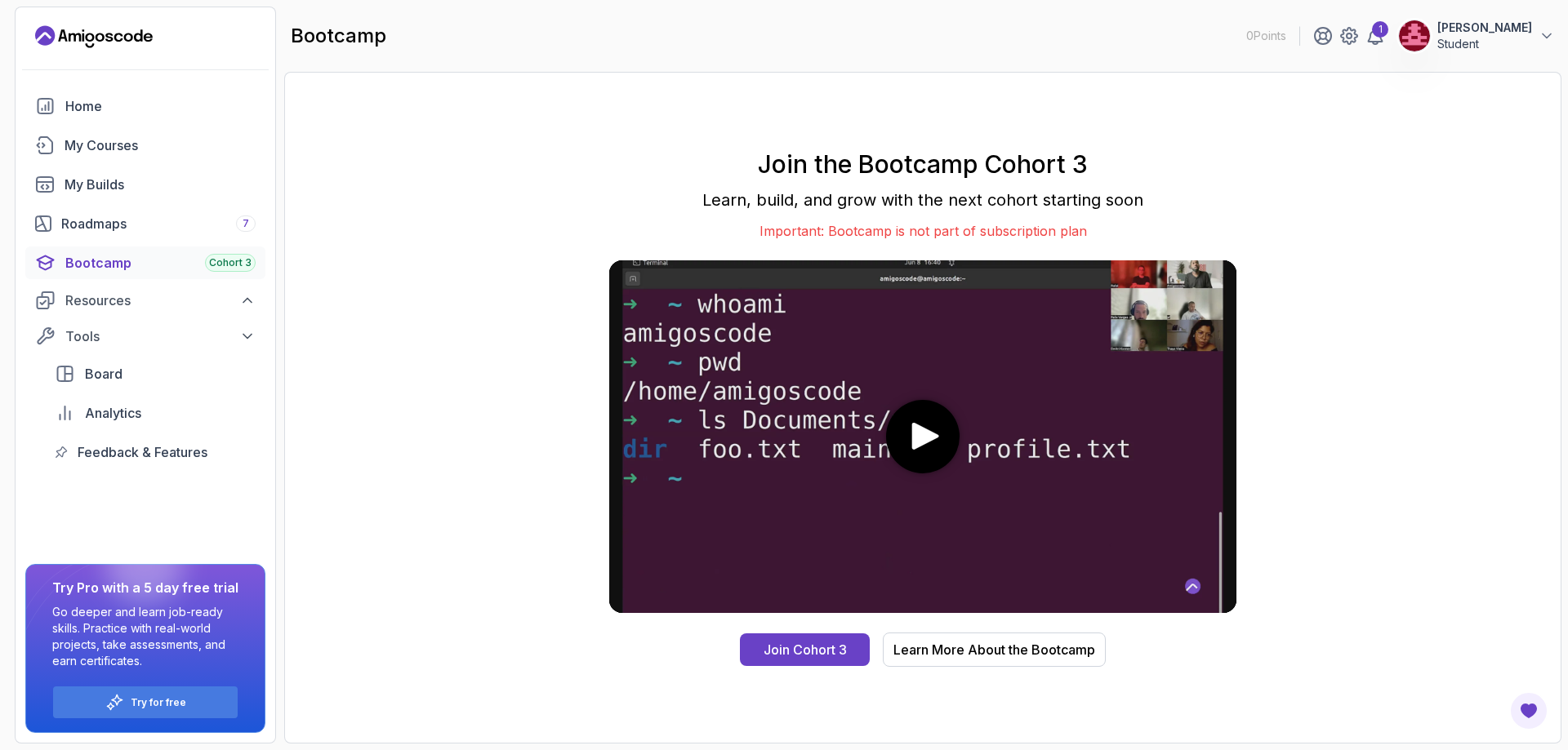
click at [849, 456] on video at bounding box center [923, 436] width 627 height 353
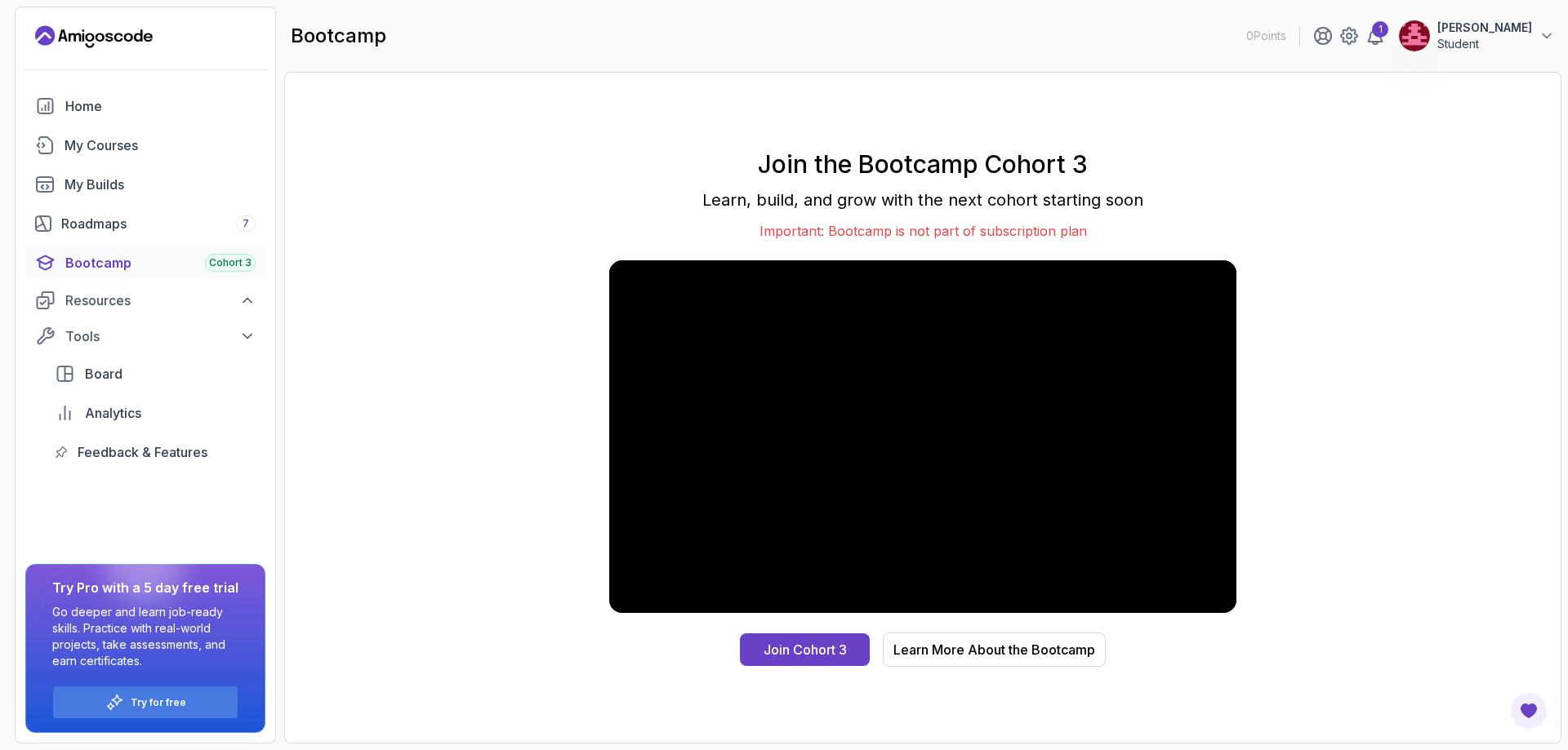
click at [1237, 598] on div "Join the Bootcamp Cohort 3 Learn, build, and grow with the next cohort starting…" at bounding box center [923, 407] width 1243 height 637
click at [1232, 599] on media-control-bar "10 10" at bounding box center [923, 598] width 627 height 31
click at [1224, 599] on icon "enter fullscreen mode" at bounding box center [1219, 598] width 14 height 12
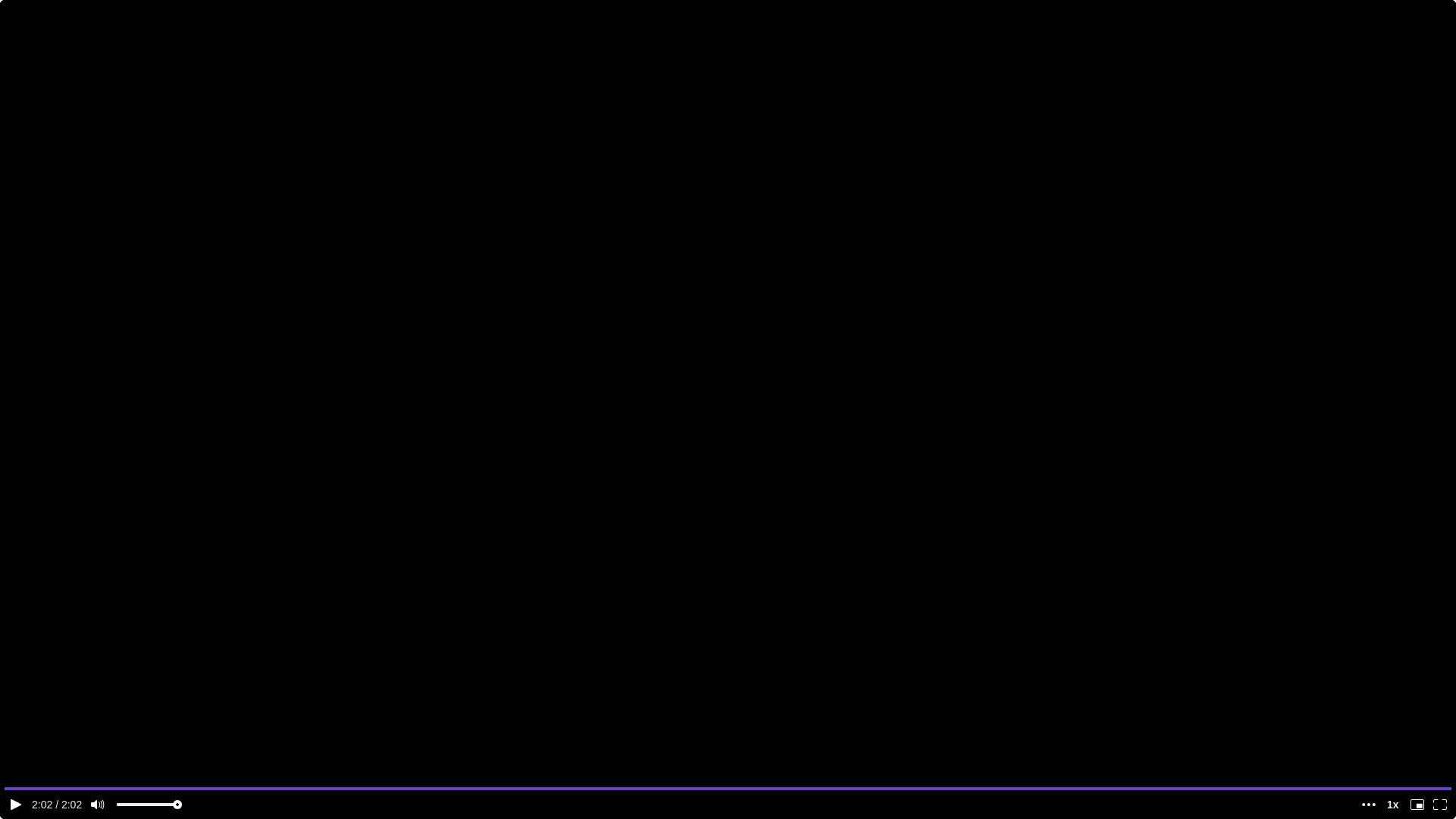
click at [1447, 696] on media-control-bar "10 10" at bounding box center [728, 804] width 1456 height 29
click at [1436, 696] on media-fullscreen-button "enter fullscreen mode" at bounding box center [1440, 803] width 23 height 20
click at [1444, 696] on icon "enter fullscreen mode" at bounding box center [1440, 804] width 13 height 11
click at [815, 515] on video at bounding box center [728, 410] width 1456 height 819
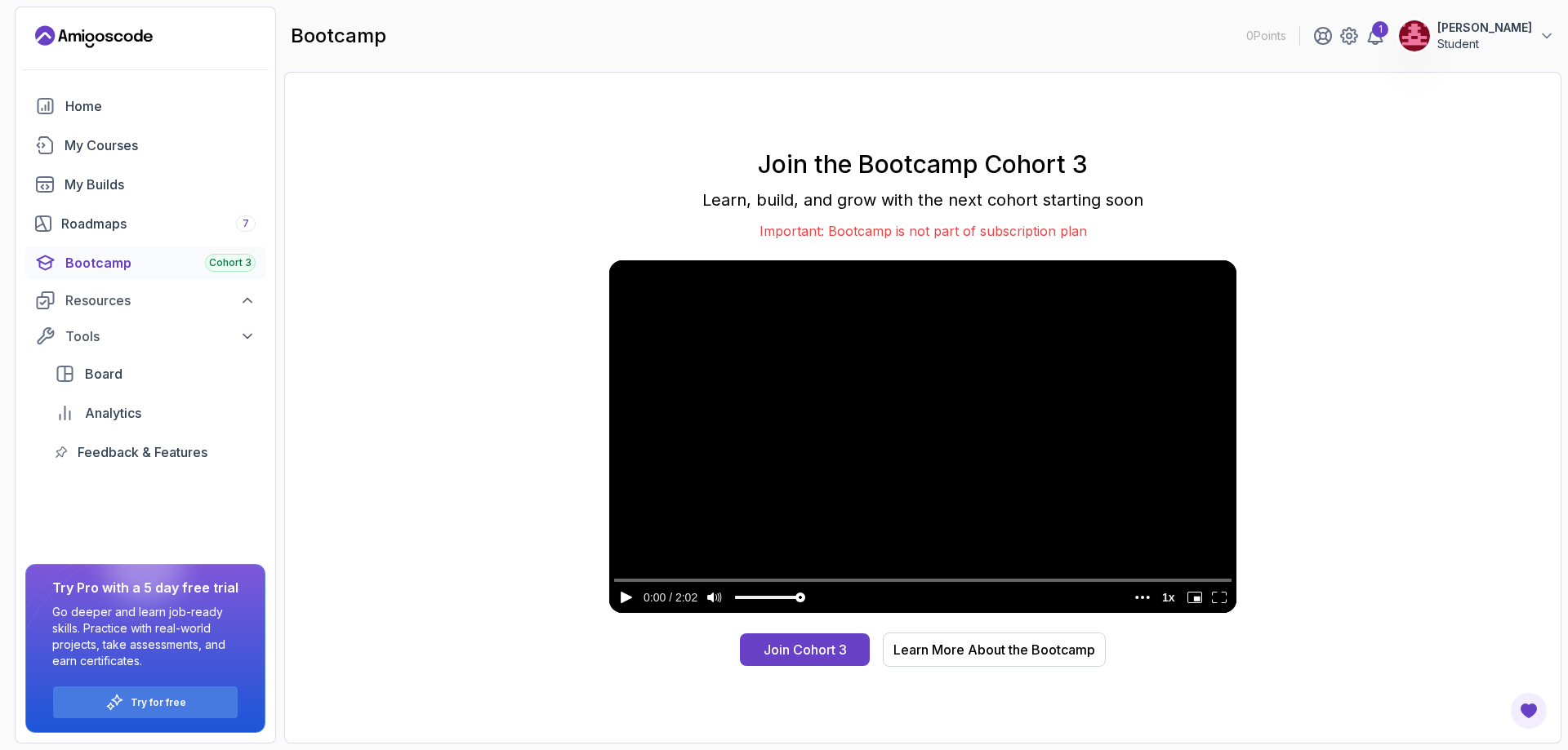
click at [876, 649] on div "Join Cohort 3 Learn More About the Bootcamp" at bounding box center [923, 650] width 366 height 35
click at [859, 651] on button "Join Cohort 3" at bounding box center [805, 650] width 130 height 33
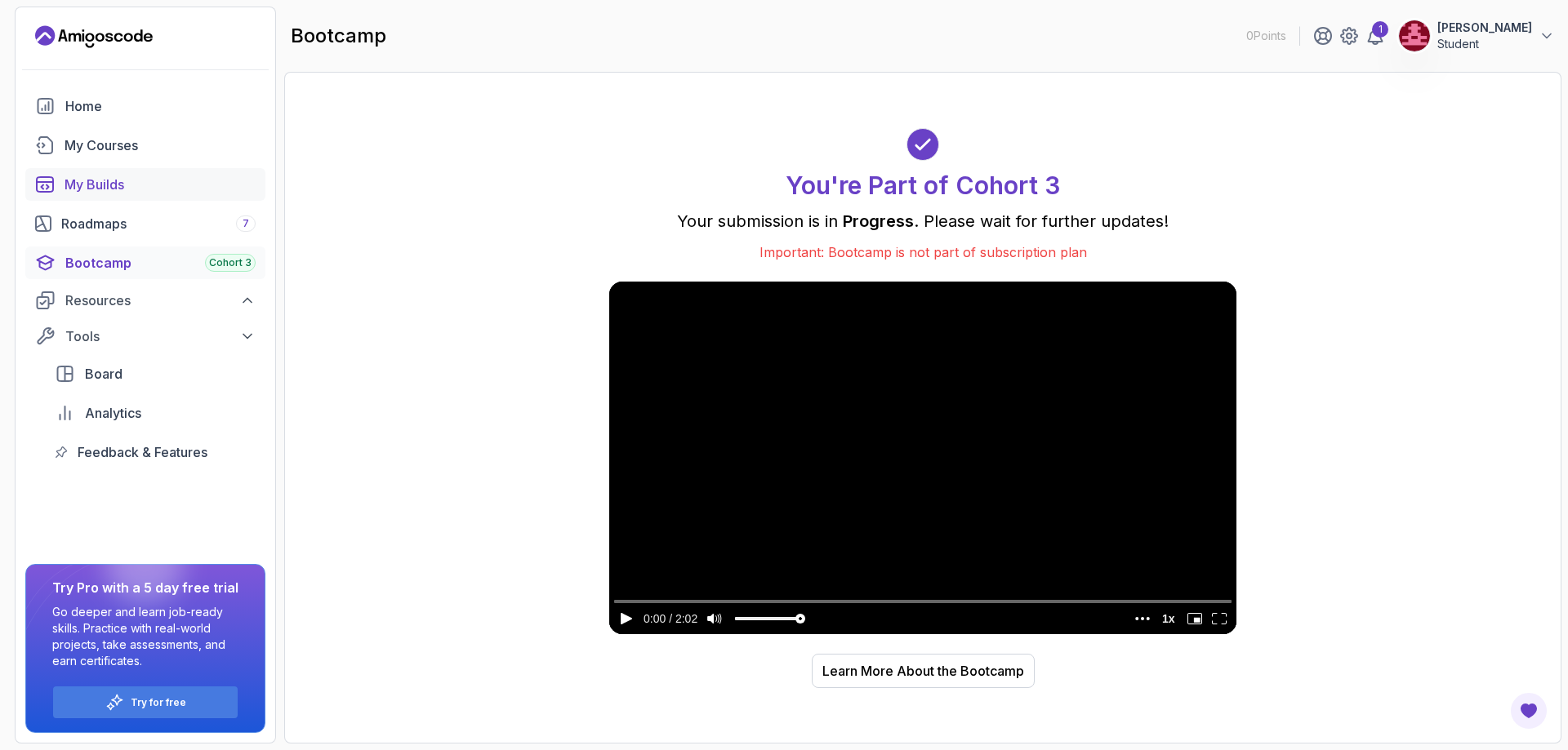
click at [139, 199] on link "My Builds" at bounding box center [145, 184] width 240 height 33
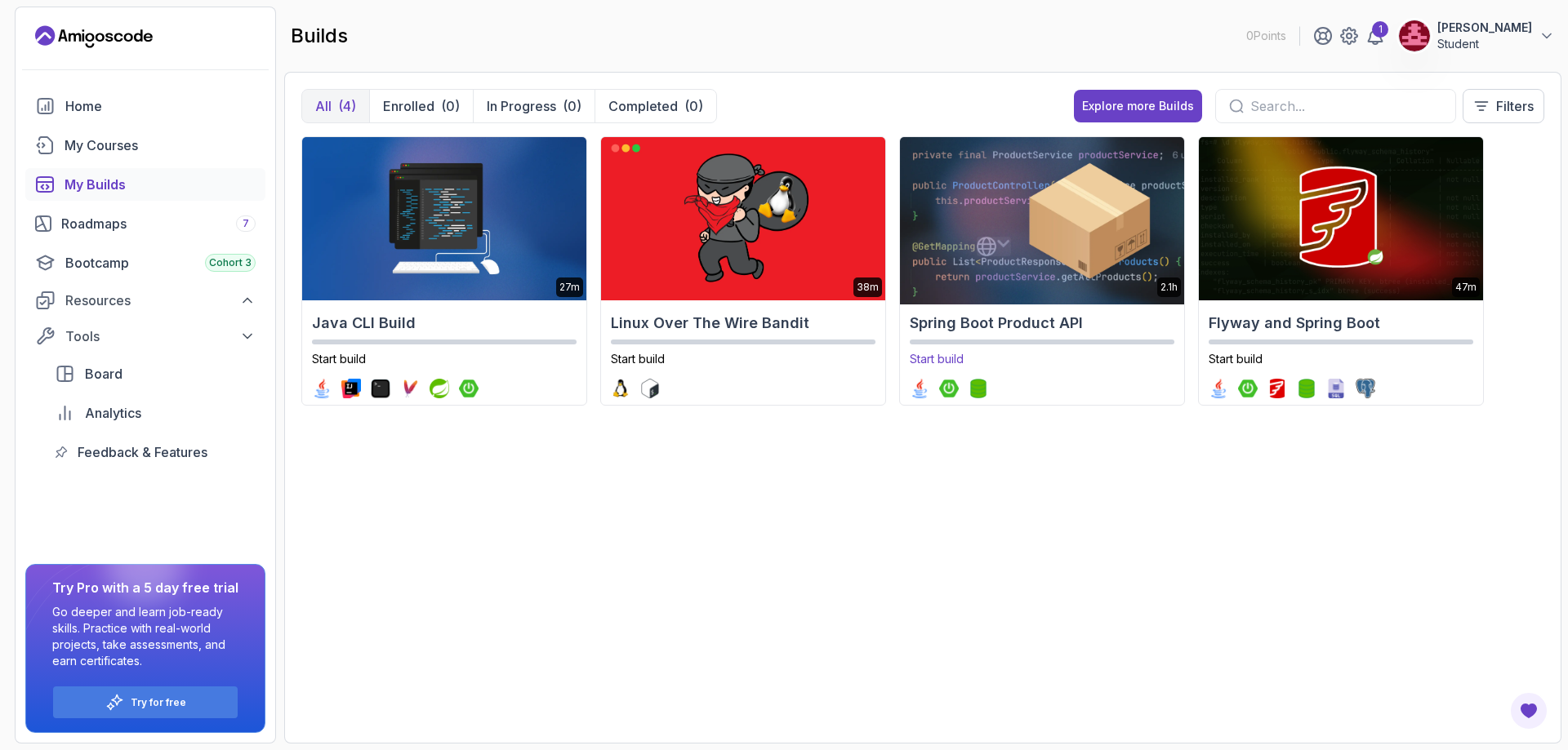
click at [1048, 249] on img at bounding box center [1042, 219] width 298 height 172
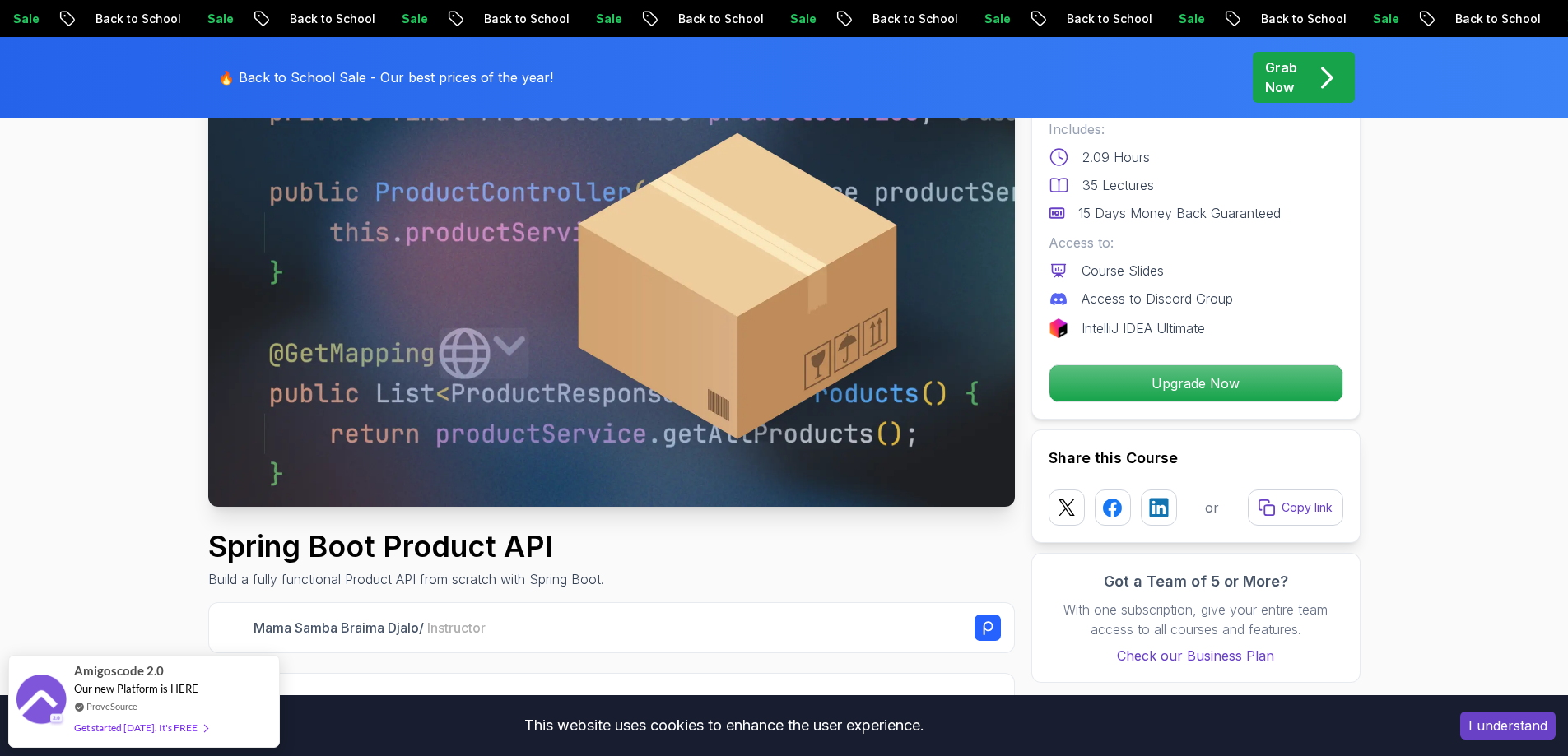
scroll to position [165, 0]
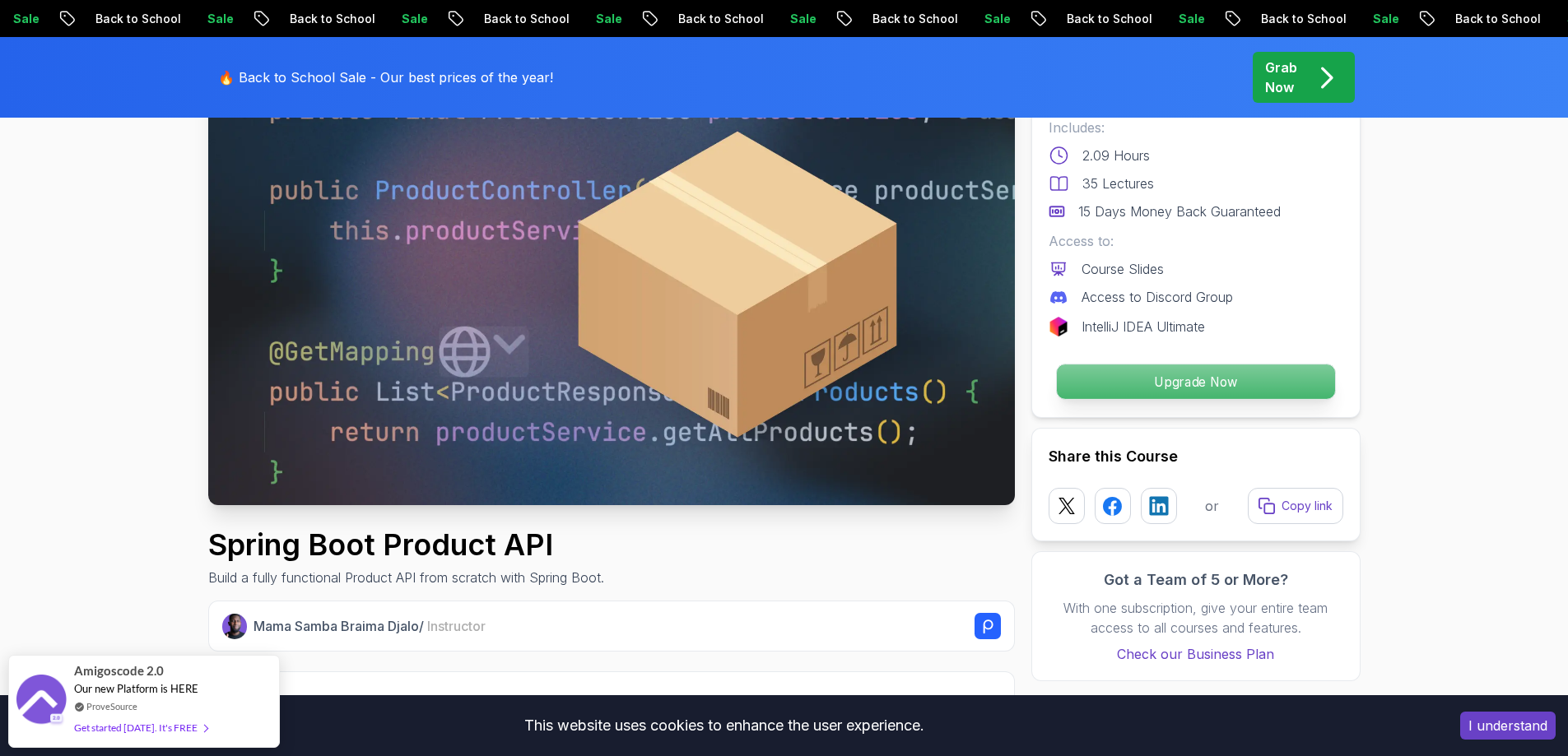
click at [1161, 394] on p "Upgrade Now" at bounding box center [1195, 382] width 278 height 35
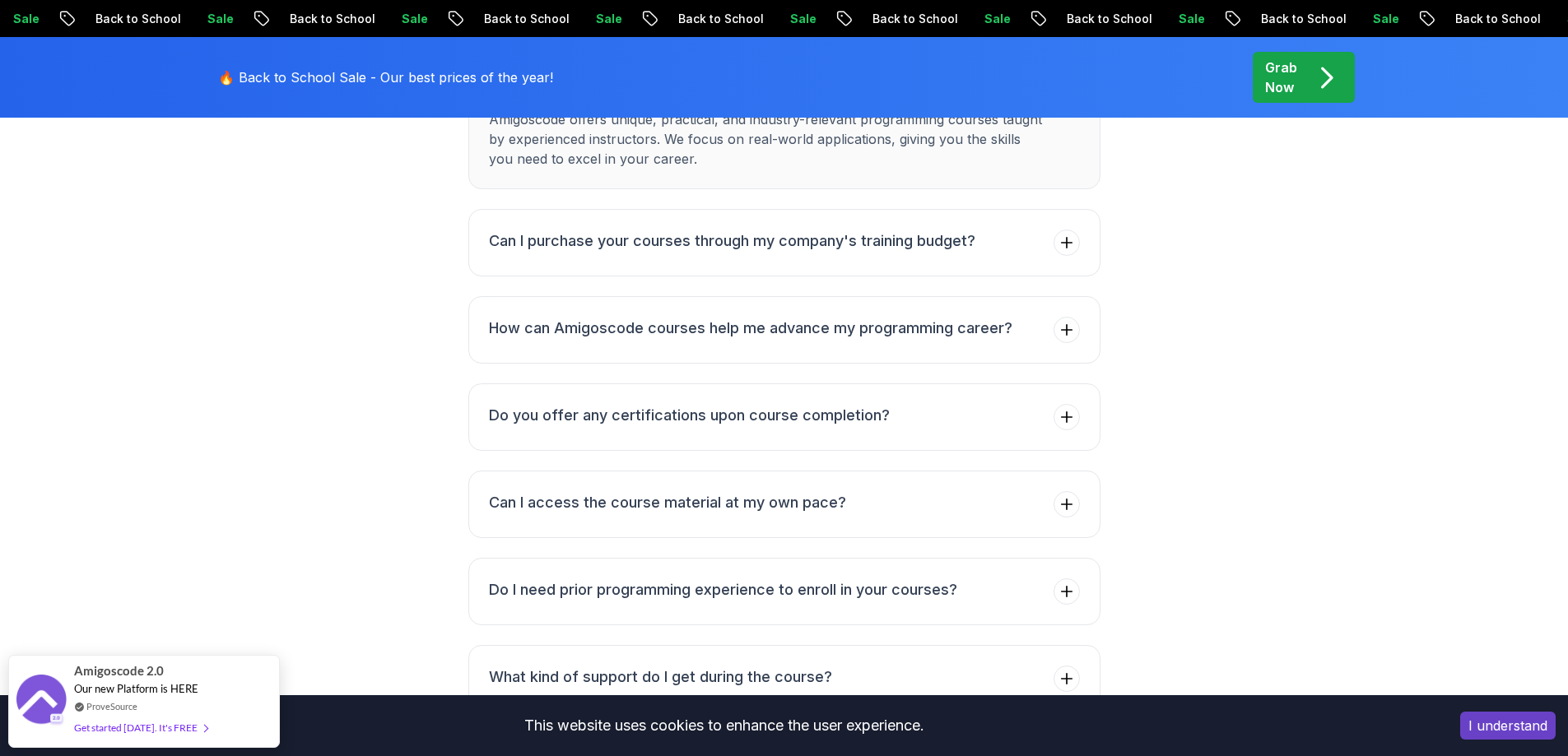
scroll to position [4774, 0]
